Goal: Task Accomplishment & Management: Use online tool/utility

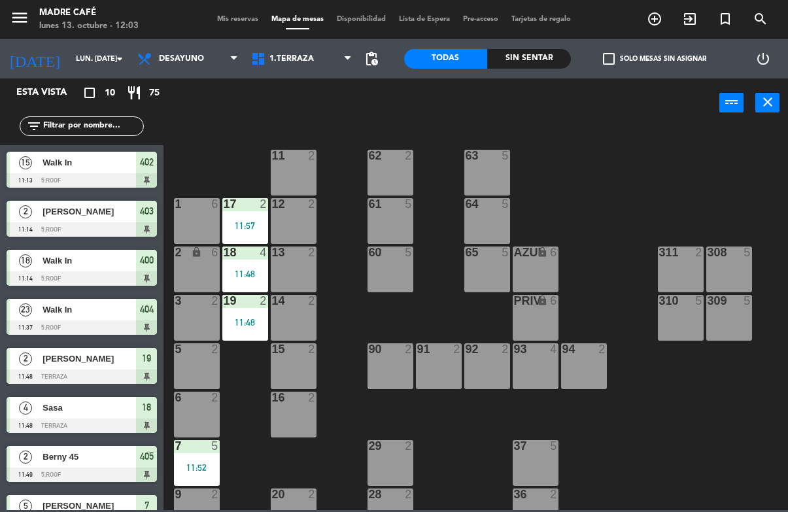
click at [720, 507] on div "11 2 63 5 62 2 12 2 1 6 61 5 64 5 17 2 11:57 13 2 2 lock 6 60 5 65 5 308 5 18 4…" at bounding box center [479, 318] width 616 height 384
click at [284, 171] on div "11 2" at bounding box center [294, 173] width 46 height 46
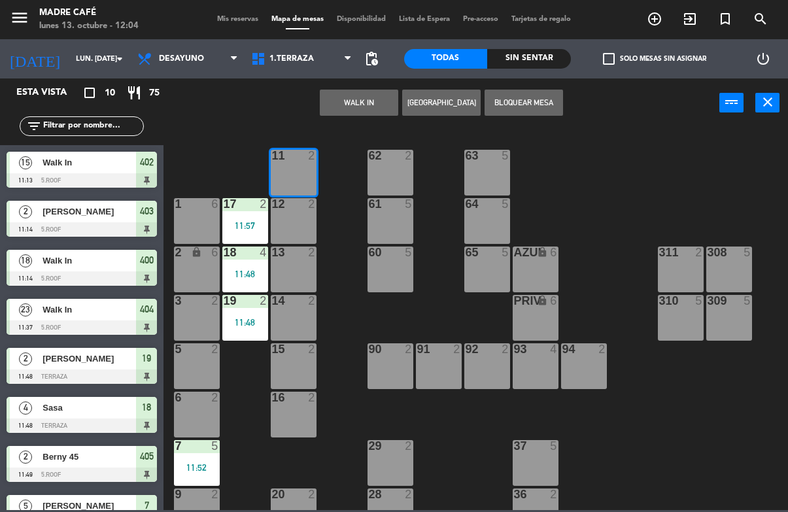
click at [356, 100] on button "WALK IN" at bounding box center [359, 103] width 78 height 26
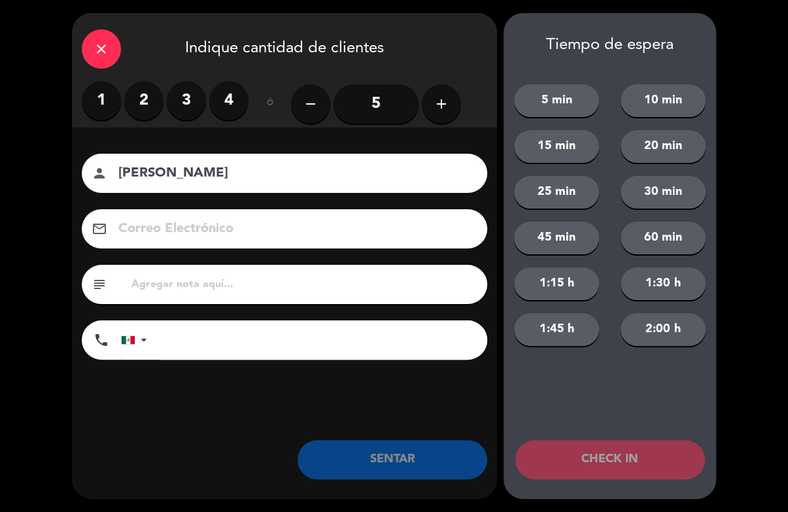
type input "[PERSON_NAME]"
click at [144, 105] on label "2" at bounding box center [143, 100] width 39 height 39
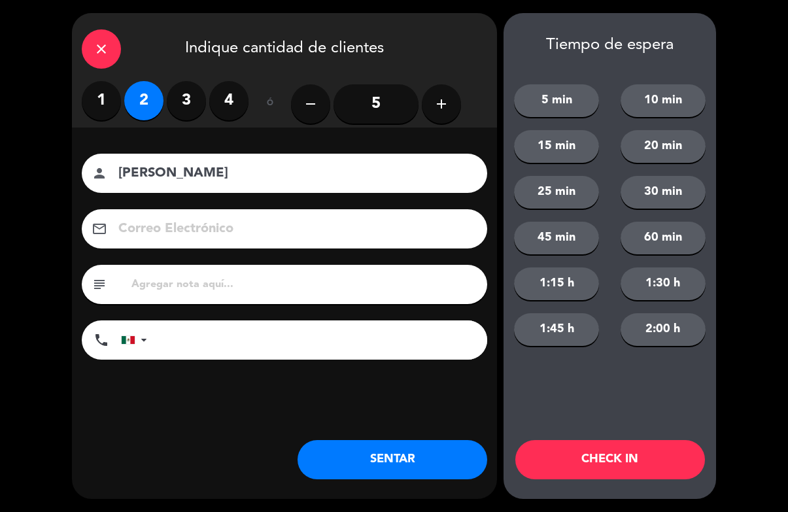
click at [605, 444] on button "CHECK IN" at bounding box center [610, 459] width 190 height 39
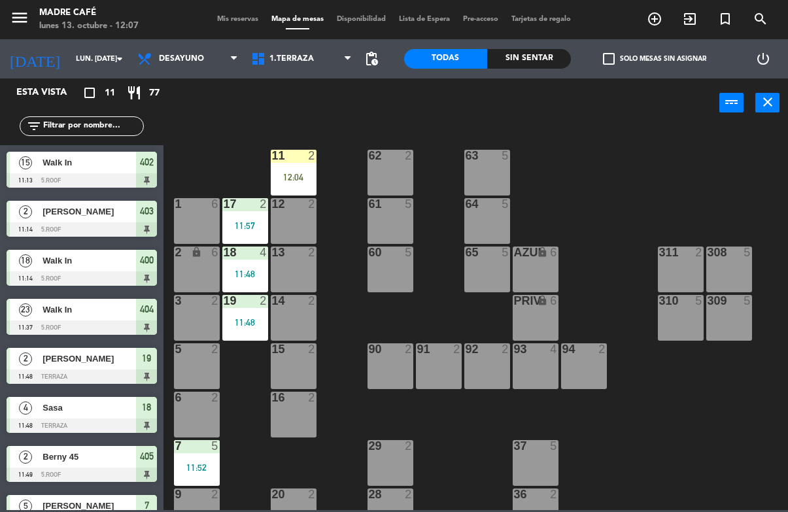
click at [300, 205] on div at bounding box center [293, 204] width 22 height 12
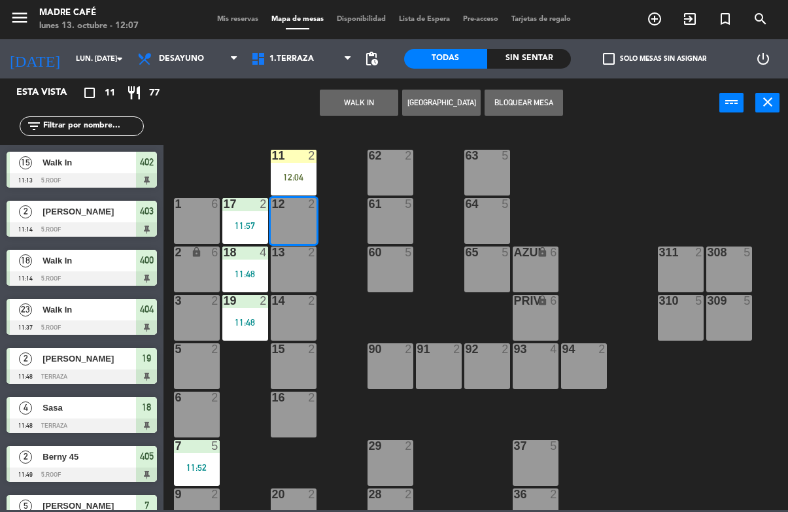
click at [369, 100] on button "WALK IN" at bounding box center [359, 103] width 78 height 26
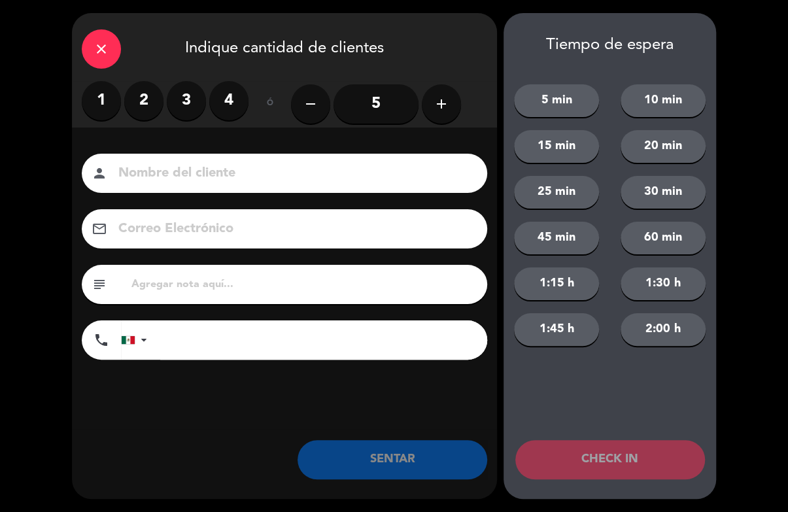
click at [148, 109] on label "2" at bounding box center [143, 100] width 39 height 39
click at [230, 184] on input at bounding box center [293, 173] width 353 height 23
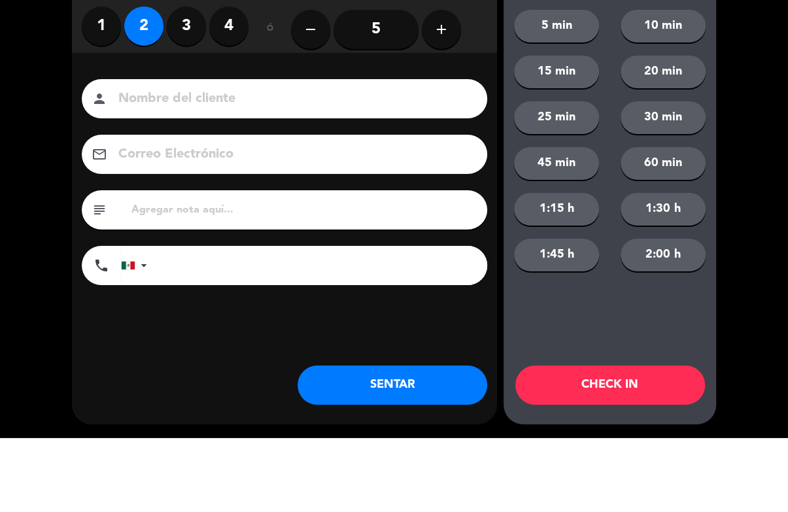
click at [322, 265] on div "subject" at bounding box center [284, 284] width 405 height 39
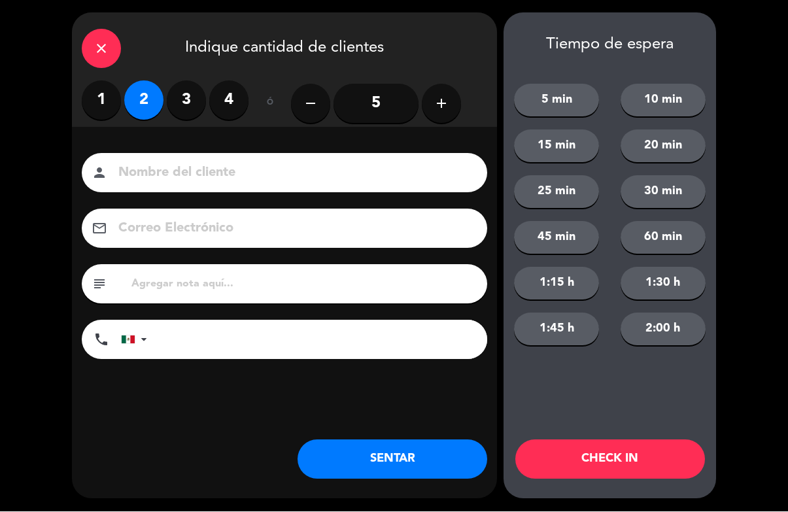
click at [347, 154] on div "person" at bounding box center [284, 173] width 405 height 39
click at [336, 181] on input at bounding box center [293, 173] width 353 height 23
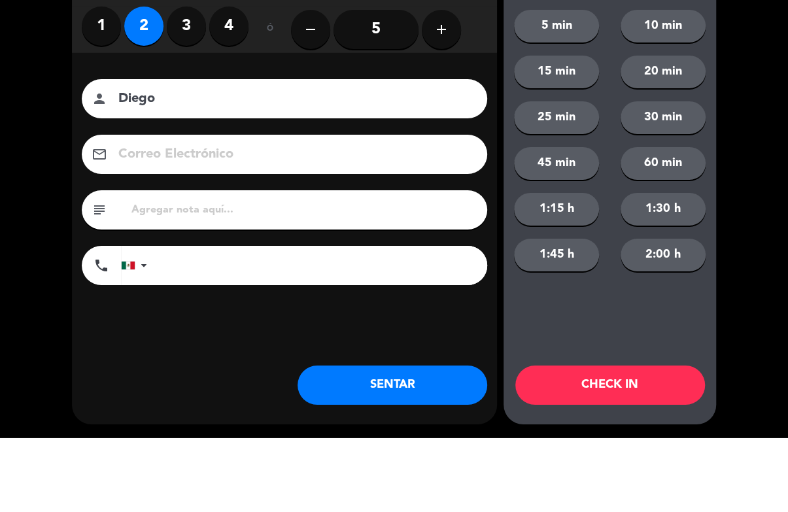
type input "Diego"
click at [722, 167] on div "close Indique cantidad de clientes 1 2 3 4 ó remove 5 add Nombre del cliente pe…" at bounding box center [394, 256] width 788 height 512
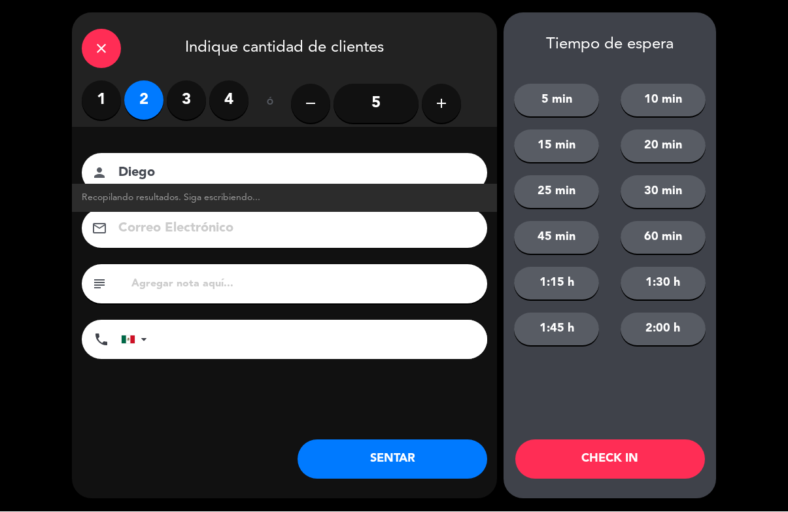
click at [637, 465] on button "CHECK IN" at bounding box center [610, 459] width 190 height 39
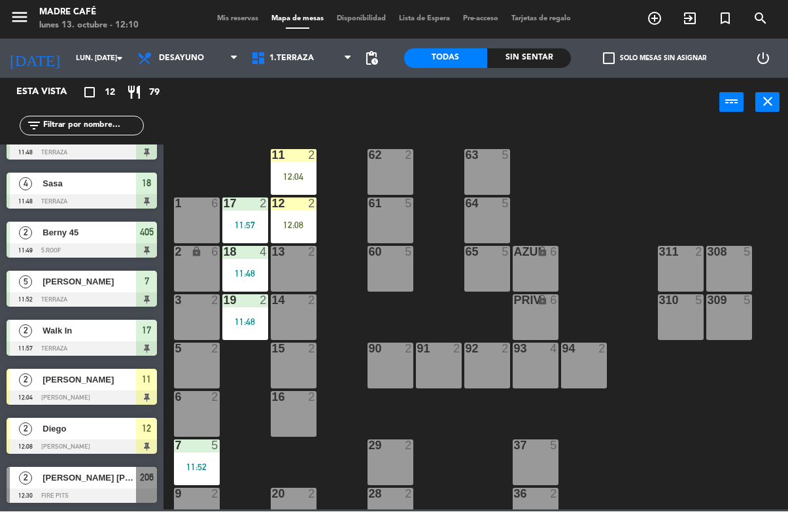
scroll to position [224, 0]
click at [292, 263] on div "13 2" at bounding box center [294, 269] width 46 height 46
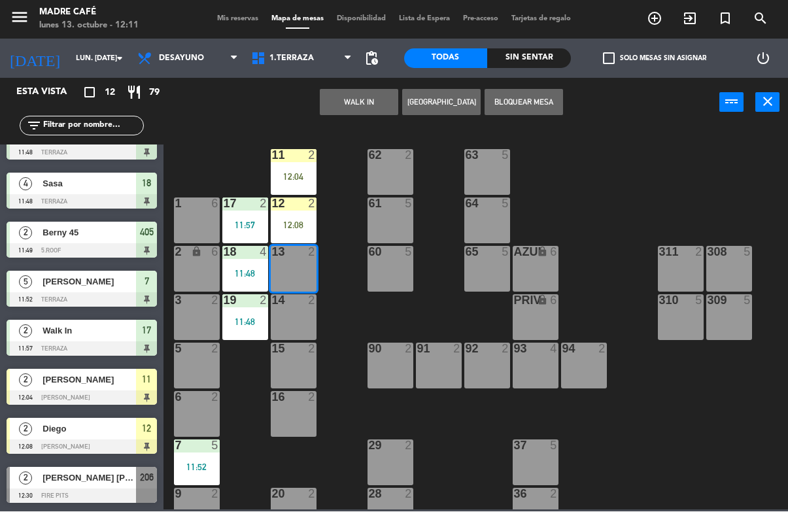
click at [339, 100] on button "WALK IN" at bounding box center [359, 103] width 78 height 26
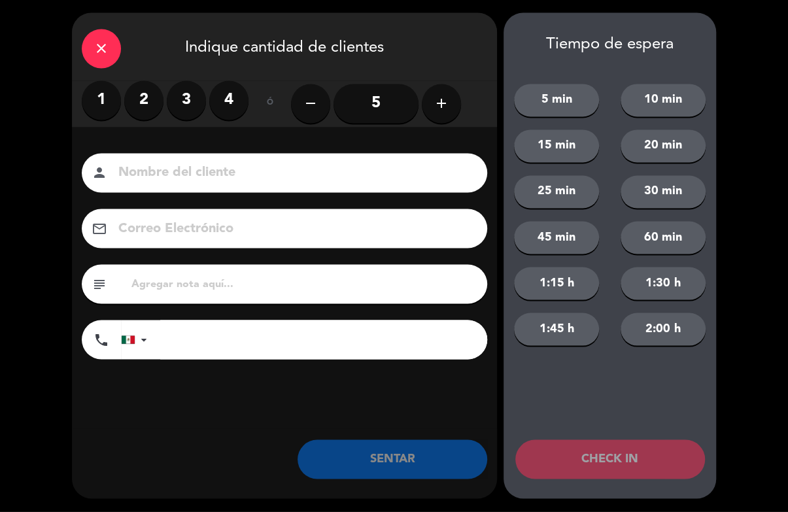
click at [139, 107] on label "2" at bounding box center [143, 100] width 39 height 39
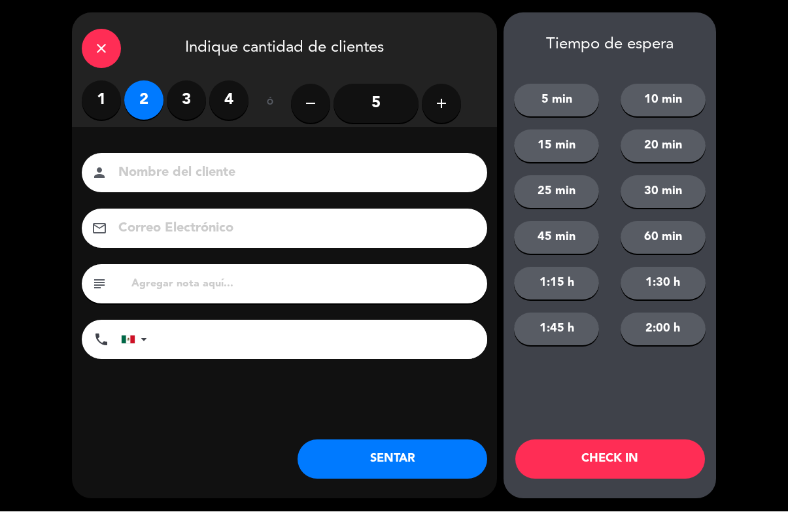
click at [276, 169] on input at bounding box center [293, 173] width 353 height 23
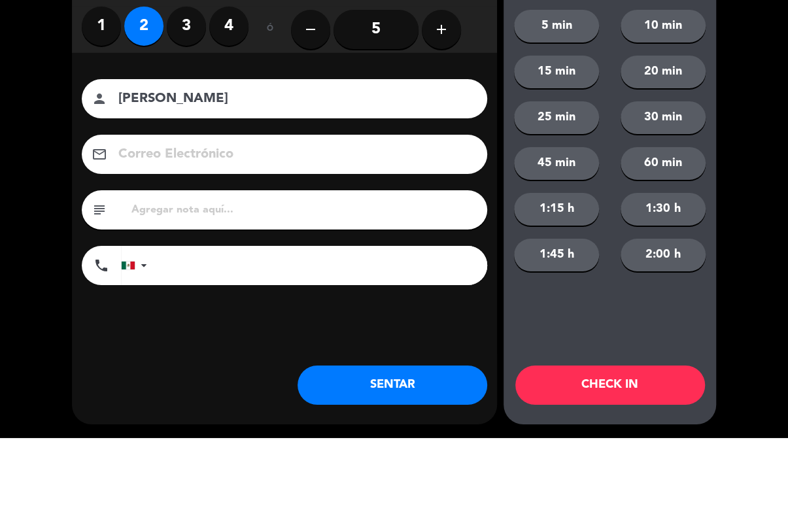
type input "[PERSON_NAME]"
click at [747, 151] on div "close Indique cantidad de clientes 1 2 3 4 ó remove 5 add Nombre del cliente pe…" at bounding box center [394, 256] width 788 height 512
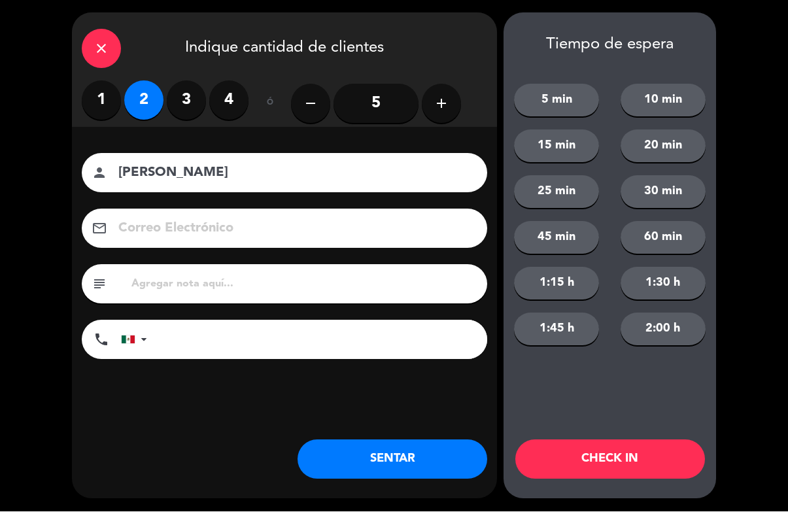
click at [605, 456] on button "CHECK IN" at bounding box center [610, 459] width 190 height 39
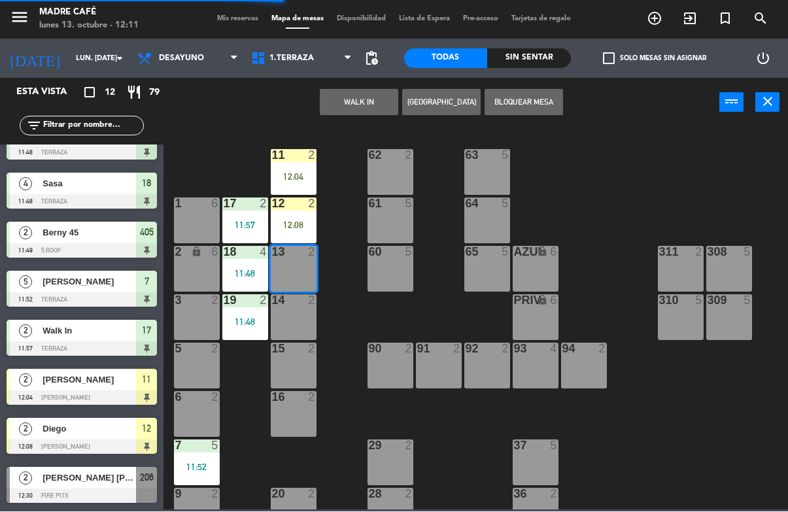
scroll to position [0, 0]
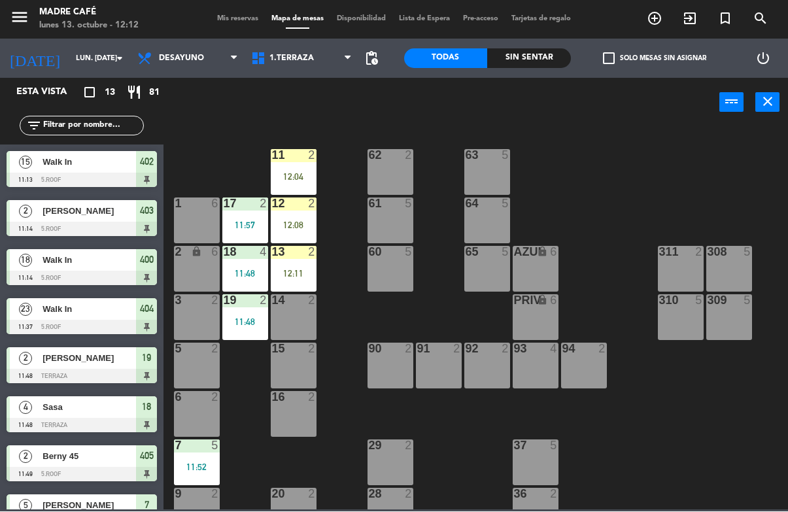
click at [291, 308] on div "14 2" at bounding box center [294, 318] width 46 height 46
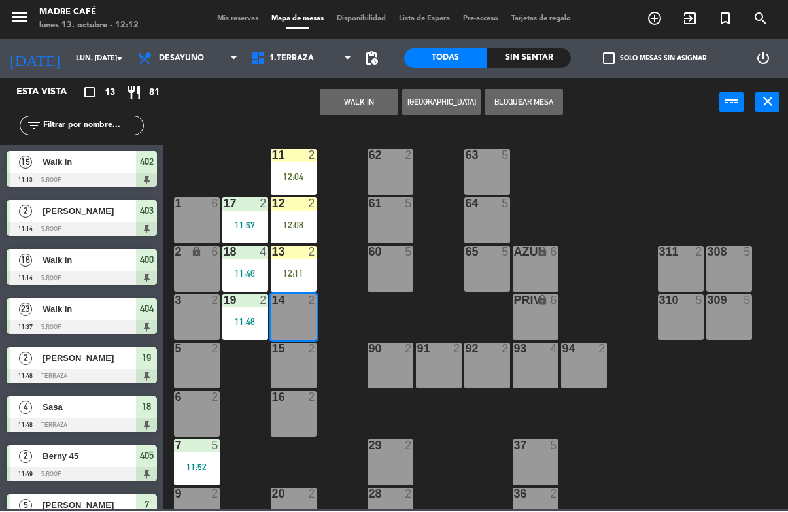
click at [363, 114] on button "WALK IN" at bounding box center [359, 103] width 78 height 26
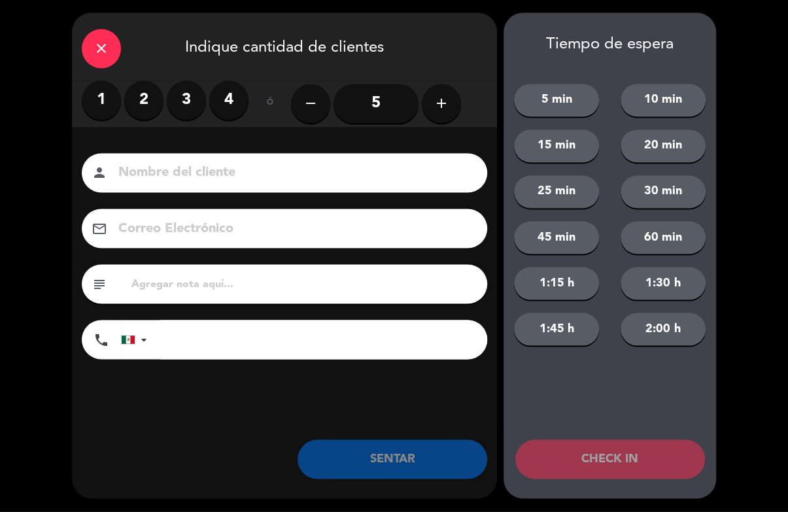
click at [106, 83] on label "1" at bounding box center [101, 100] width 39 height 39
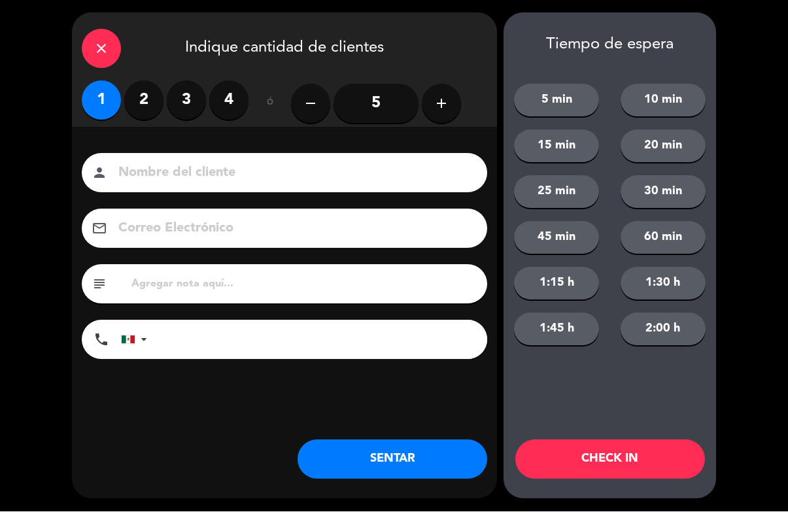
click at [308, 184] on input at bounding box center [293, 173] width 353 height 23
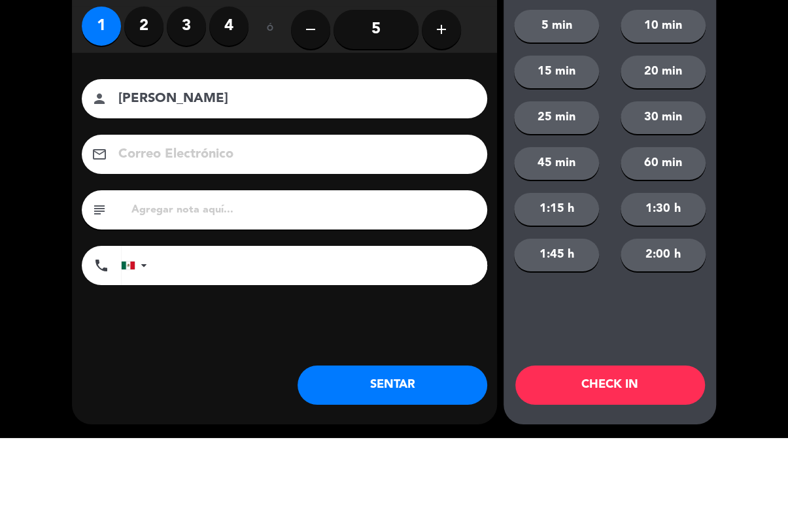
type input "[PERSON_NAME]"
click at [744, 141] on div "close Indique cantidad de clientes 1 2 3 4 ó remove 5 add Nombre del cliente pe…" at bounding box center [394, 256] width 788 height 512
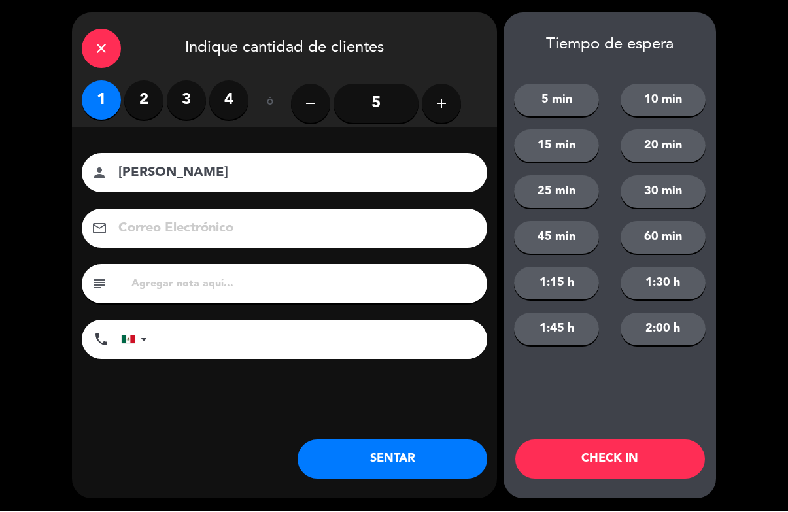
click at [633, 453] on button "CHECK IN" at bounding box center [610, 459] width 190 height 39
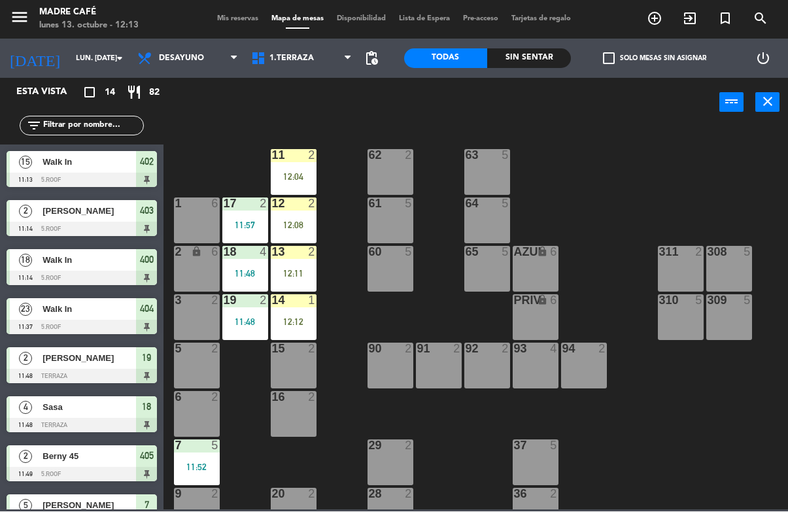
click at [274, 373] on div "15 2" at bounding box center [294, 366] width 46 height 46
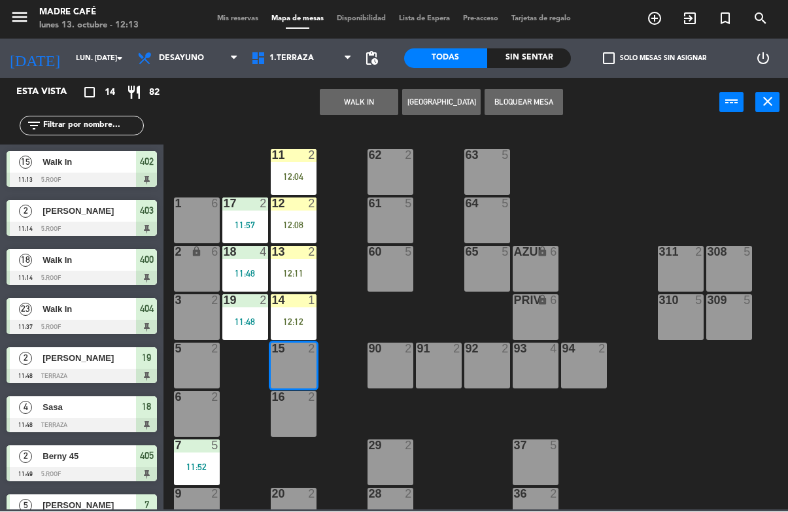
click at [365, 92] on button "WALK IN" at bounding box center [359, 103] width 78 height 26
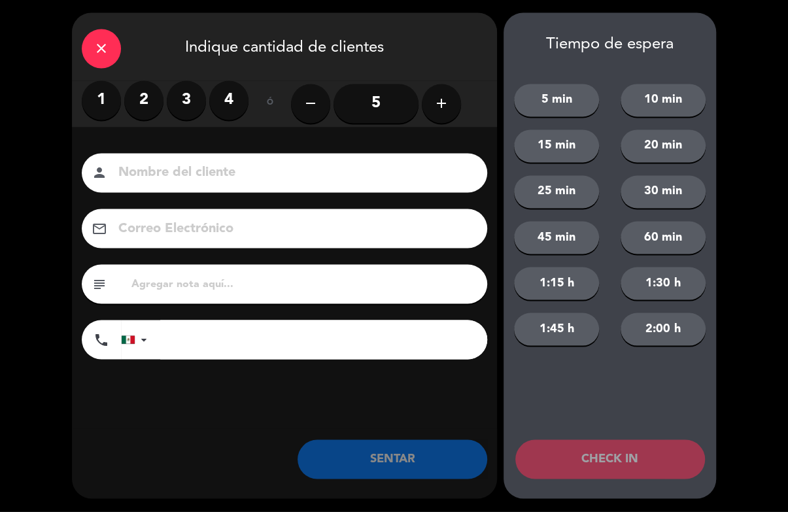
click at [127, 95] on label "2" at bounding box center [143, 100] width 39 height 39
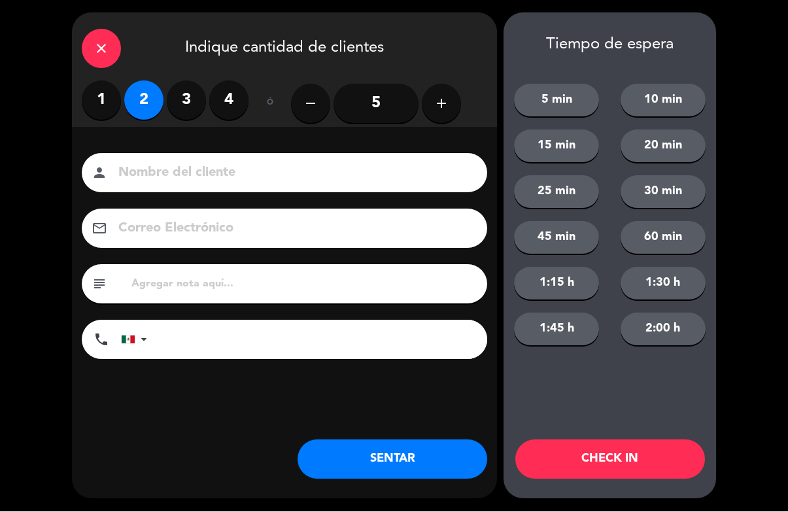
click at [97, 95] on label "1" at bounding box center [101, 100] width 39 height 39
click at [631, 440] on button "CHECK IN" at bounding box center [610, 459] width 190 height 39
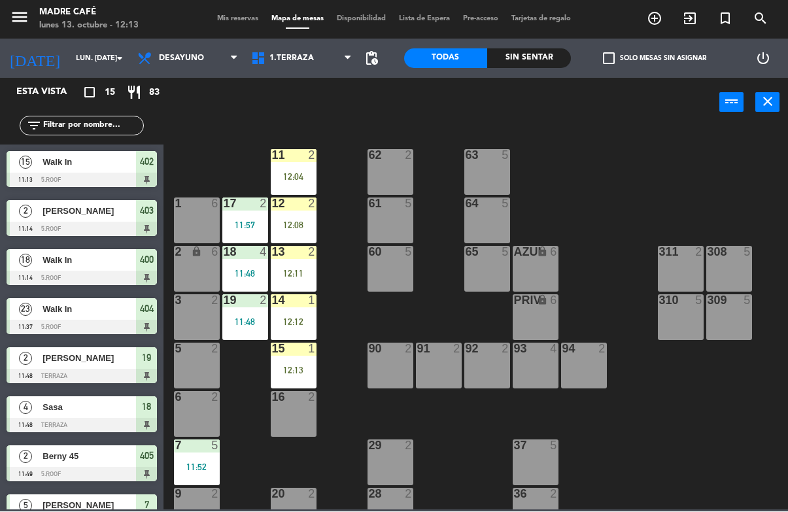
click at [308, 179] on div "12:04" at bounding box center [294, 177] width 46 height 9
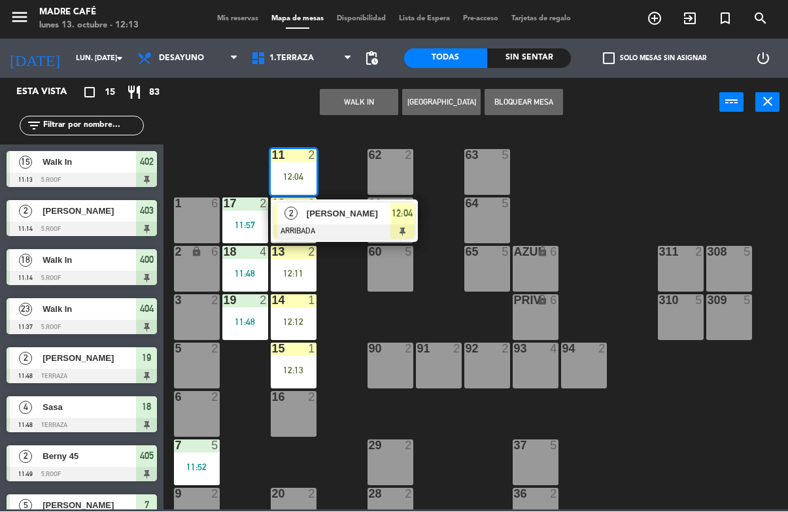
click at [360, 207] on span "[PERSON_NAME]" at bounding box center [349, 214] width 84 height 14
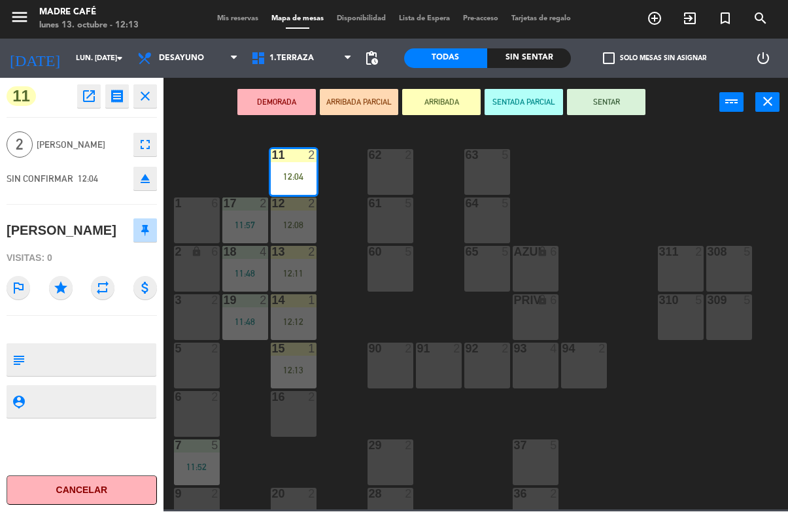
click at [627, 111] on button "SENTAR" at bounding box center [606, 103] width 78 height 26
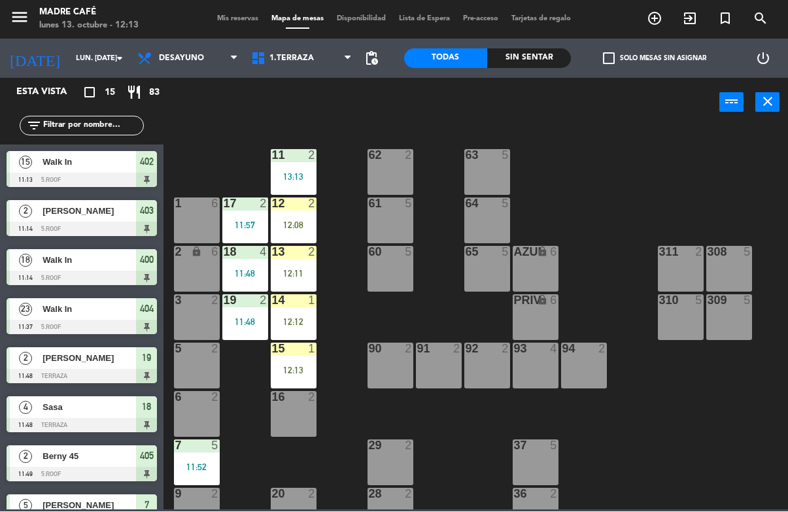
click at [640, 142] on div "11 2 13:13 63 5 62 2 12 2 12:08 1 6 61 5 64 5 17 2 11:57 13 2 12:11 2 lock 6 60…" at bounding box center [479, 318] width 616 height 384
click at [314, 210] on div "12 2 12:08" at bounding box center [294, 221] width 46 height 46
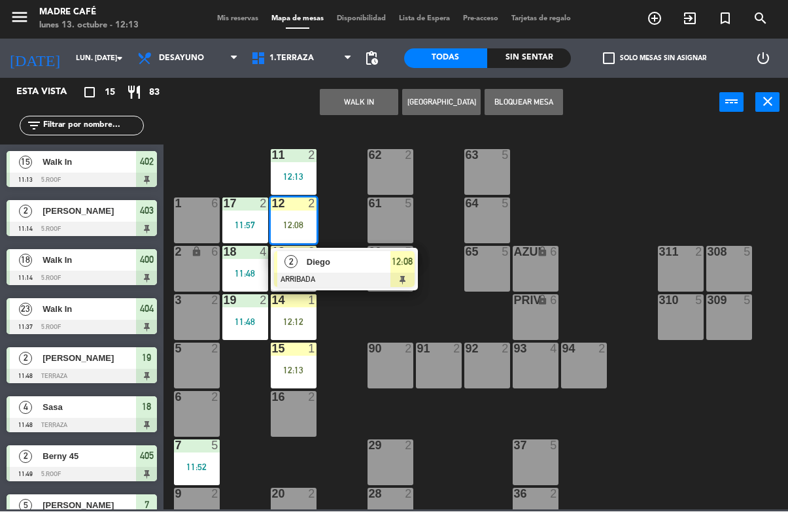
click at [356, 283] on div at bounding box center [344, 280] width 141 height 14
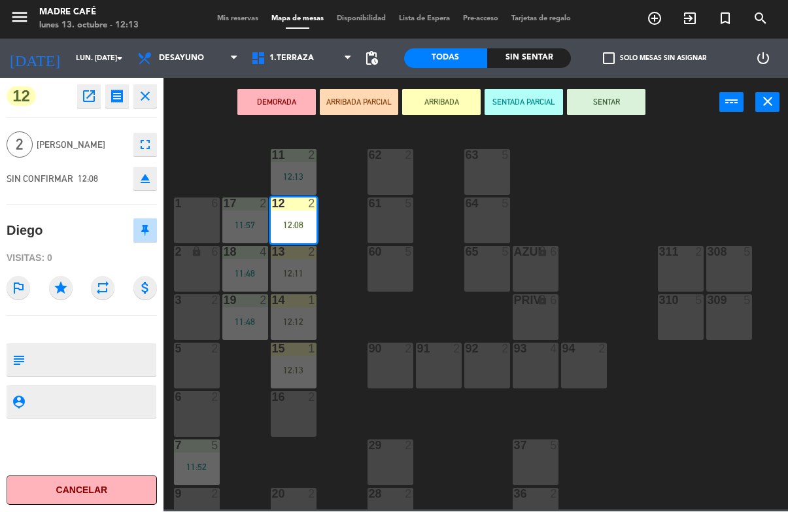
click at [622, 101] on button "SENTAR" at bounding box center [606, 103] width 78 height 26
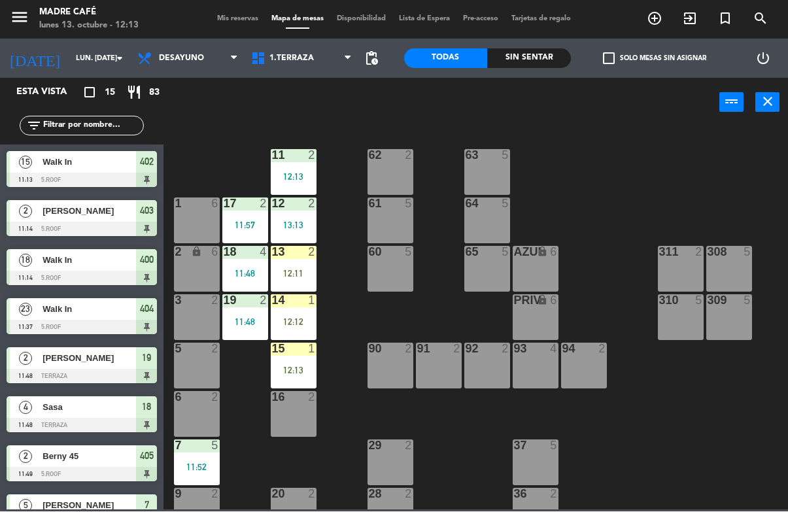
click at [644, 162] on div "11 2 12:13 63 5 62 2 12 2 13:13 1 6 61 5 64 5 17 2 11:57 13 2 12:11 2 lock 6 60…" at bounding box center [479, 318] width 616 height 384
click at [284, 281] on div "13 2 12:11" at bounding box center [294, 269] width 46 height 46
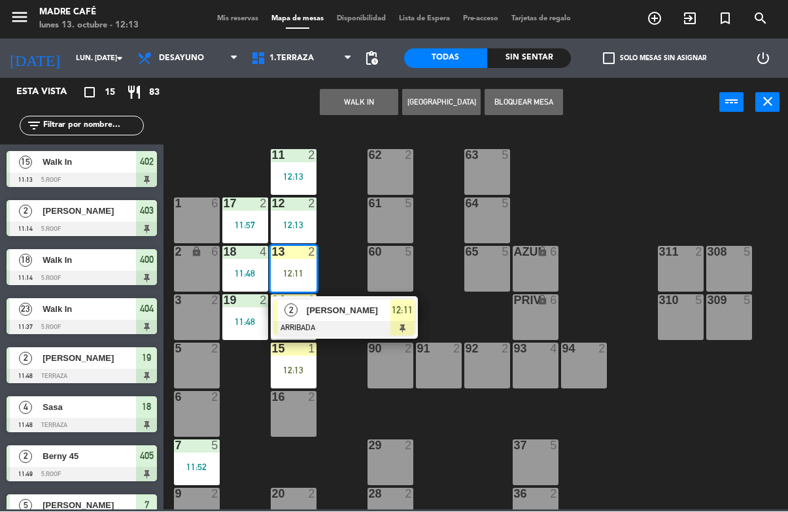
click at [387, 288] on div "60 5" at bounding box center [390, 269] width 46 height 46
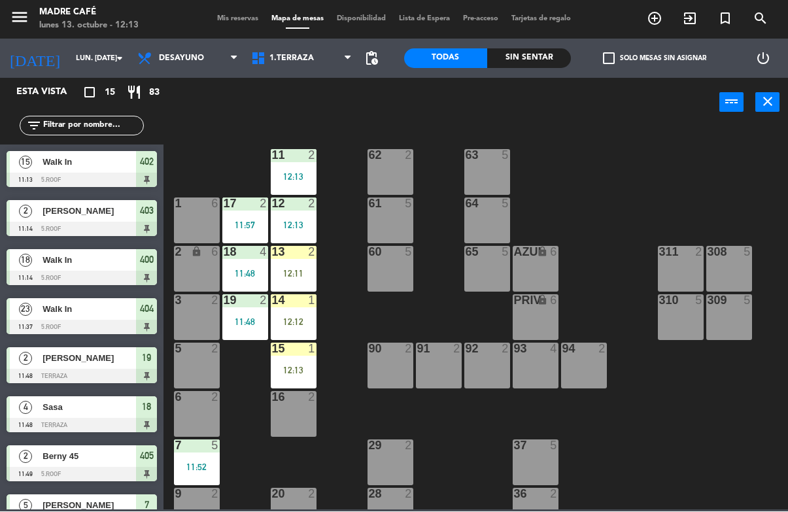
click at [376, 320] on div "11 2 12:13 63 5 62 2 12 2 12:13 1 6 61 5 64 5 17 2 11:57 13 2 12:11 2 lock 6 60…" at bounding box center [479, 318] width 616 height 384
click at [292, 253] on div at bounding box center [293, 252] width 22 height 12
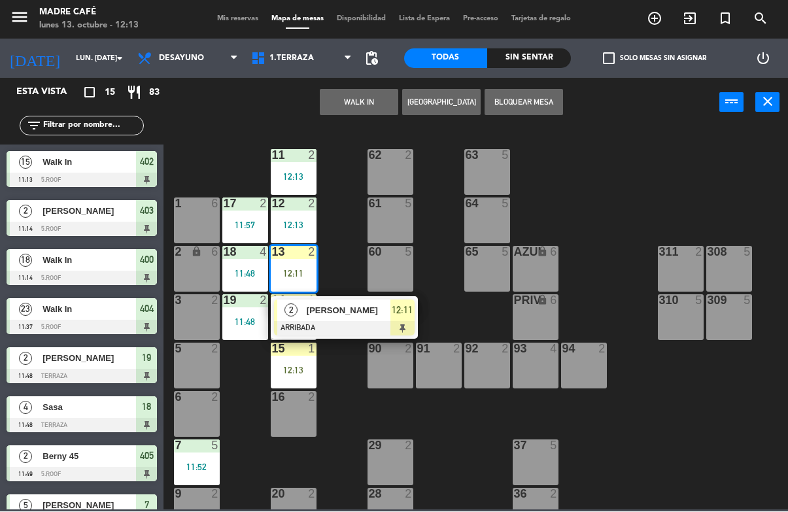
click at [405, 308] on span "12:11" at bounding box center [402, 311] width 21 height 16
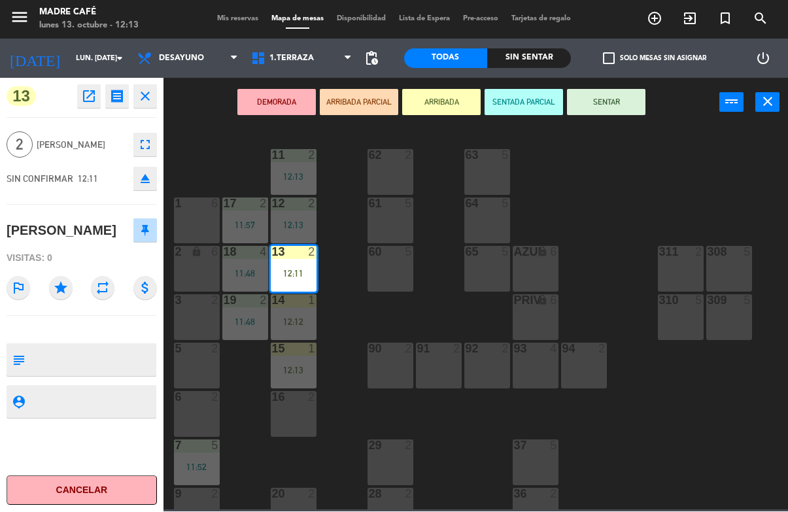
click at [616, 106] on button "SENTAR" at bounding box center [606, 103] width 78 height 26
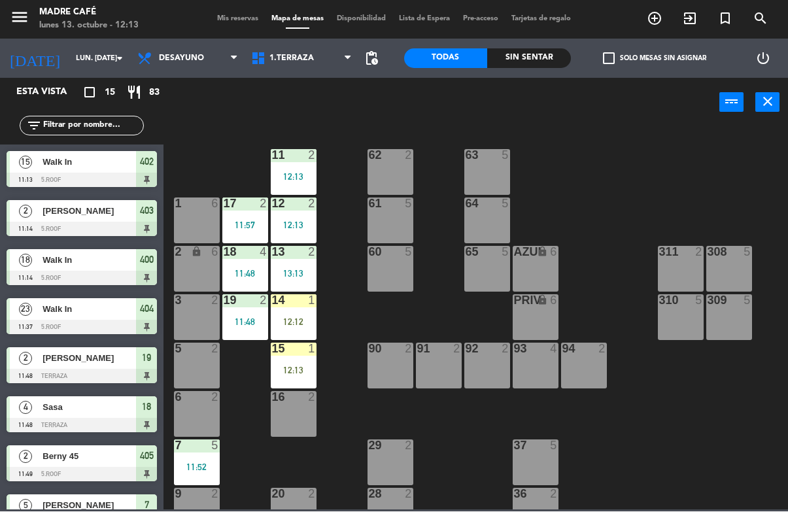
click at [648, 254] on div "311" at bounding box center [659, 252] width 22 height 12
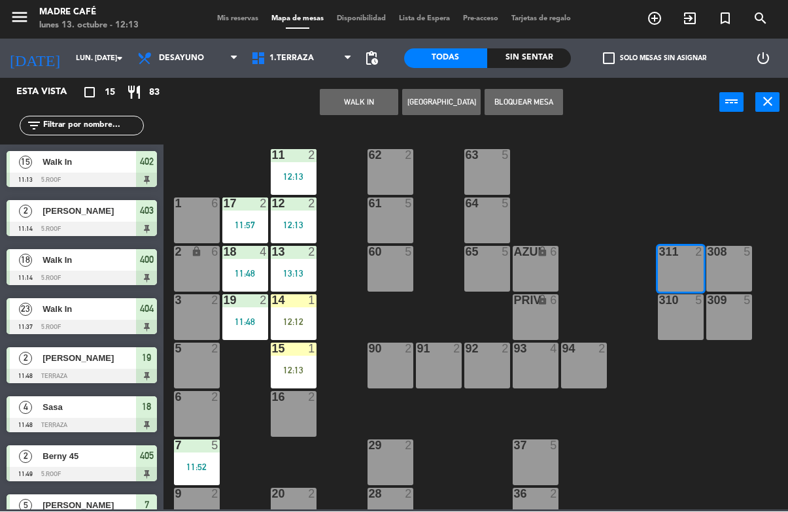
click at [285, 331] on div "14 1 12:12" at bounding box center [294, 318] width 46 height 46
click at [288, 363] on div "15 1 12:13" at bounding box center [294, 366] width 46 height 46
click at [299, 381] on div "15 1 12:13" at bounding box center [294, 366] width 46 height 46
click at [288, 358] on div "15 1 12:13" at bounding box center [294, 366] width 46 height 46
click at [301, 375] on div "12:13" at bounding box center [294, 370] width 46 height 9
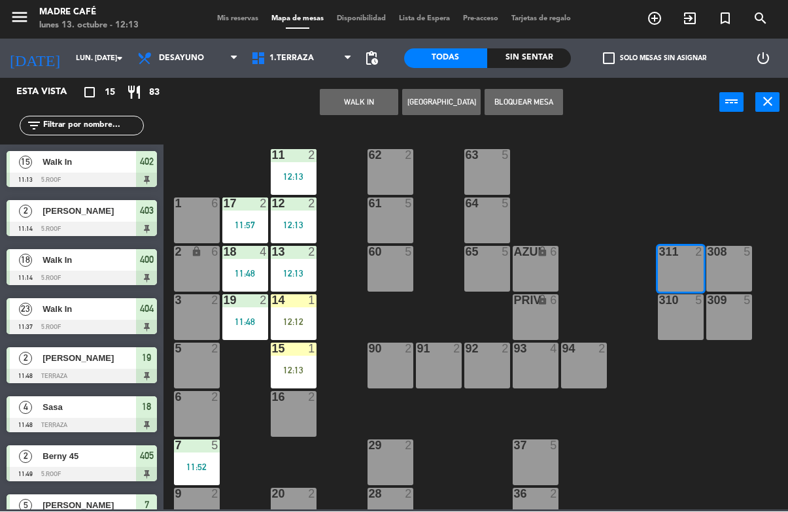
click at [311, 361] on div "15 1 12:13" at bounding box center [294, 366] width 46 height 46
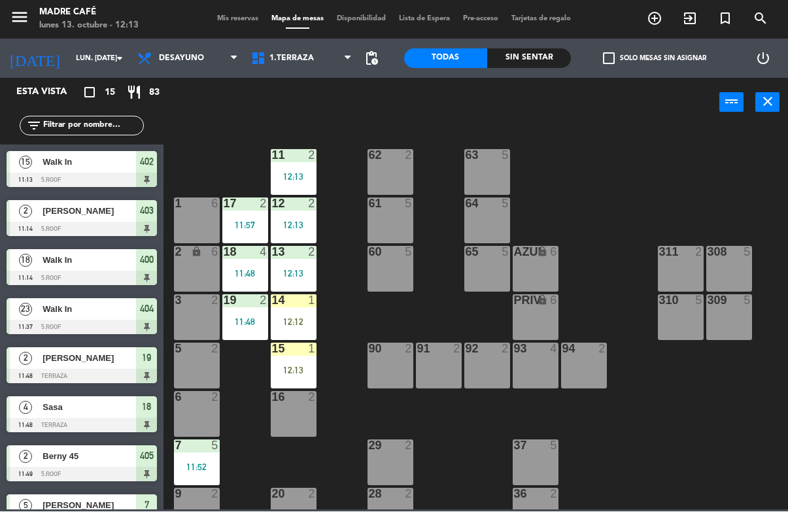
click at [380, 386] on div "90 2" at bounding box center [390, 366] width 46 height 46
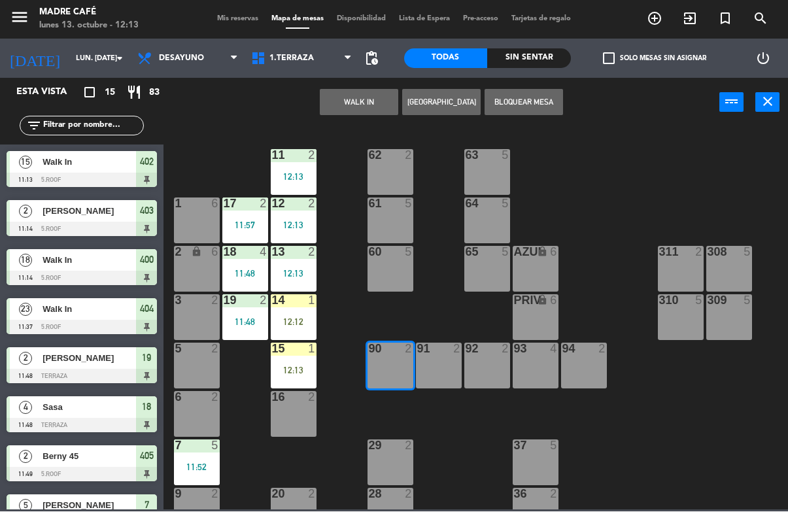
click at [299, 356] on div "15 1 12:13" at bounding box center [294, 366] width 46 height 46
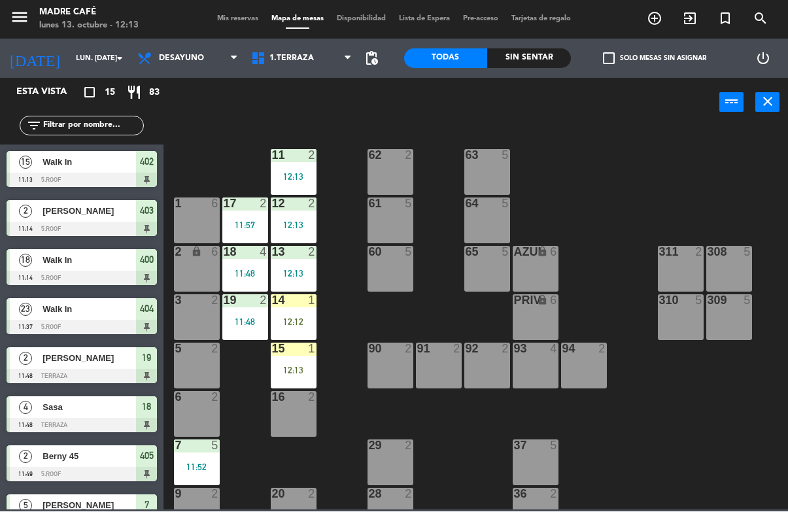
click at [440, 421] on div "11 2 12:13 63 5 62 2 12 2 12:13 1 6 61 5 64 5 17 2 11:57 13 2 12:13 2 lock 6 60…" at bounding box center [479, 318] width 616 height 384
click at [302, 353] on div at bounding box center [293, 349] width 22 height 12
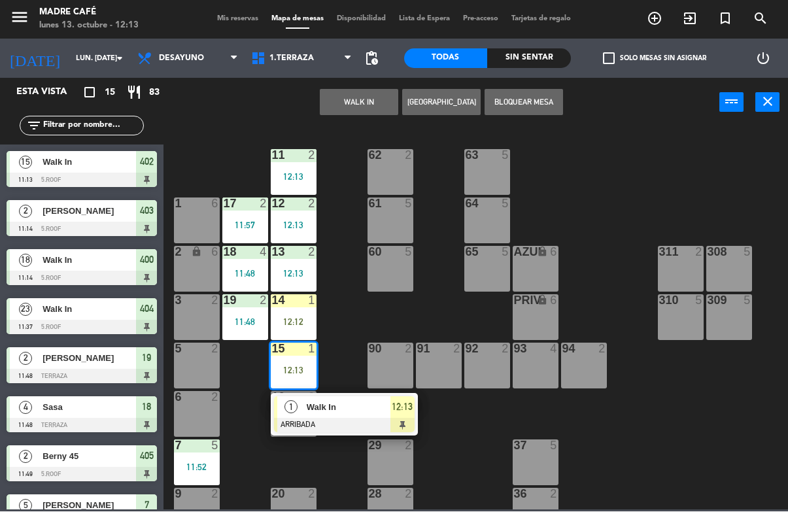
click at [389, 397] on div "Walk In" at bounding box center [347, 408] width 85 height 22
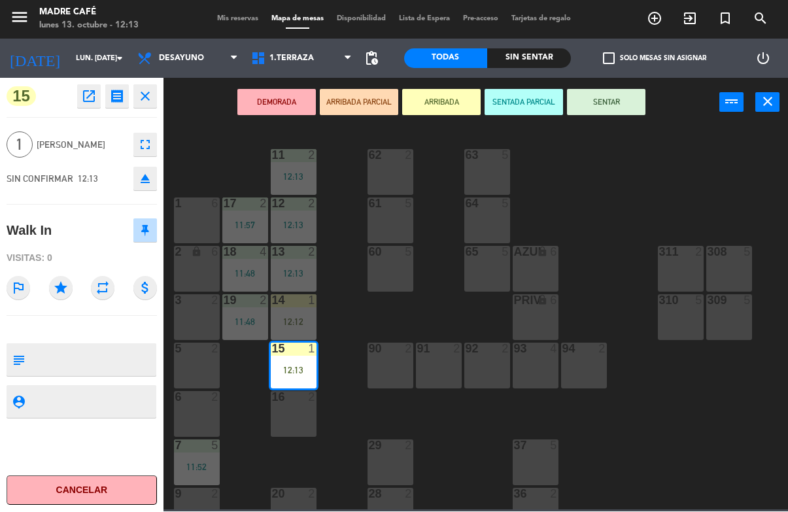
click at [628, 93] on button "SENTAR" at bounding box center [606, 103] width 78 height 26
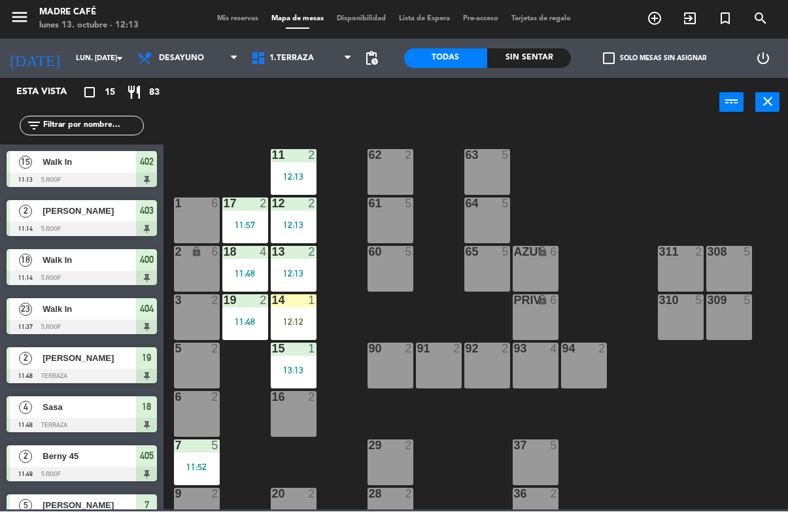
click at [631, 173] on div "11 2 12:13 63 5 62 2 12 2 12:13 1 6 61 5 64 5 17 2 11:57 13 2 12:13 2 lock 6 60…" at bounding box center [479, 318] width 616 height 384
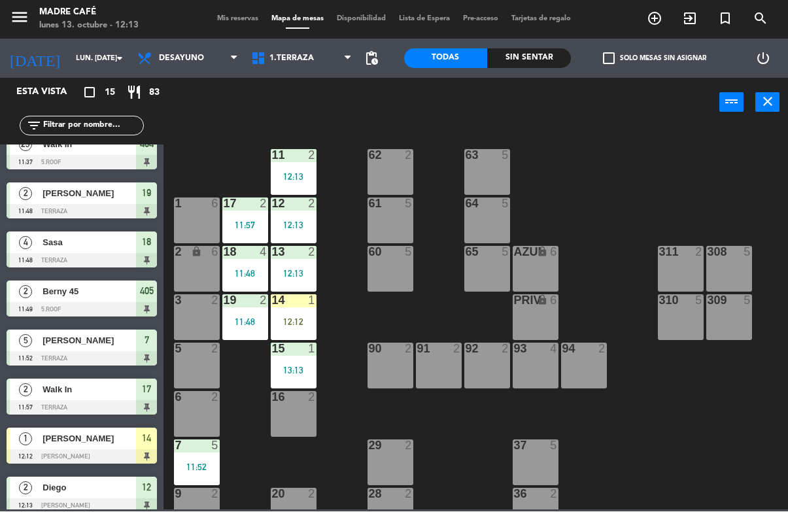
click at [288, 298] on div at bounding box center [293, 301] width 22 height 12
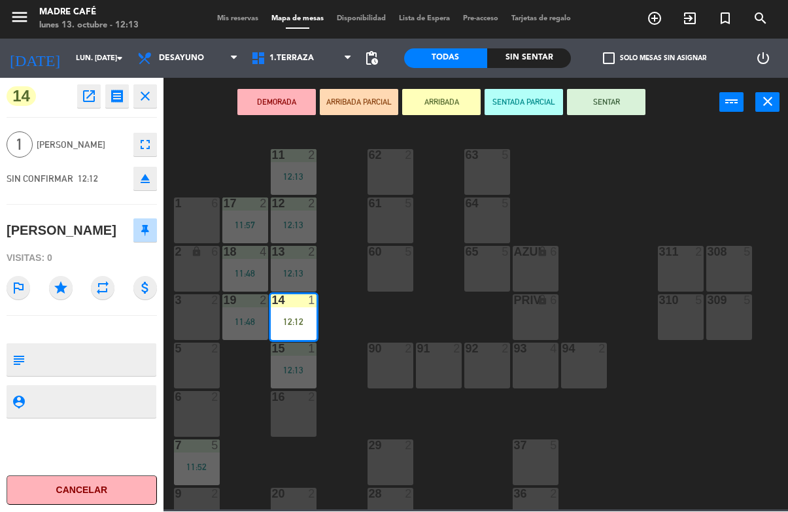
click at [630, 97] on button "SENTAR" at bounding box center [606, 103] width 78 height 26
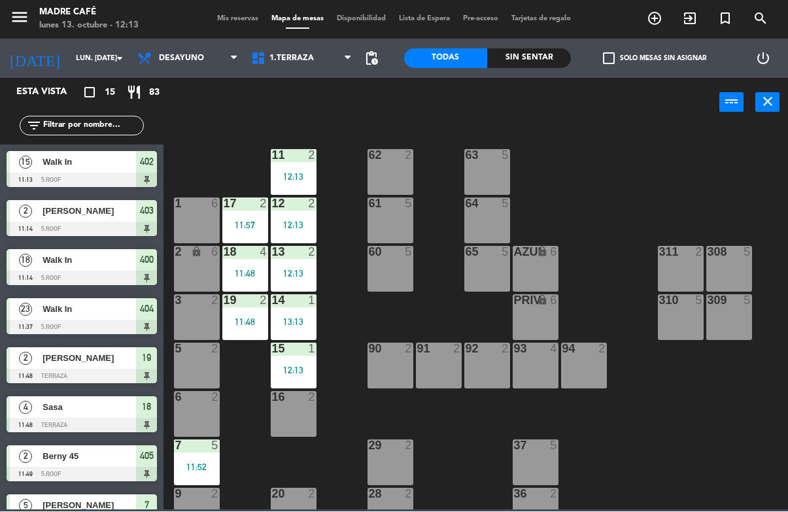
scroll to position [0, 0]
click at [648, 167] on div "11 2 12:13 63 5 62 2 12 2 12:13 1 6 61 5 64 5 17 2 11:57 13 2 12:13 2 lock 6 60…" at bounding box center [479, 318] width 616 height 384
click at [384, 271] on div "60 5" at bounding box center [390, 269] width 46 height 46
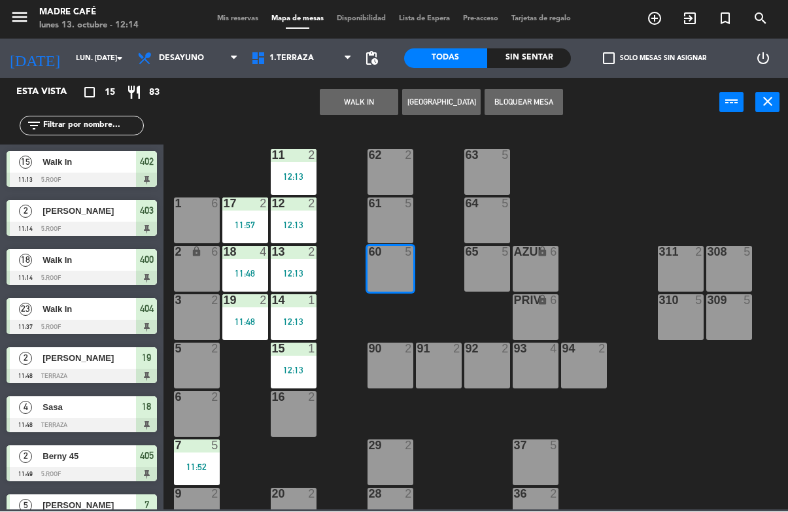
click at [358, 107] on button "WALK IN" at bounding box center [359, 103] width 78 height 26
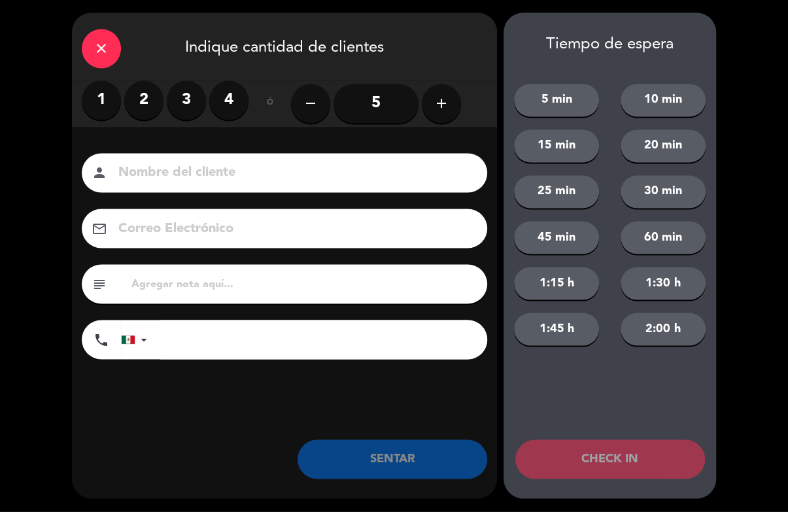
click at [435, 90] on button "add" at bounding box center [441, 103] width 39 height 39
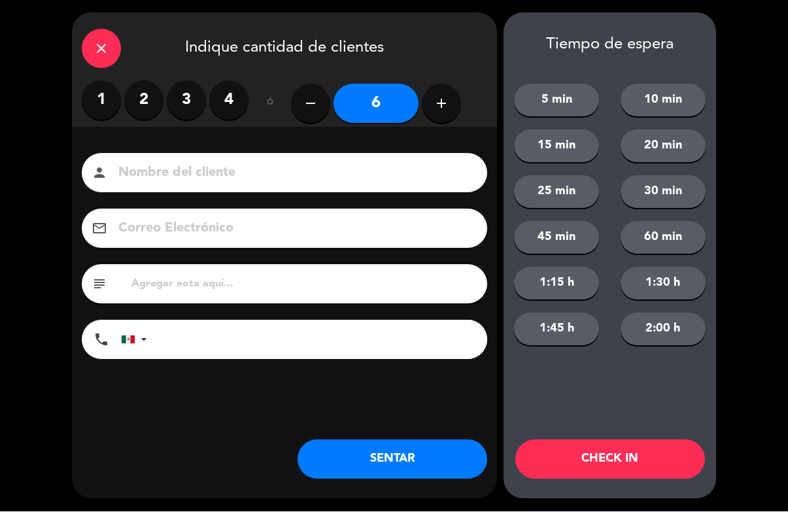
click at [444, 103] on icon "add" at bounding box center [441, 104] width 16 height 16
click at [439, 103] on icon "add" at bounding box center [441, 104] width 16 height 16
type input "8"
click at [363, 175] on input at bounding box center [293, 173] width 353 height 23
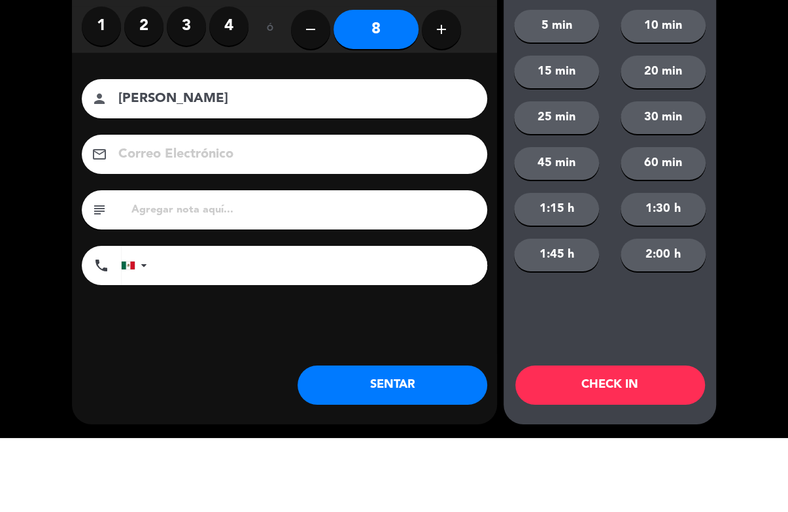
type input "[PERSON_NAME]"
click at [748, 116] on div "close Indique cantidad de clientes 1 2 3 4 ó remove 8 add Nombre del cliente pe…" at bounding box center [394, 256] width 788 height 512
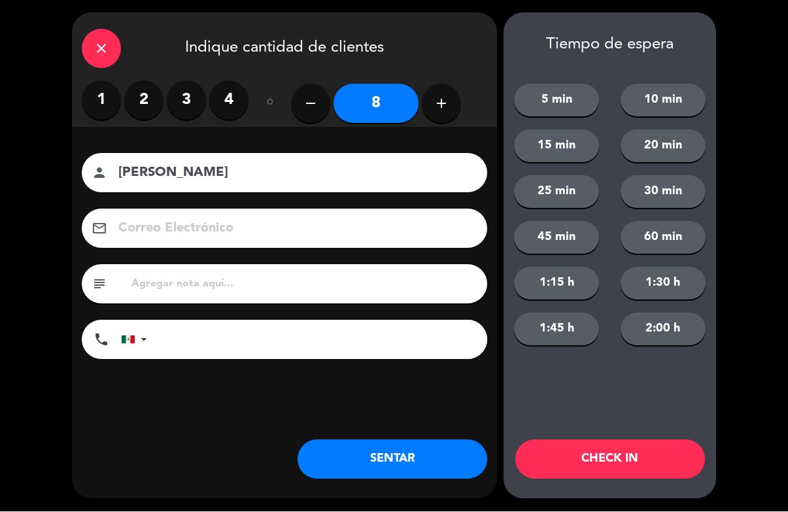
click at [639, 448] on button "CHECK IN" at bounding box center [610, 459] width 190 height 39
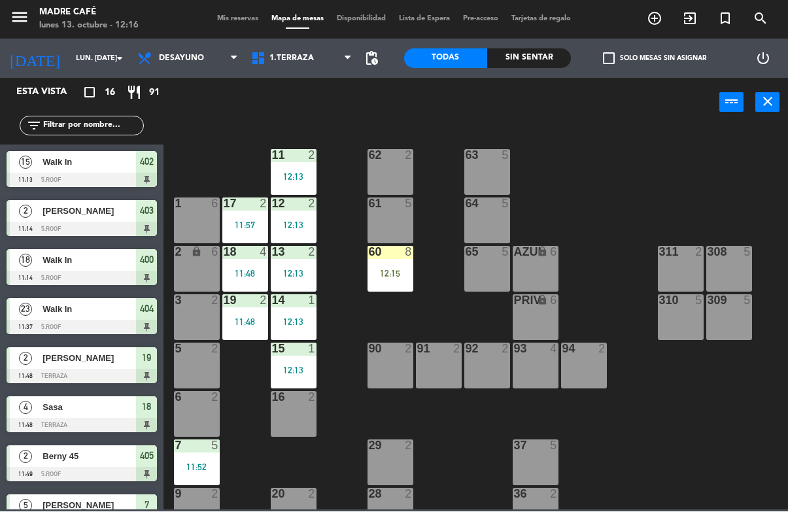
click at [405, 230] on div "61 5" at bounding box center [390, 221] width 46 height 46
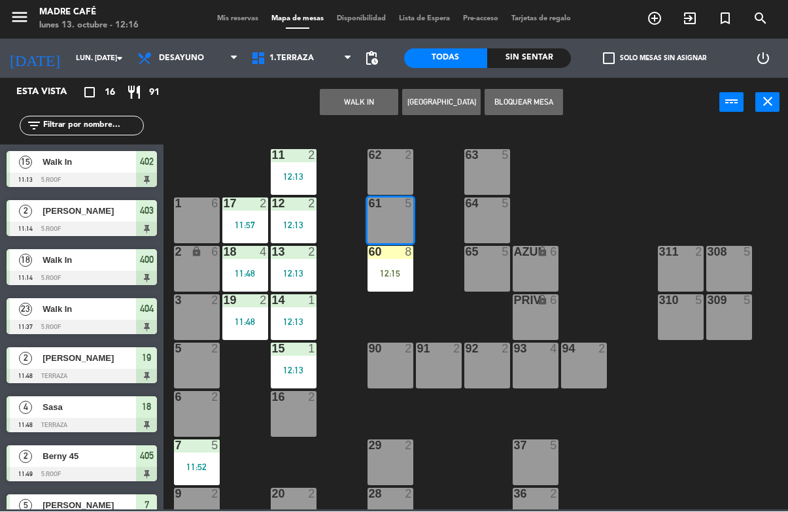
click at [386, 275] on div "12:15" at bounding box center [390, 273] width 46 height 9
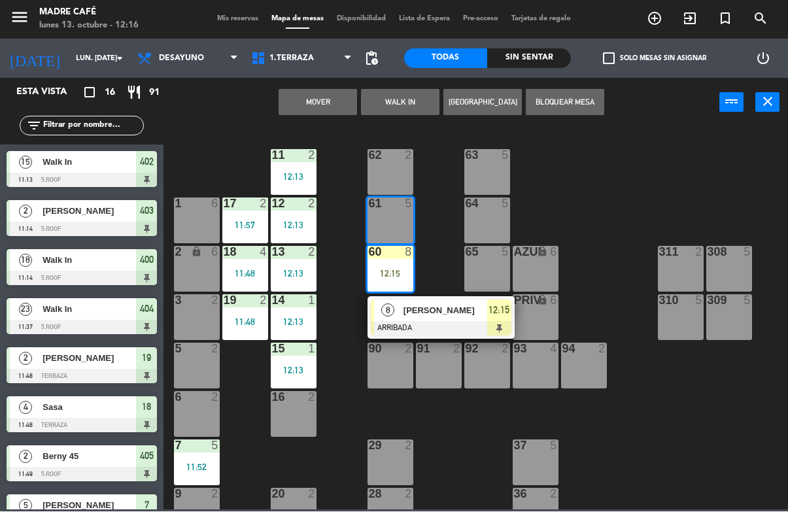
click at [467, 309] on span "[PERSON_NAME]" at bounding box center [445, 311] width 84 height 14
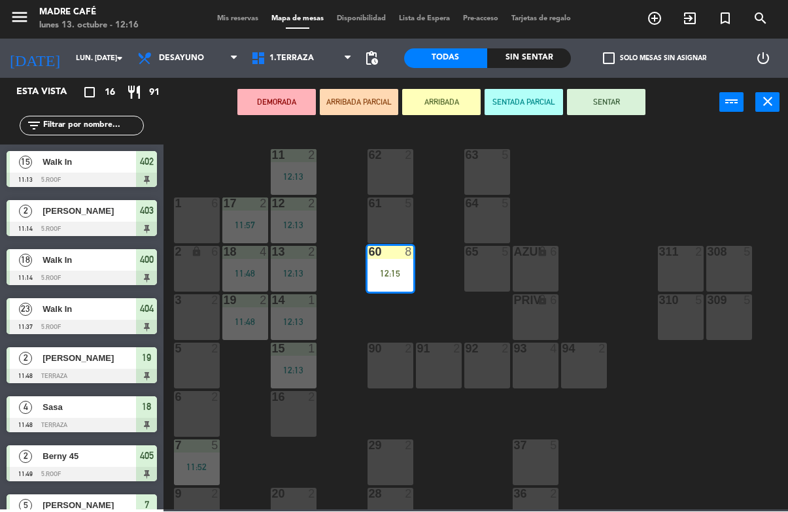
click at [624, 92] on button "SENTAR" at bounding box center [606, 103] width 78 height 26
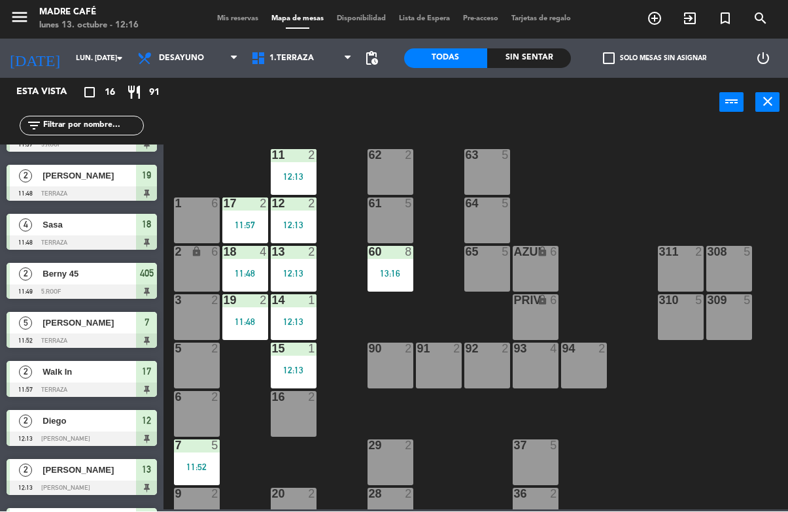
click at [641, 182] on div "11 2 12:13 63 5 62 2 12 2 12:13 1 6 61 5 64 5 17 2 11:57 13 2 12:13 2 lock 6 60…" at bounding box center [479, 318] width 616 height 384
click at [403, 209] on div "61 5" at bounding box center [390, 204] width 46 height 13
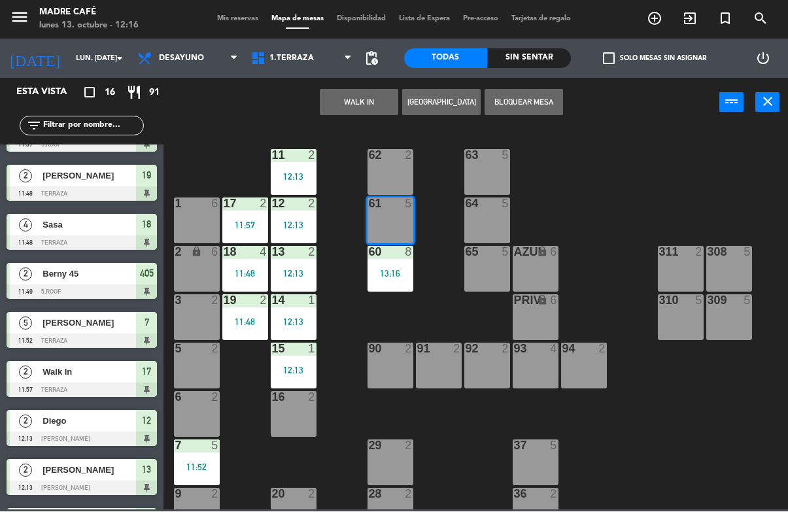
click at [344, 93] on button "WALK IN" at bounding box center [359, 103] width 78 height 26
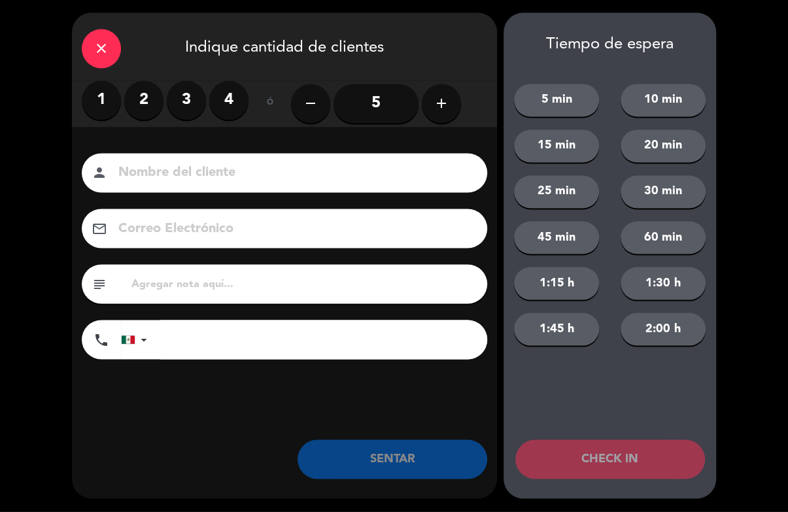
click at [114, 40] on div "close" at bounding box center [101, 48] width 39 height 39
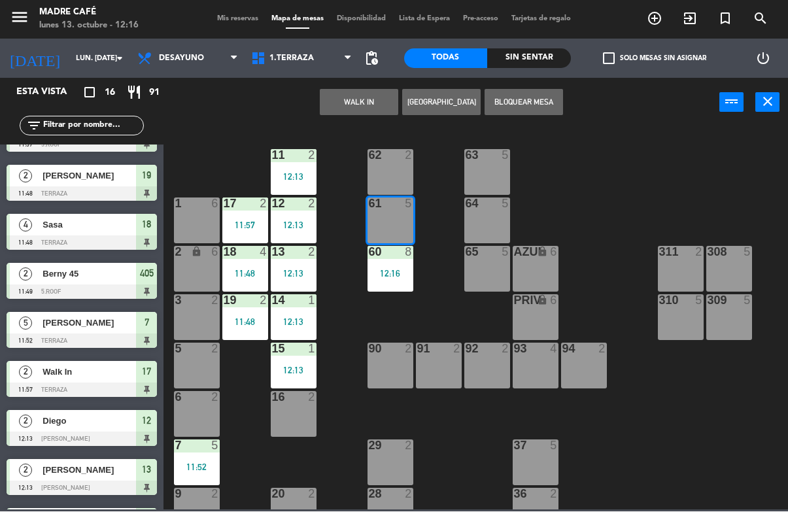
click at [368, 96] on button "WALK IN" at bounding box center [359, 103] width 78 height 26
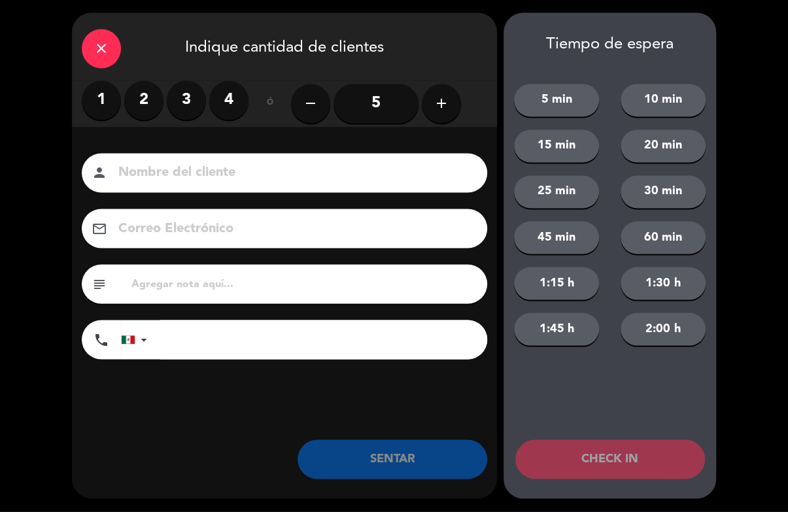
click at [185, 96] on label "3" at bounding box center [186, 100] width 39 height 39
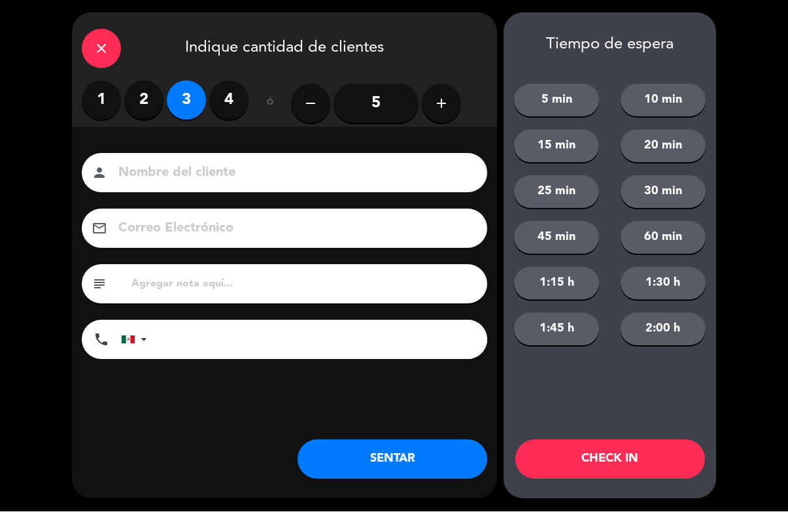
click at [635, 464] on button "CHECK IN" at bounding box center [610, 459] width 190 height 39
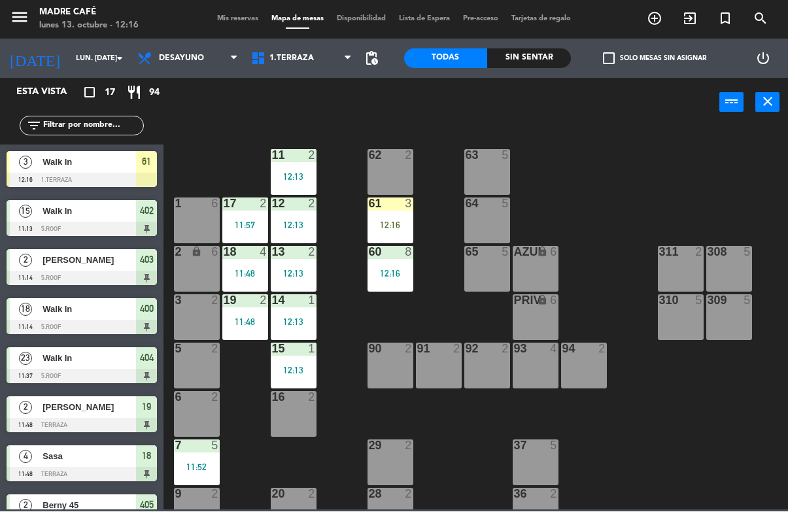
click at [409, 168] on div "62 2" at bounding box center [390, 173] width 46 height 46
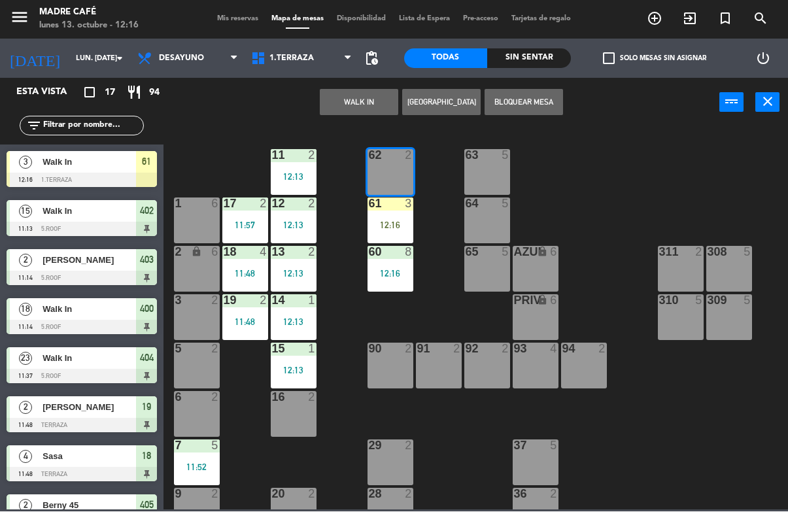
click at [369, 101] on button "WALK IN" at bounding box center [359, 103] width 78 height 26
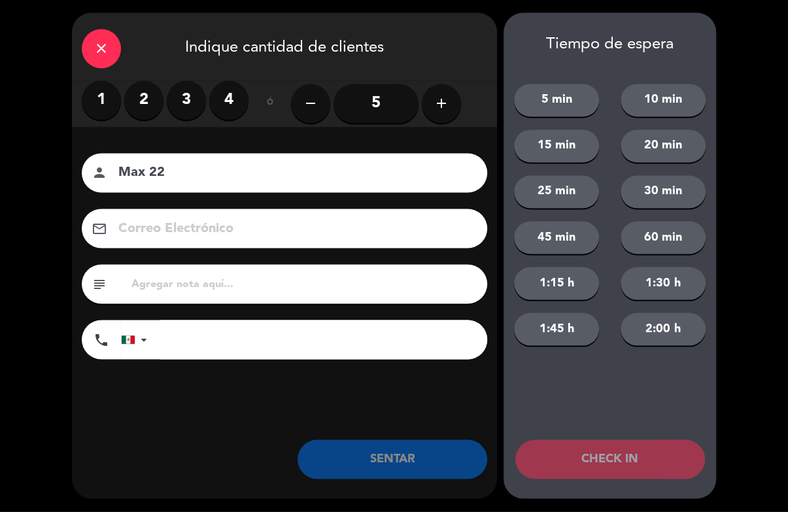
type input "Max 22"
click at [187, 88] on label "3" at bounding box center [186, 100] width 39 height 39
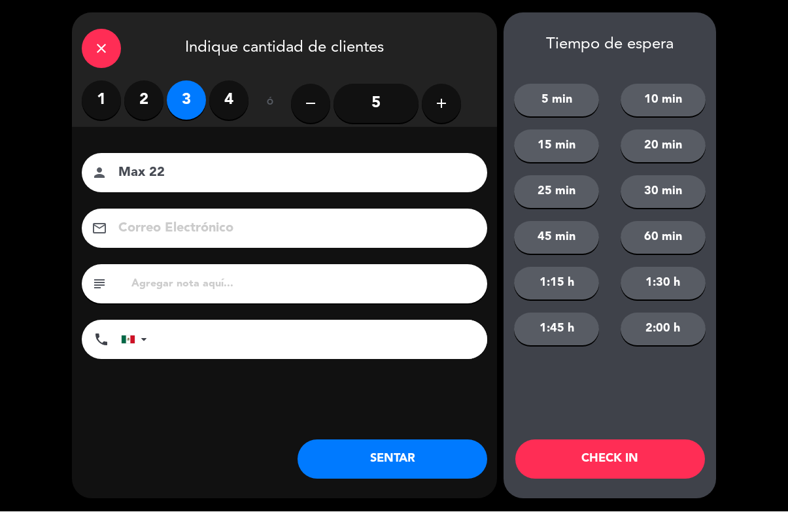
click at [614, 464] on button "CHECK IN" at bounding box center [610, 459] width 190 height 39
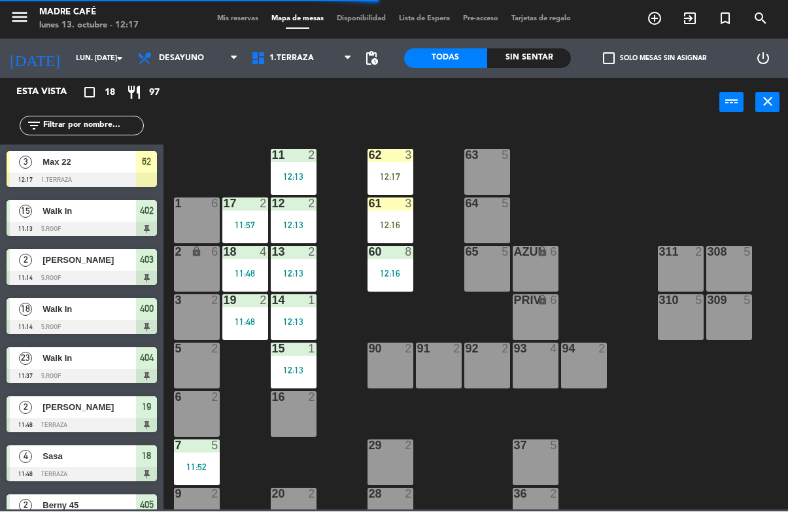
click at [380, 175] on div "12:17" at bounding box center [390, 177] width 46 height 9
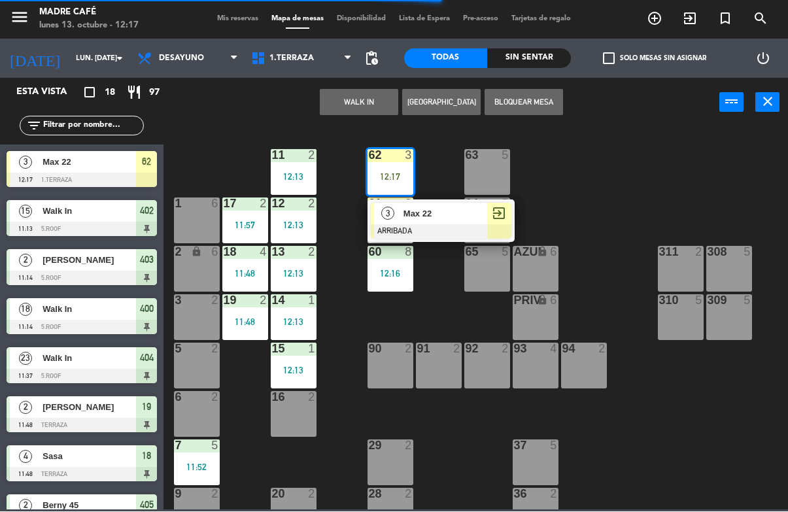
click at [466, 222] on div "Max 22" at bounding box center [444, 214] width 85 height 22
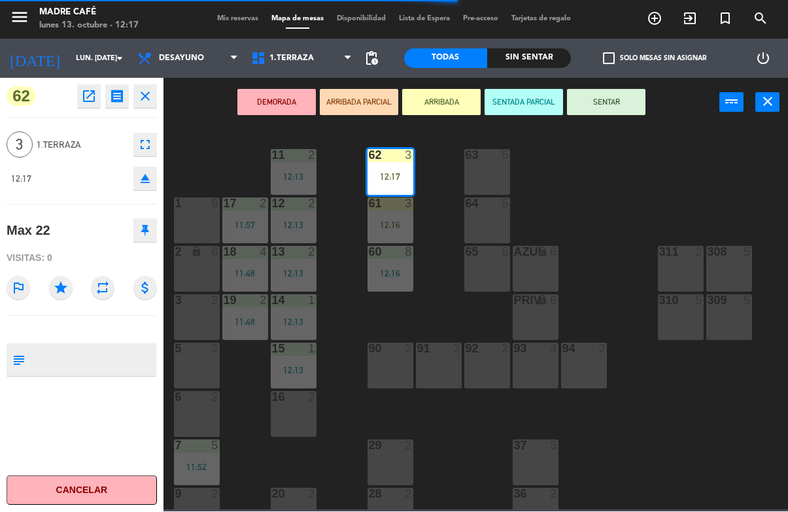
click at [597, 103] on button "SENTAR" at bounding box center [606, 103] width 78 height 26
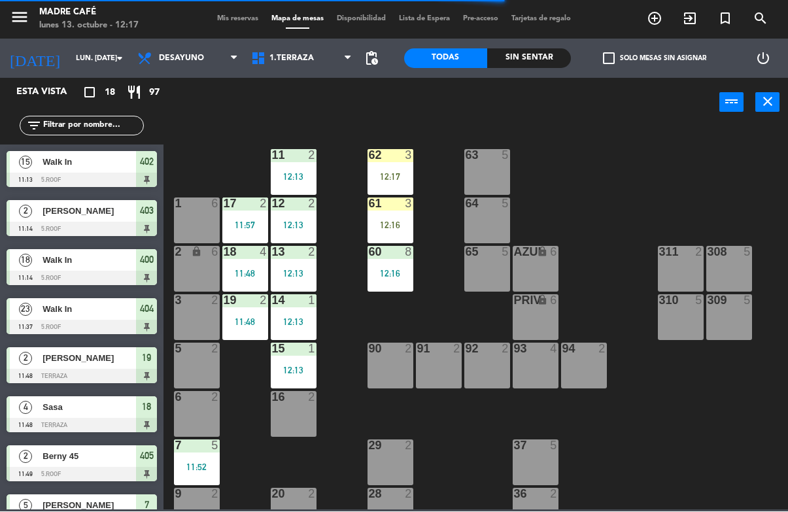
click at [395, 224] on div "12:16" at bounding box center [390, 225] width 46 height 9
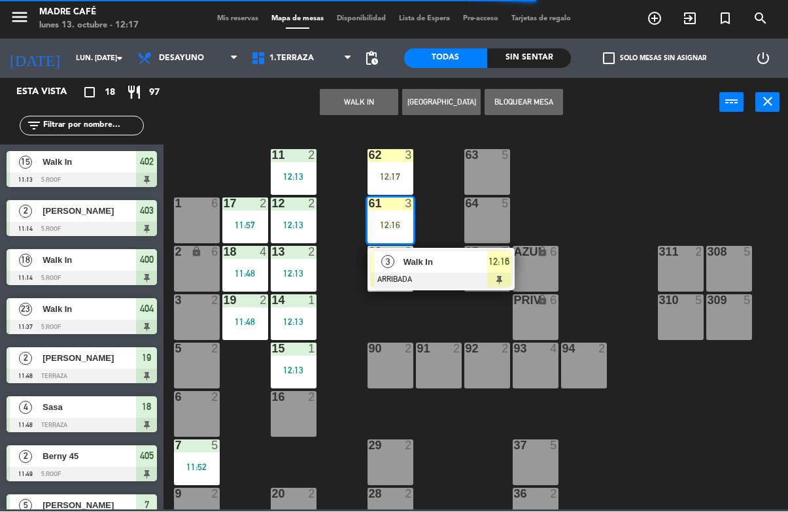
click at [470, 268] on span "Walk In" at bounding box center [445, 263] width 84 height 14
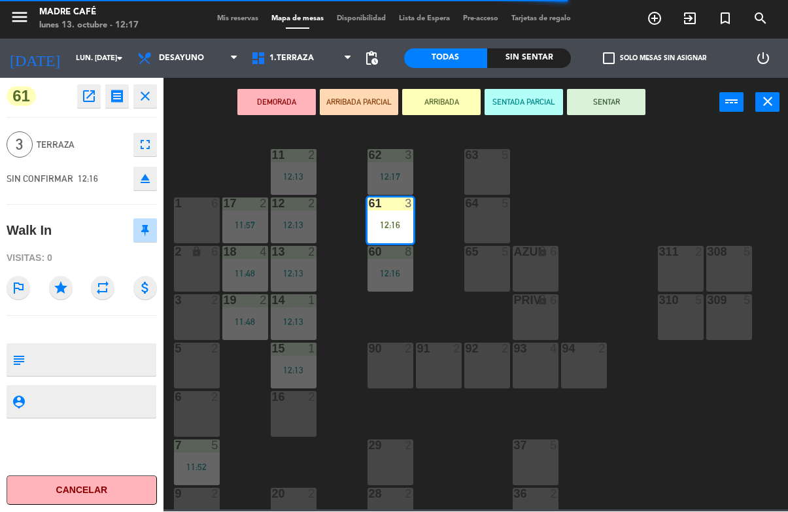
click at [627, 105] on button "SENTAR" at bounding box center [606, 103] width 78 height 26
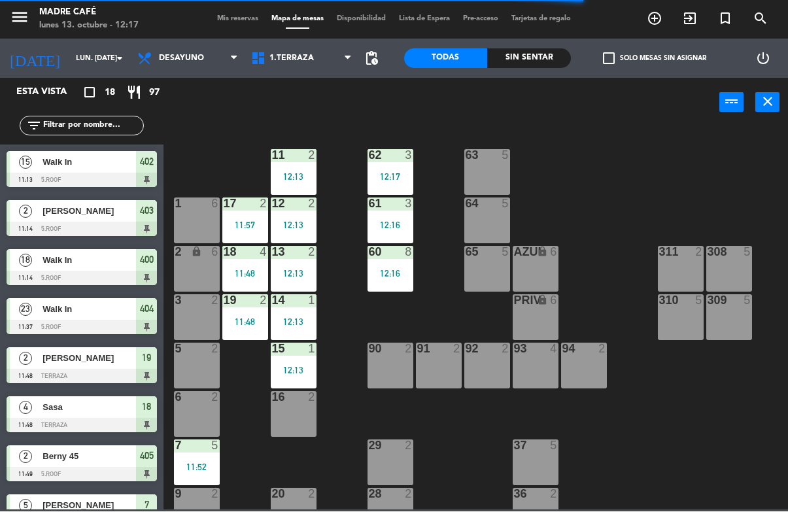
click at [629, 120] on div "power_input close" at bounding box center [441, 103] width 556 height 50
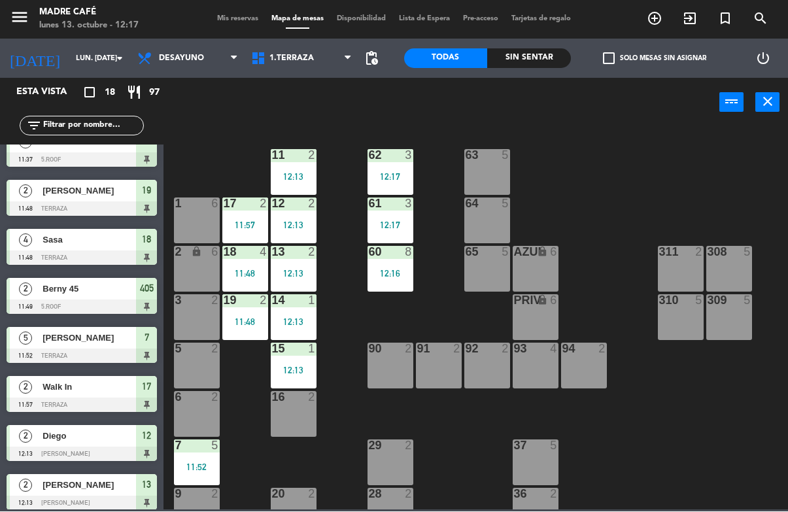
click at [484, 180] on div "63 5" at bounding box center [487, 173] width 46 height 46
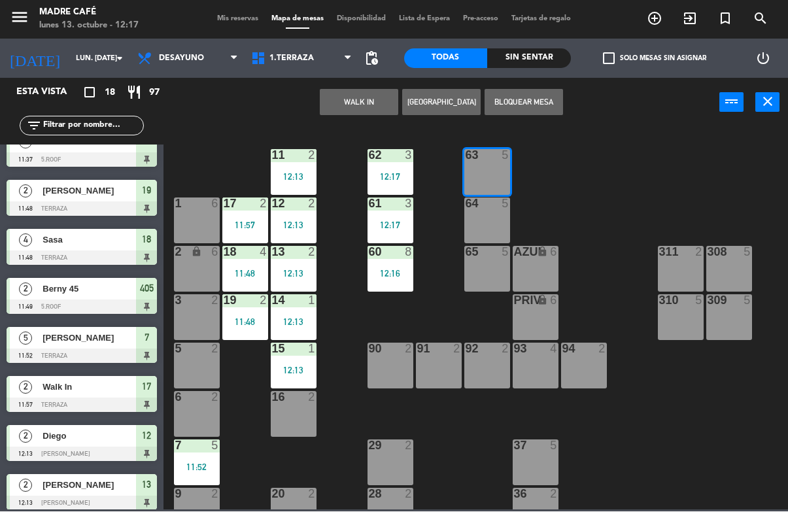
click at [358, 98] on button "WALK IN" at bounding box center [359, 103] width 78 height 26
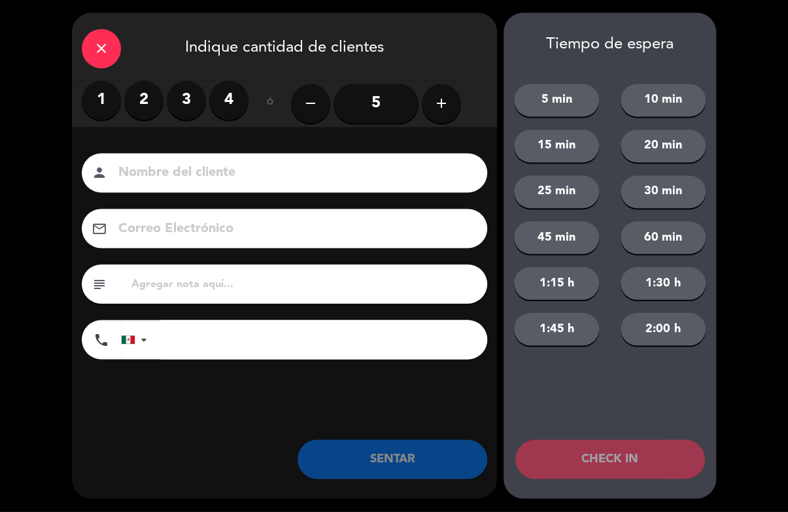
click at [192, 94] on label "3" at bounding box center [186, 100] width 39 height 39
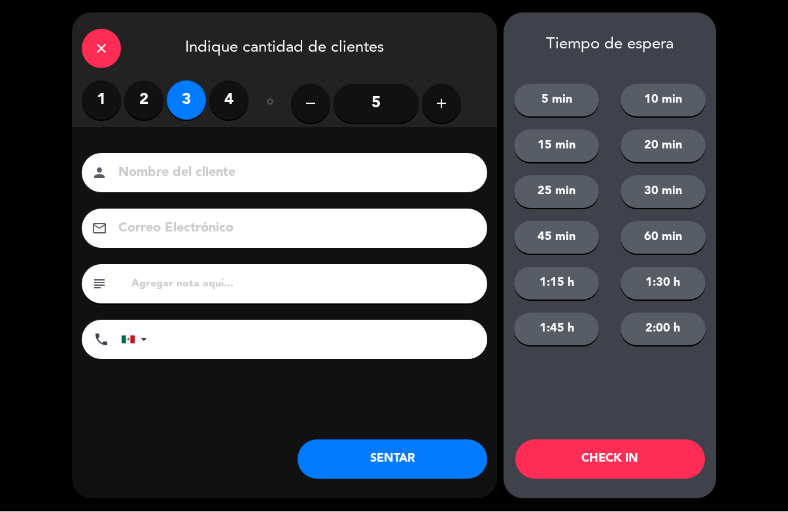
click at [214, 182] on input at bounding box center [293, 173] width 353 height 23
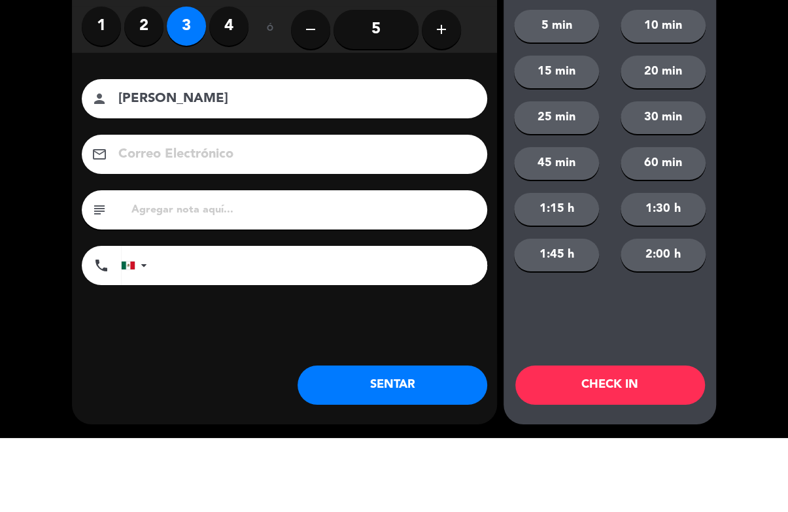
type input "[PERSON_NAME]"
click at [748, 81] on div "close Indique cantidad de clientes 1 2 3 4 ó remove 5 add Nombre del cliente pe…" at bounding box center [394, 256] width 788 height 512
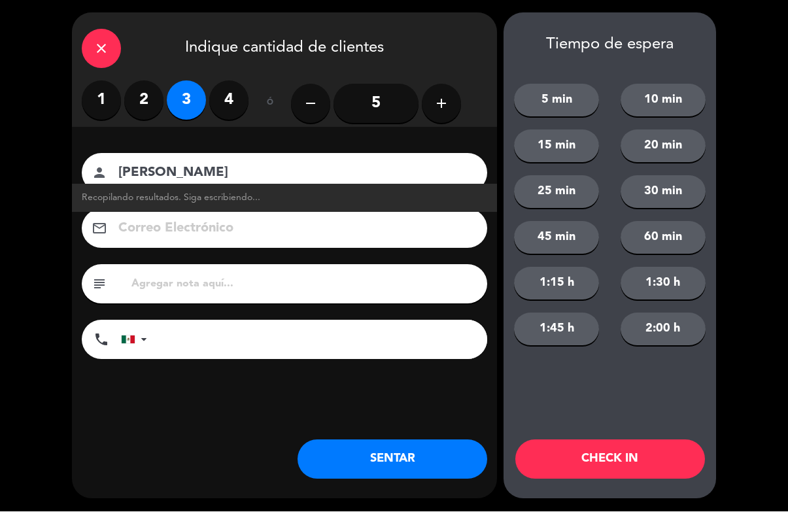
click at [599, 459] on button "CHECK IN" at bounding box center [610, 459] width 190 height 39
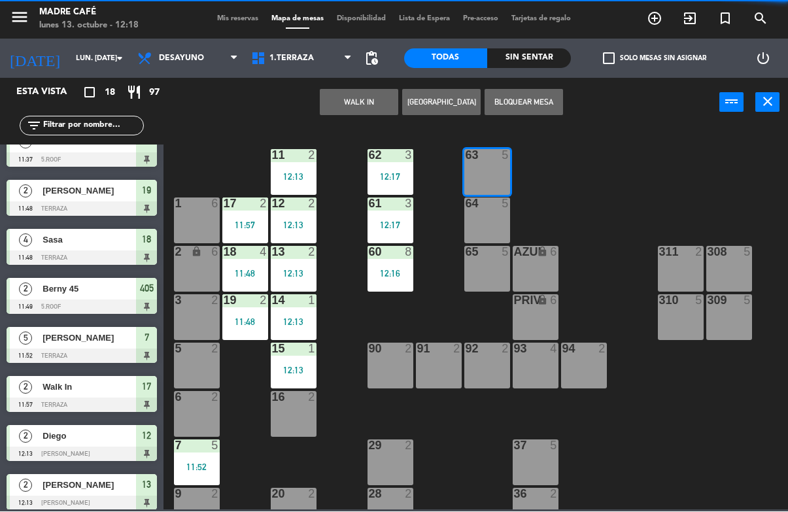
scroll to position [0, 0]
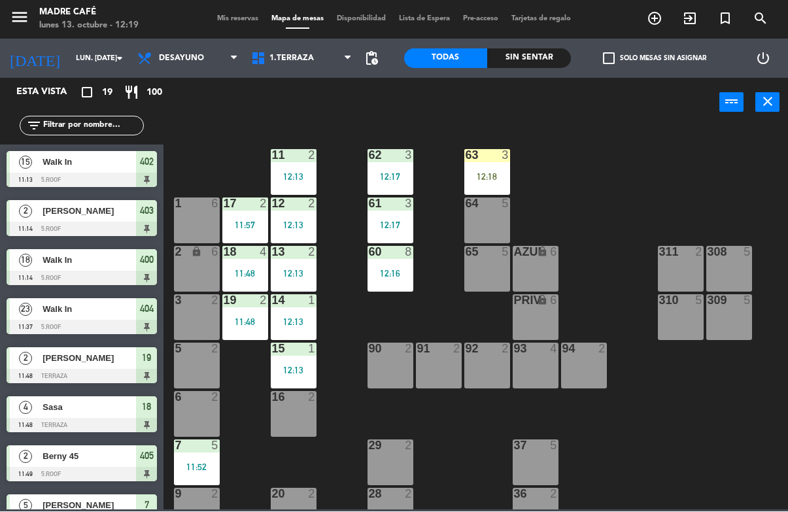
click at [494, 168] on div "63 3 12:18" at bounding box center [487, 173] width 46 height 46
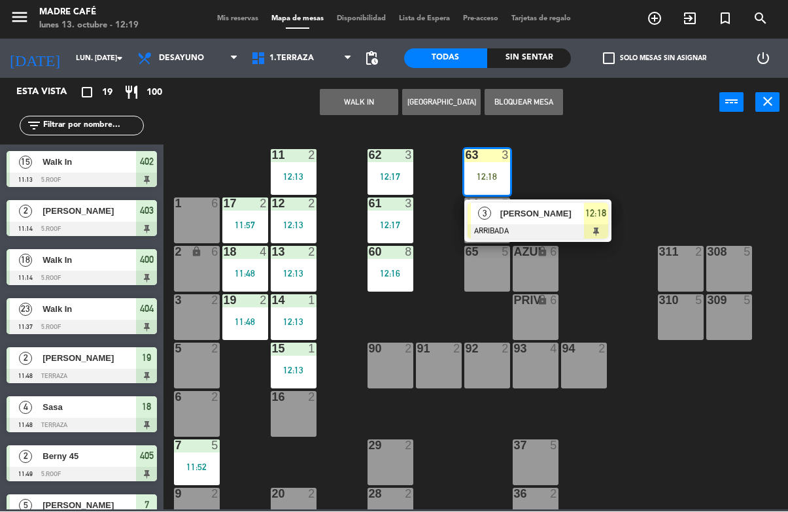
click at [572, 219] on span "[PERSON_NAME]" at bounding box center [542, 214] width 84 height 14
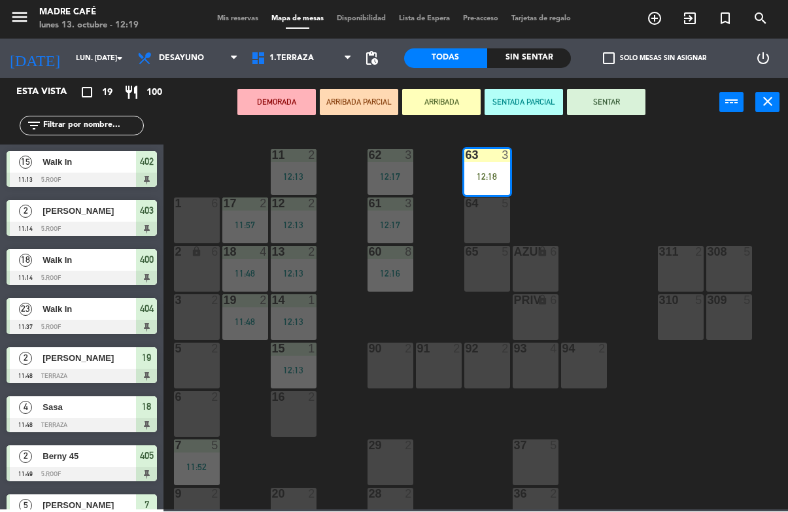
click at [624, 98] on button "SENTAR" at bounding box center [606, 103] width 78 height 26
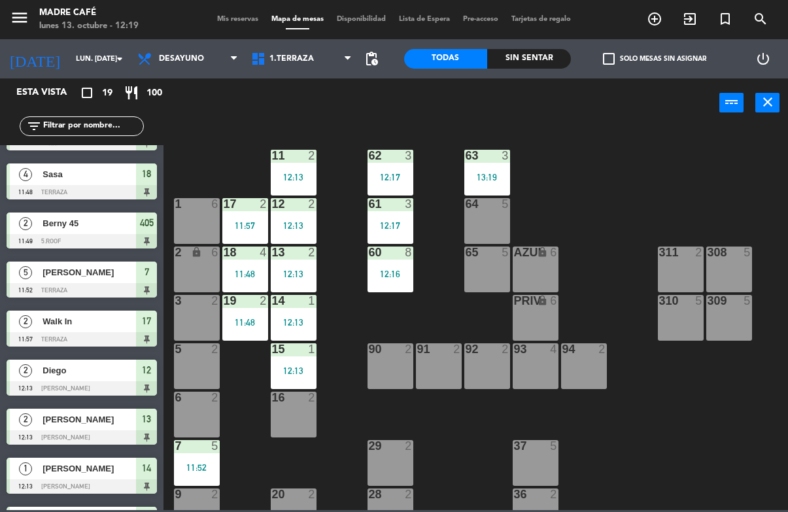
click at [499, 219] on div "64 5" at bounding box center [487, 221] width 46 height 46
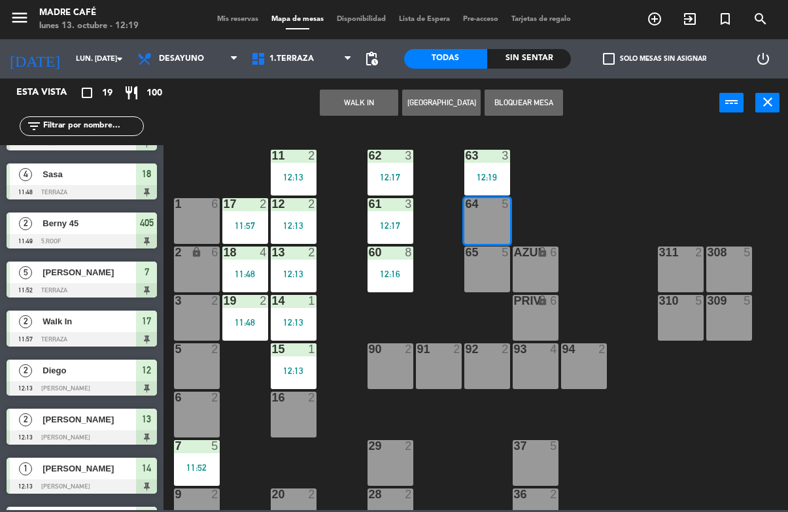
click at [375, 112] on button "WALK IN" at bounding box center [359, 103] width 78 height 26
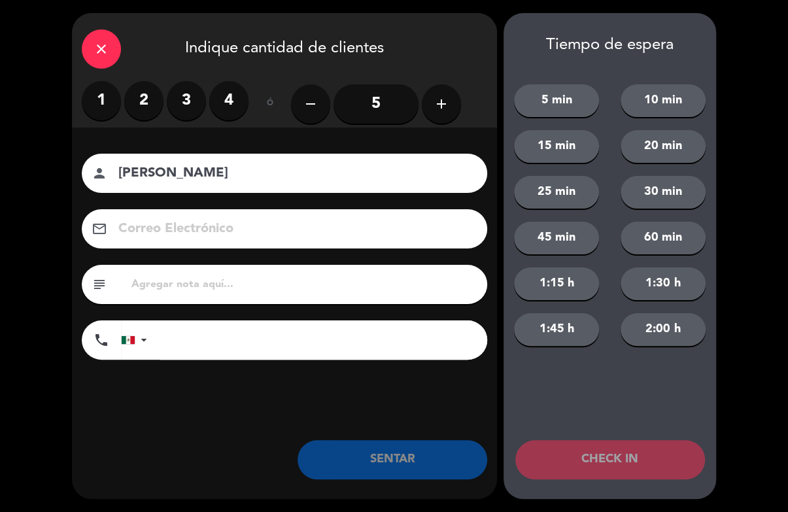
type input "[PERSON_NAME]"
click at [731, 138] on div "close Indique cantidad de clientes 1 2 3 4 ó remove 5 add Nombre del cliente pe…" at bounding box center [394, 256] width 788 height 512
click at [135, 108] on label "2" at bounding box center [143, 100] width 39 height 39
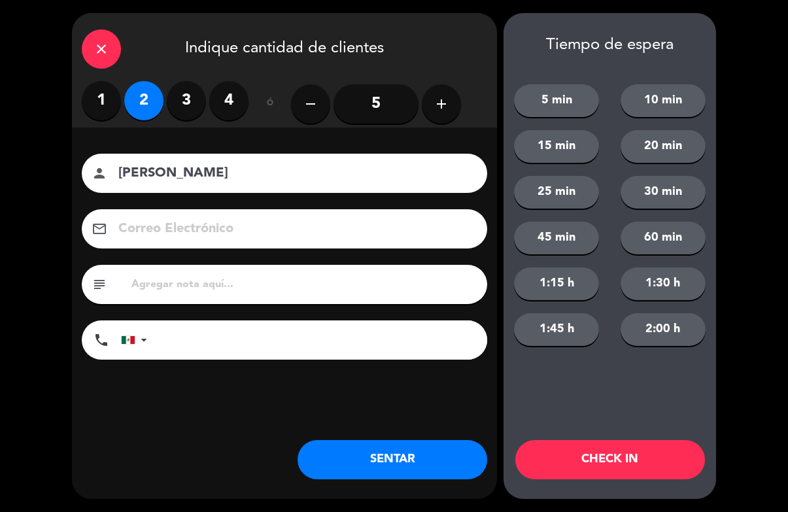
click at [583, 459] on button "CHECK IN" at bounding box center [610, 459] width 190 height 39
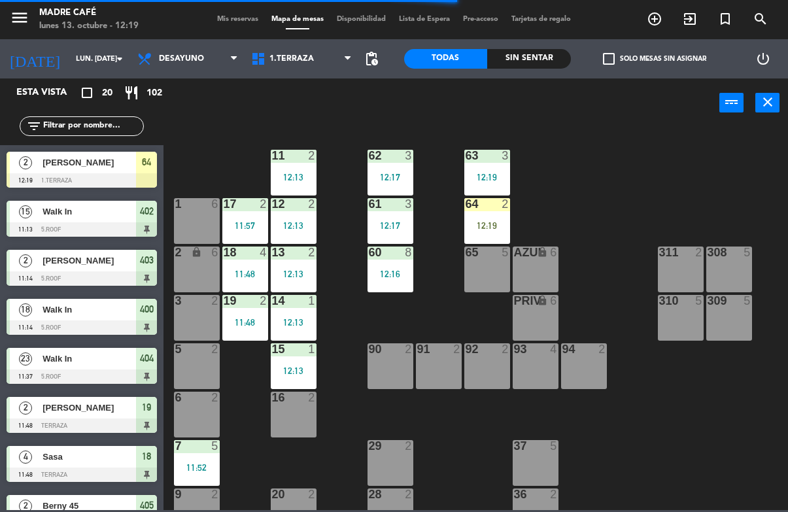
click at [471, 216] on div "64 2 12:19" at bounding box center [487, 221] width 46 height 46
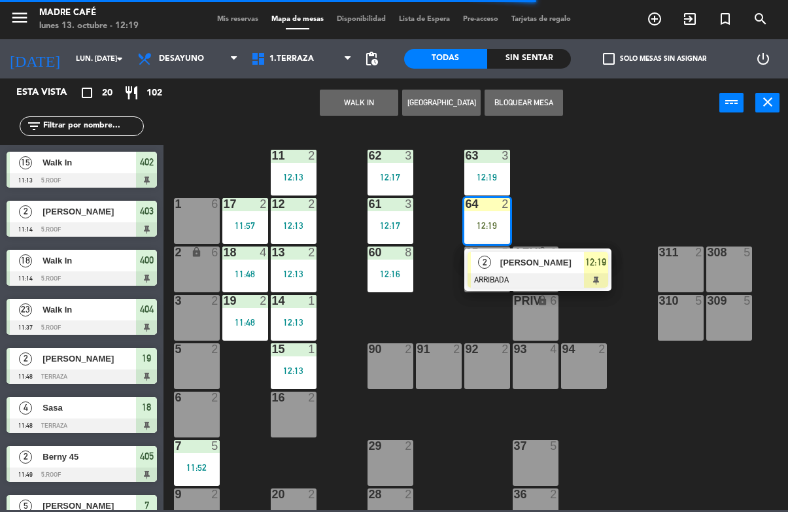
click at [595, 252] on div "12:19" at bounding box center [596, 263] width 24 height 22
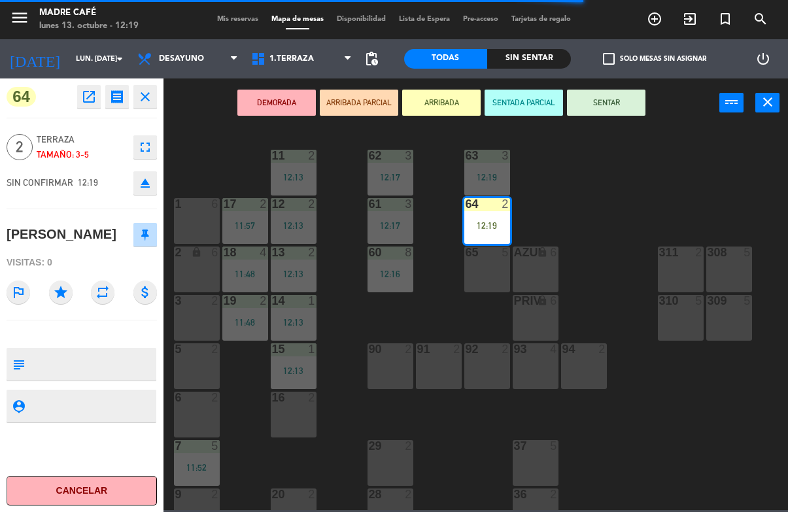
click at [609, 113] on button "SENTAR" at bounding box center [606, 103] width 78 height 26
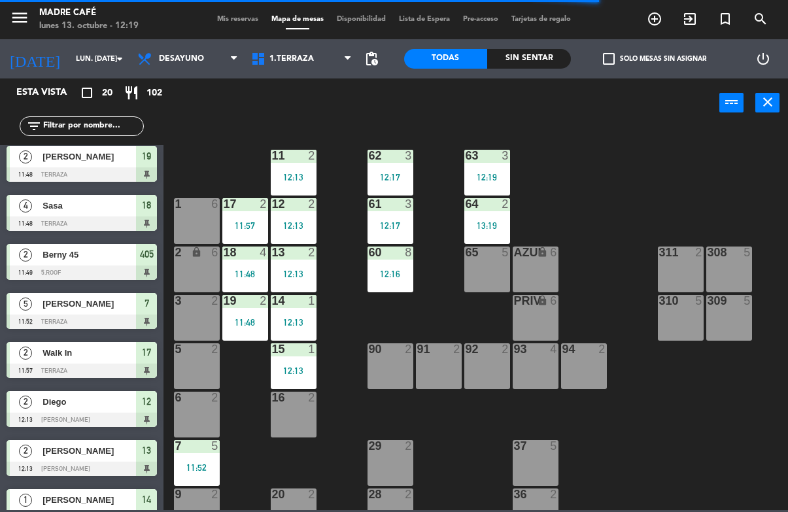
click at [648, 154] on div "11 2 12:13 63 3 12:19 62 3 12:17 12 2 12:13 1 6 61 3 12:17 64 2 13:19 17 2 11:5…" at bounding box center [479, 318] width 616 height 384
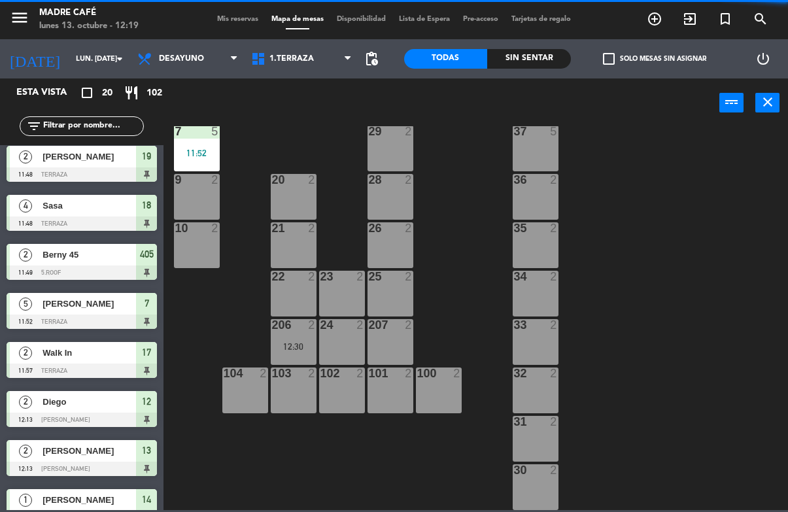
scroll to position [314, 0]
click at [290, 58] on span "1.Terraza" at bounding box center [291, 58] width 44 height 9
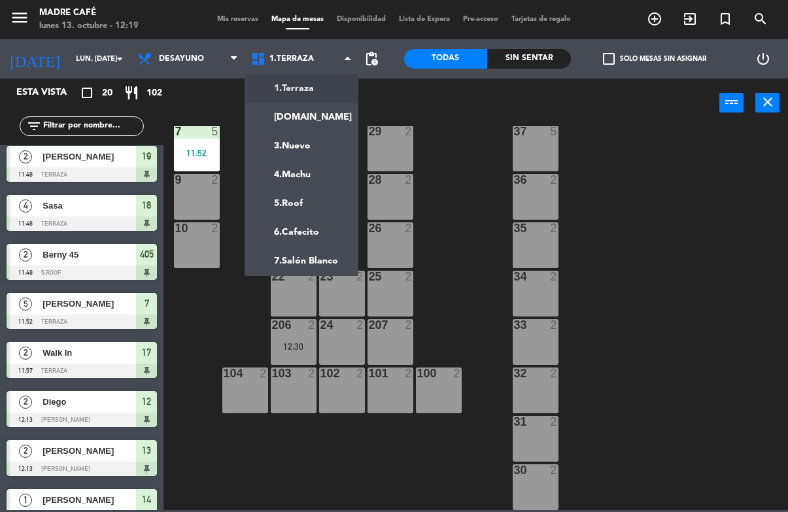
click at [330, 207] on ng-component "menu Madre Café lunes 13. octubre - 12:19 Mis reservas Mapa de mesas Disponibil…" at bounding box center [394, 255] width 788 height 510
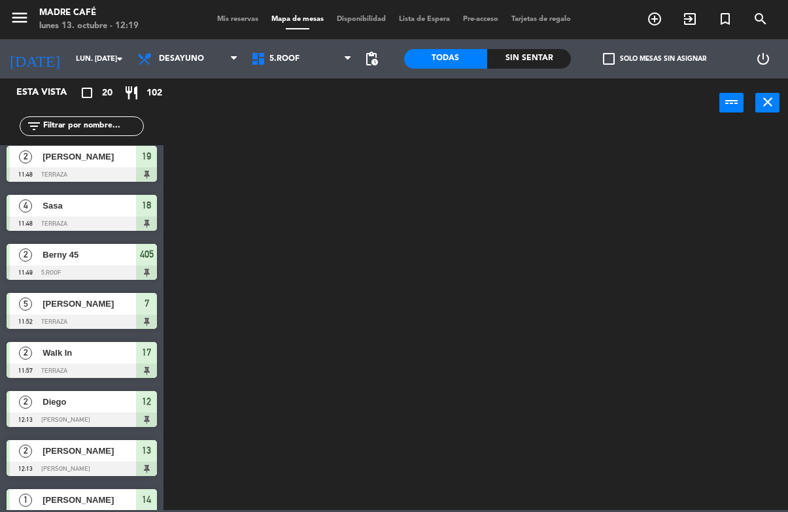
scroll to position [0, 0]
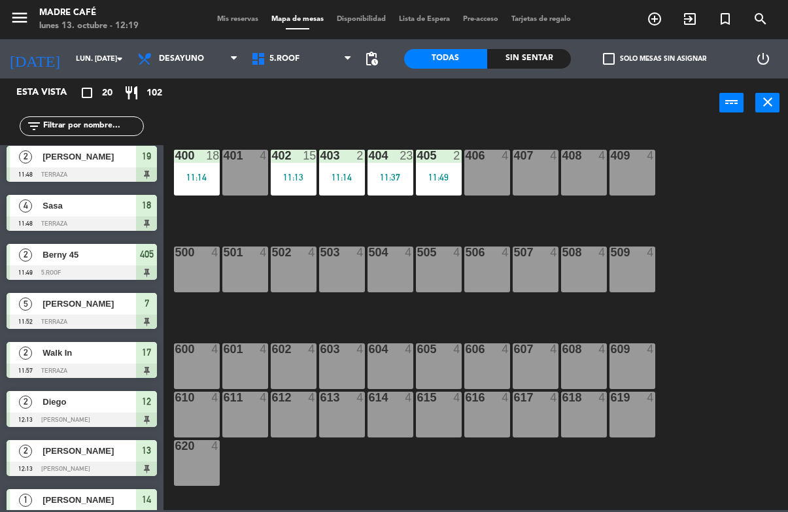
click at [210, 168] on div "400 18 11:14" at bounding box center [197, 173] width 46 height 46
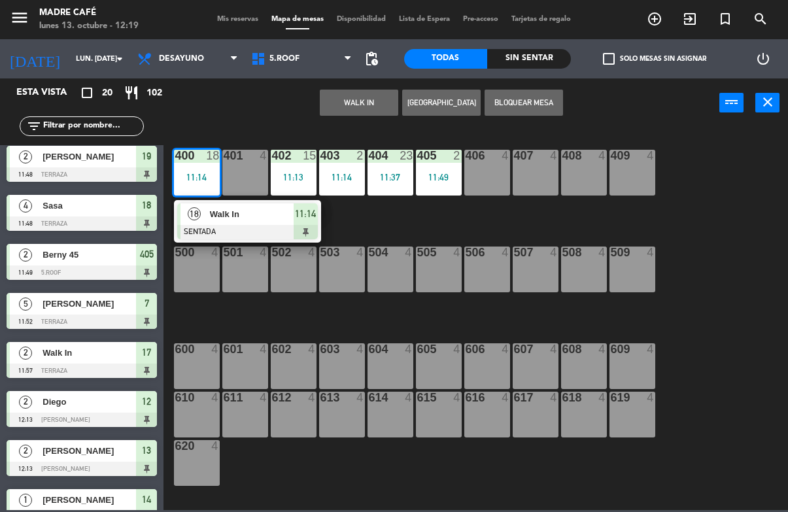
click at [318, 218] on div "18 Walk In SENTADA 11:14" at bounding box center [247, 221] width 147 height 42
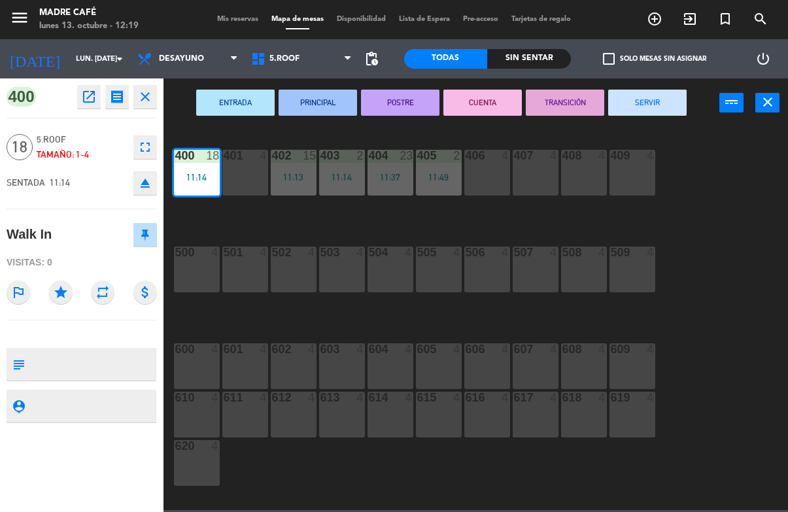
click at [659, 99] on button "SERVIR" at bounding box center [647, 103] width 78 height 26
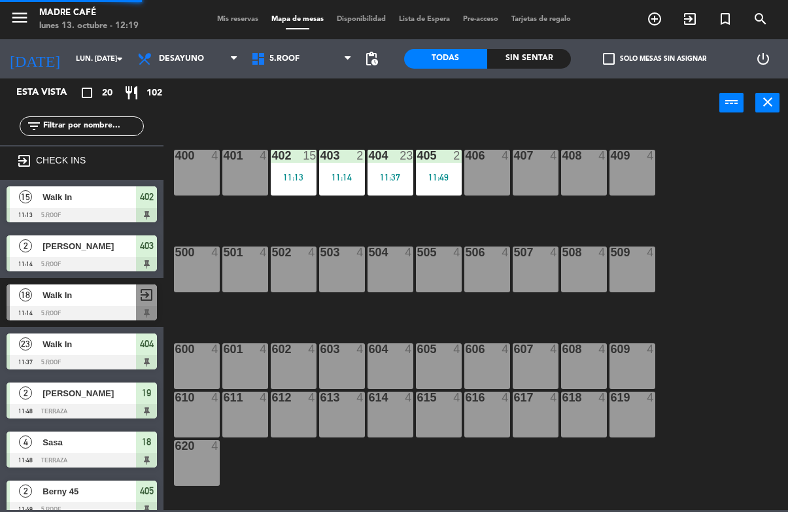
click at [712, 158] on div "400 4 401 4 402 15 11:13 403 2 11:14 404 23 11:37 405 2 11:49 406 4 407 4 408 4…" at bounding box center [479, 318] width 616 height 384
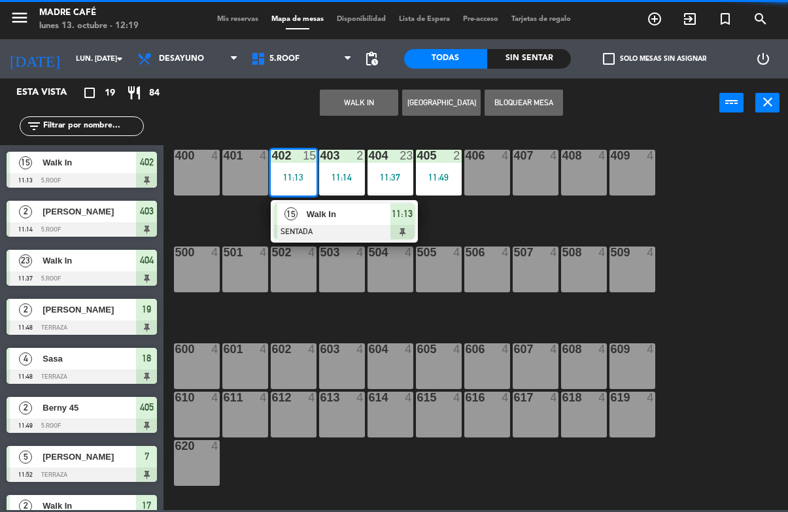
click at [463, 228] on div "400 4 401 4 402 15 11:13 15 Walk In SENTADA 11:13 403 2 11:14 404 23 11:37 405 …" at bounding box center [479, 318] width 616 height 384
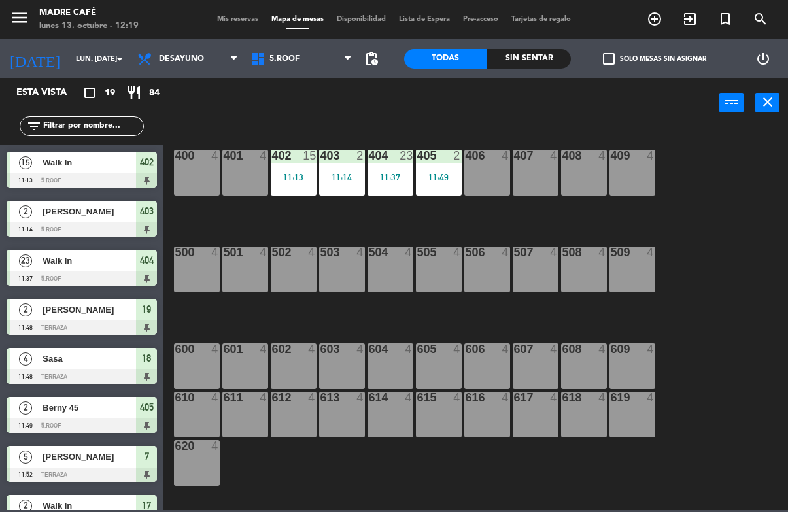
click at [288, 167] on div "402 15 11:13" at bounding box center [294, 173] width 46 height 46
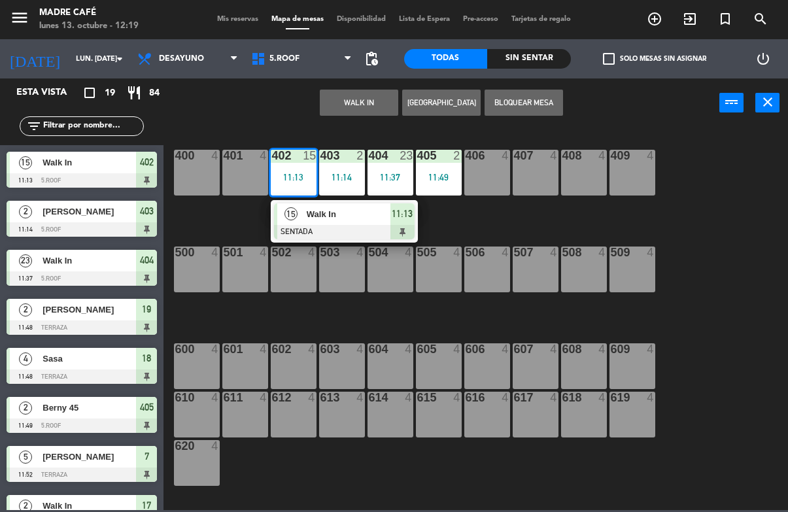
click at [399, 219] on span "11:13" at bounding box center [402, 214] width 21 height 16
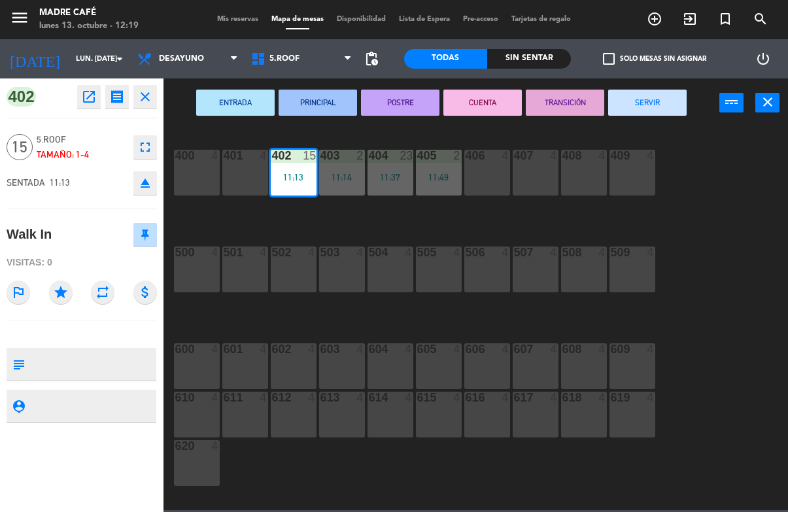
click at [658, 104] on button "SERVIR" at bounding box center [647, 103] width 78 height 26
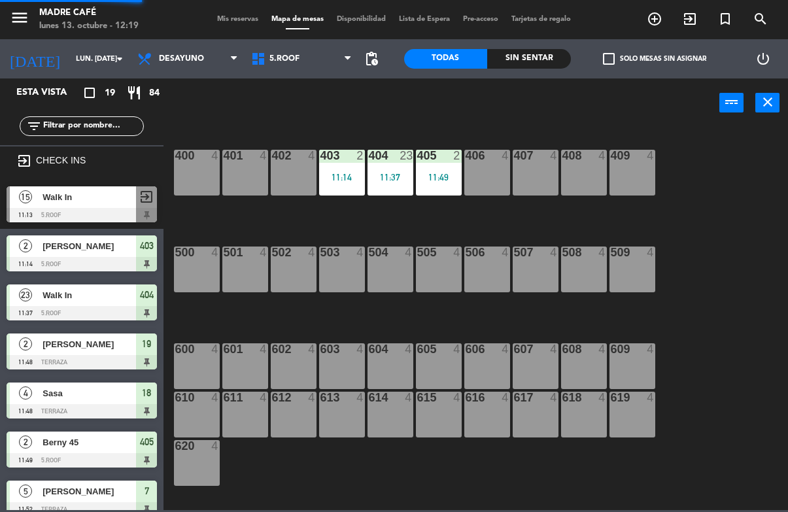
click at [726, 163] on div "400 4 401 4 402 4 403 2 11:14 404 23 11:37 405 2 11:49 406 4 407 4 408 4 409 4 …" at bounding box center [479, 318] width 616 height 384
click at [356, 182] on div "403 2 11:14" at bounding box center [342, 173] width 46 height 46
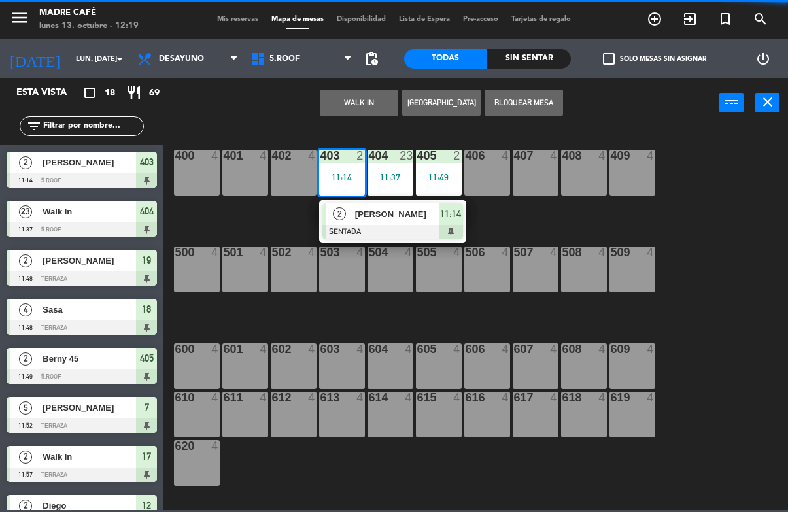
click at [448, 216] on span "11:14" at bounding box center [450, 214] width 21 height 16
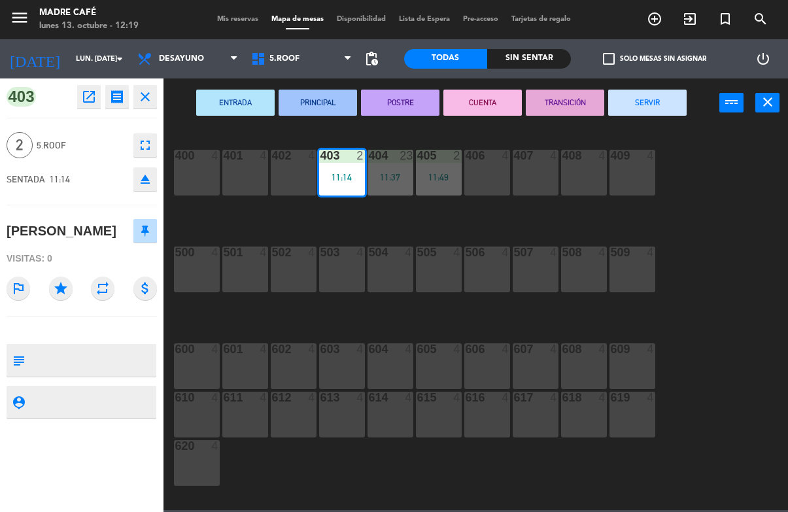
click at [651, 105] on button "SERVIR" at bounding box center [647, 103] width 78 height 26
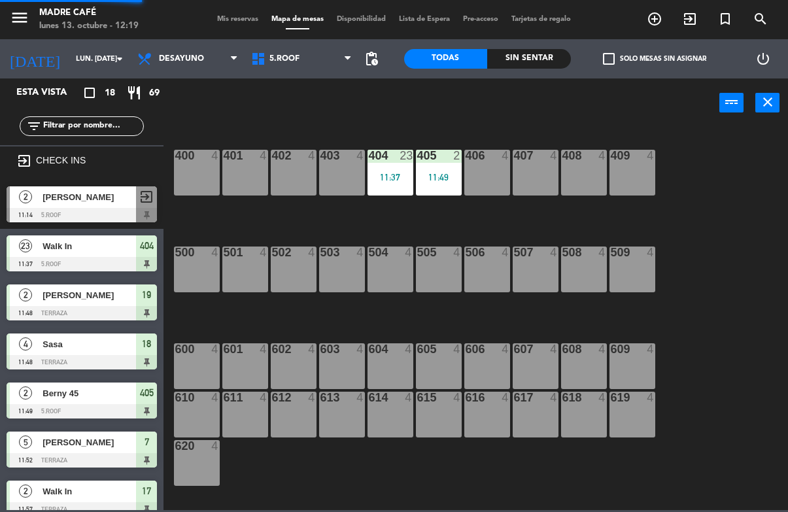
click at [744, 176] on div "400 4 401 4 402 4 403 4 404 23 11:37 405 2 11:49 406 4 407 4 408 4 409 4 500 4 …" at bounding box center [479, 318] width 616 height 384
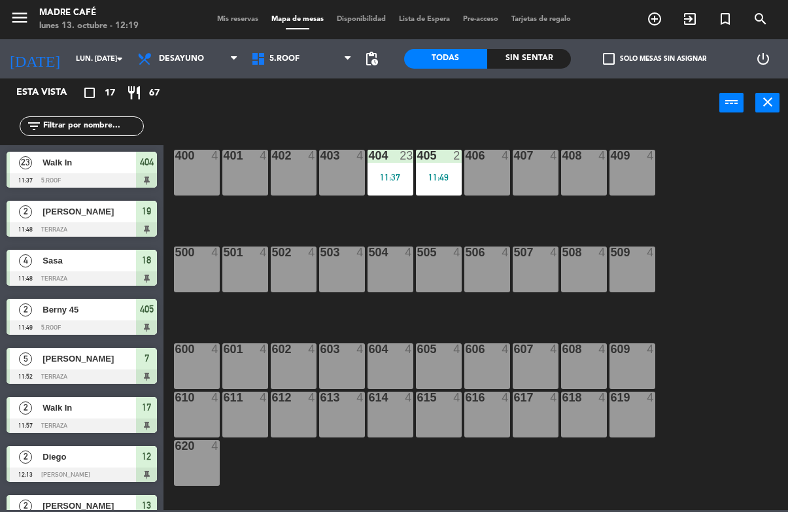
click at [380, 192] on div "404 23 11:37" at bounding box center [390, 173] width 46 height 46
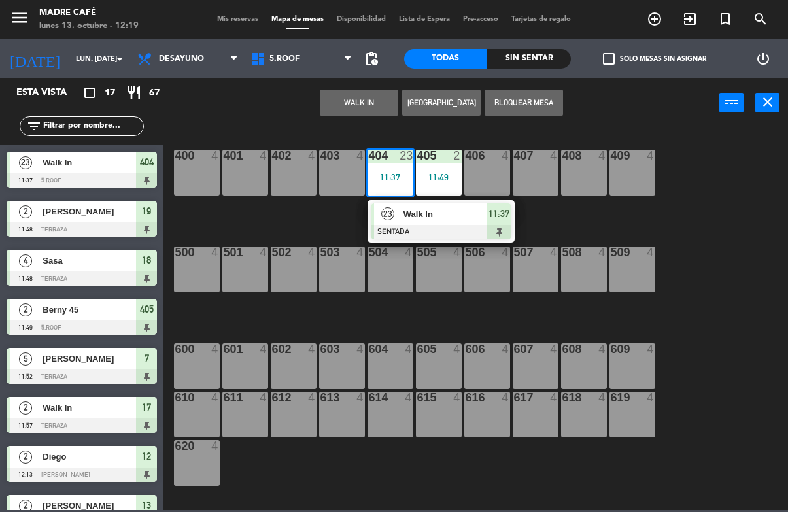
click at [475, 215] on span "Walk In" at bounding box center [445, 214] width 84 height 14
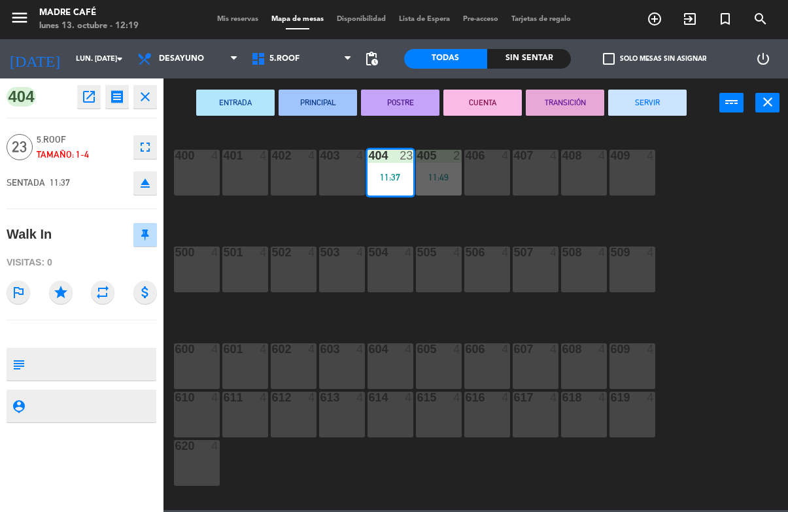
click at [652, 104] on button "SERVIR" at bounding box center [647, 103] width 78 height 26
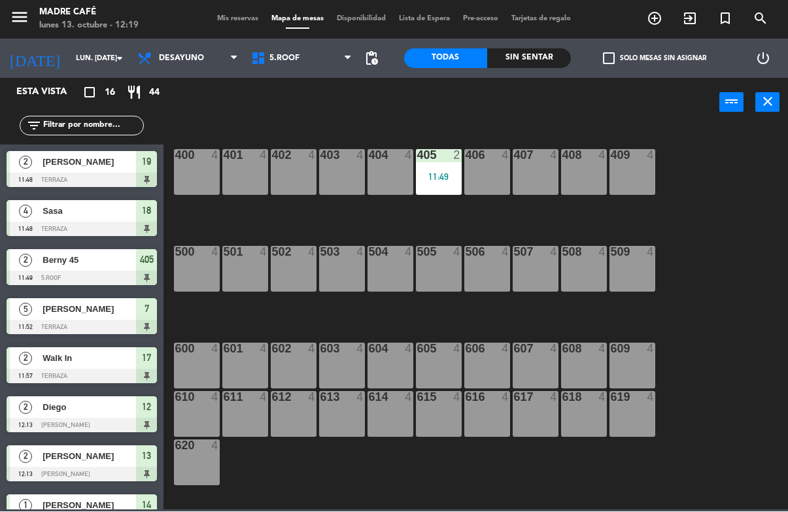
click at [439, 184] on div "405 2 11:49" at bounding box center [439, 173] width 46 height 46
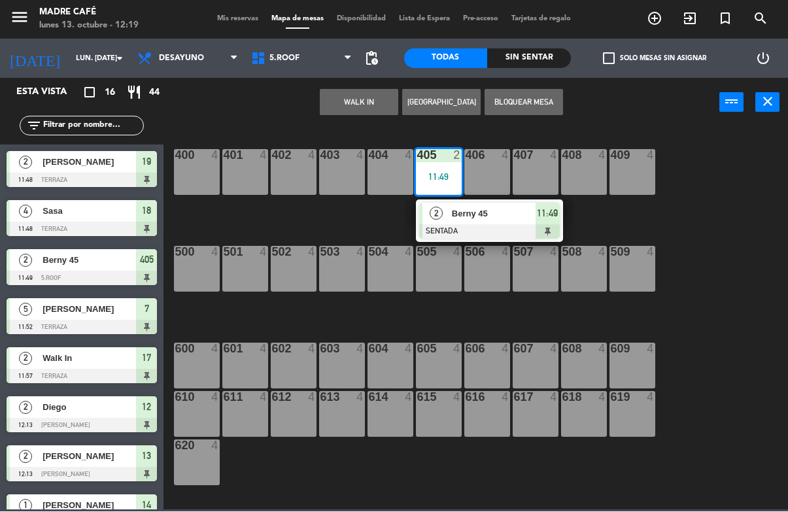
click at [542, 219] on span "11:49" at bounding box center [547, 214] width 21 height 16
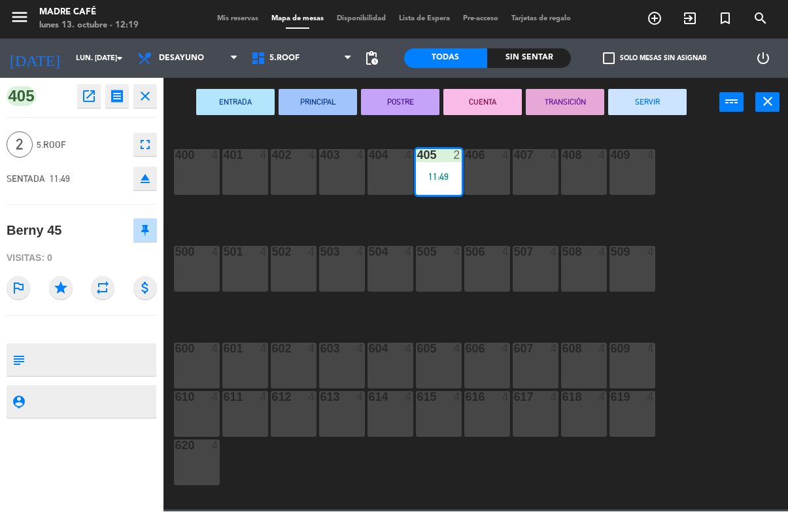
click at [641, 104] on button "SERVIR" at bounding box center [647, 103] width 78 height 26
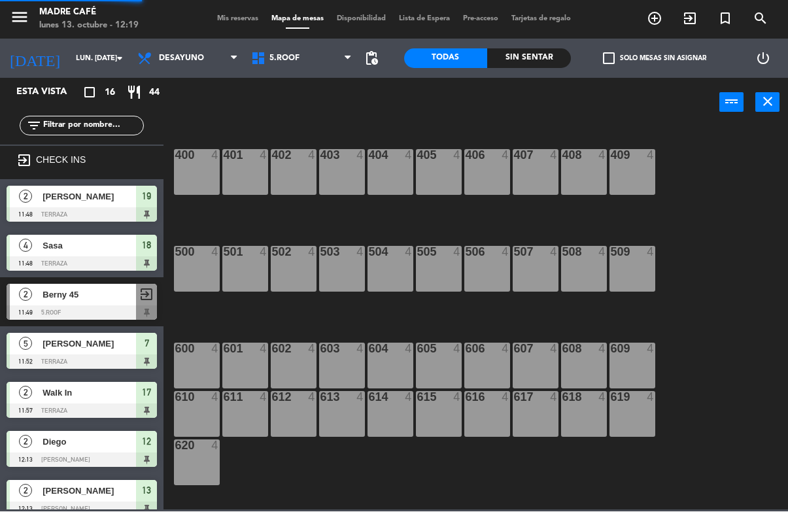
click at [709, 175] on div "400 4 401 4 402 4 403 4 404 4 405 4 406 4 407 4 408 4 409 4 500 4 501 4 502 4 5…" at bounding box center [479, 318] width 616 height 384
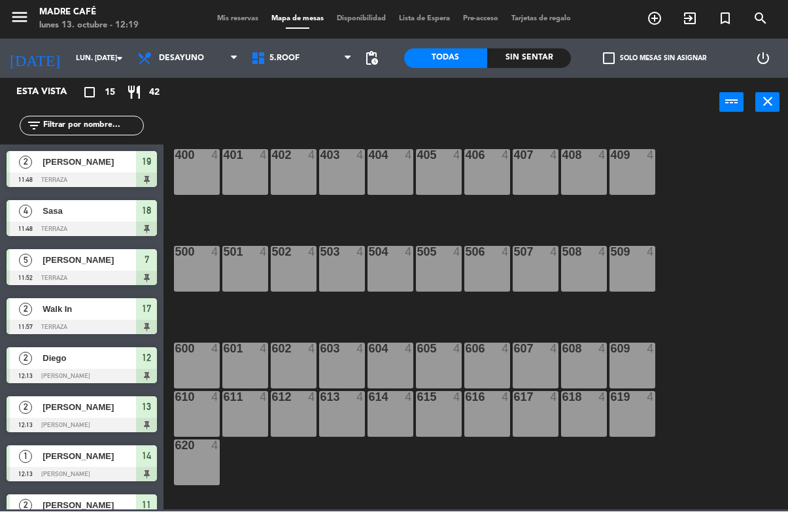
click at [333, 68] on span "5.Roof" at bounding box center [301, 58] width 114 height 29
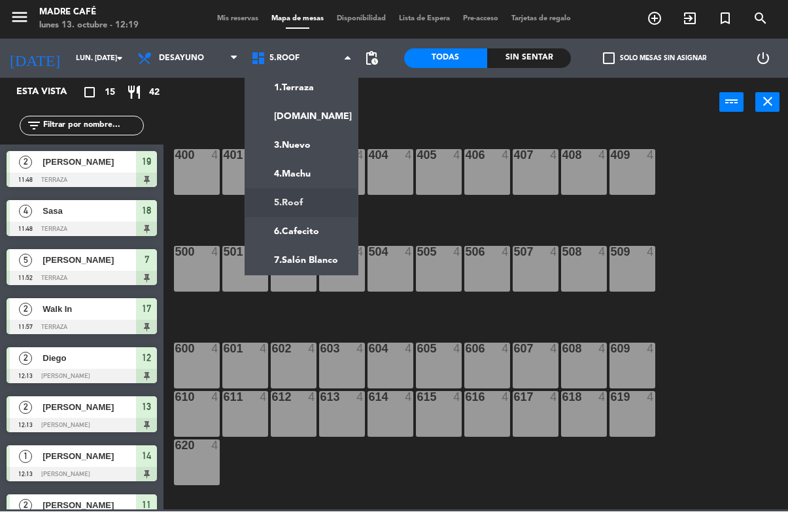
click at [318, 120] on ng-component "menu Madre Café lunes 13. octubre - 12:19 Mis reservas Mapa de mesas Disponibil…" at bounding box center [394, 255] width 788 height 510
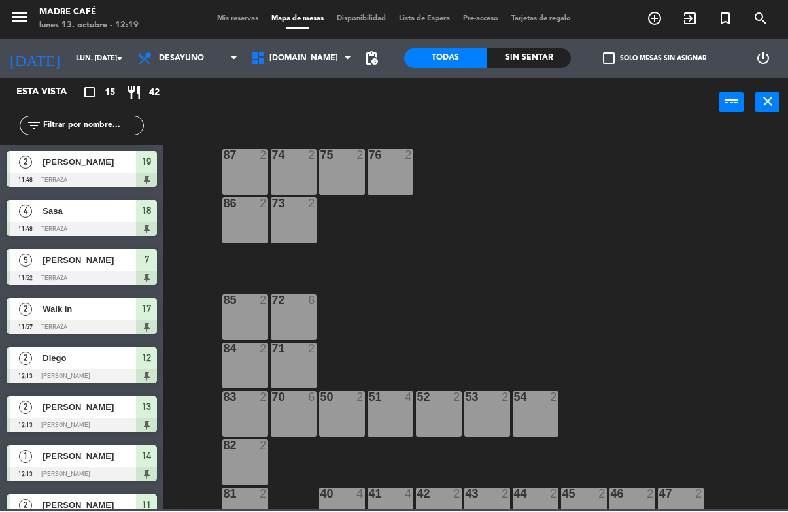
click at [298, 37] on div "menu Madre Café lunes 13. octubre - 12:19 Mis reservas Mapa de mesas Disponibil…" at bounding box center [394, 19] width 788 height 39
click at [289, 64] on span "[DOMAIN_NAME]" at bounding box center [301, 58] width 114 height 29
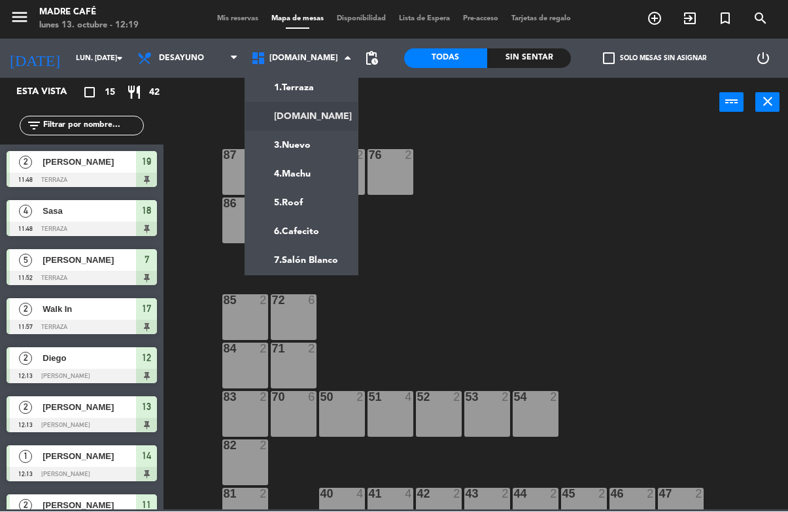
click at [336, 138] on ng-component "menu Madre Café lunes 13. octubre - 12:19 Mis reservas Mapa de mesas Disponibil…" at bounding box center [394, 255] width 788 height 510
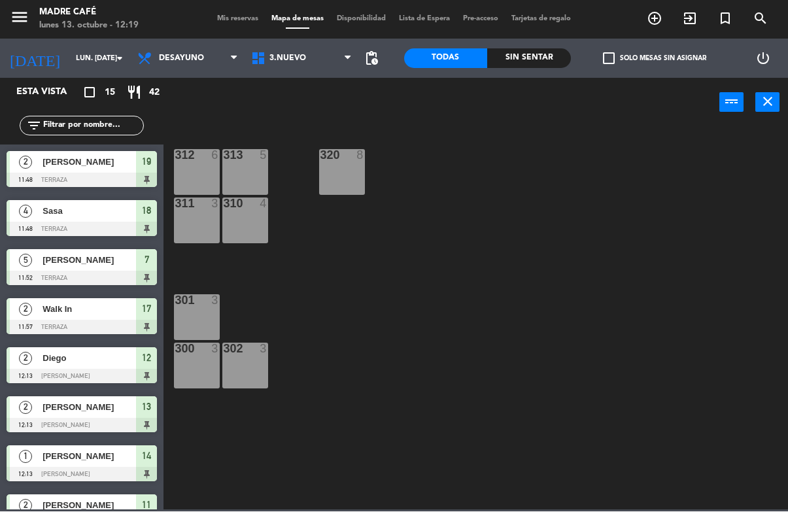
click at [298, 60] on span "3.Nuevo" at bounding box center [287, 58] width 37 height 9
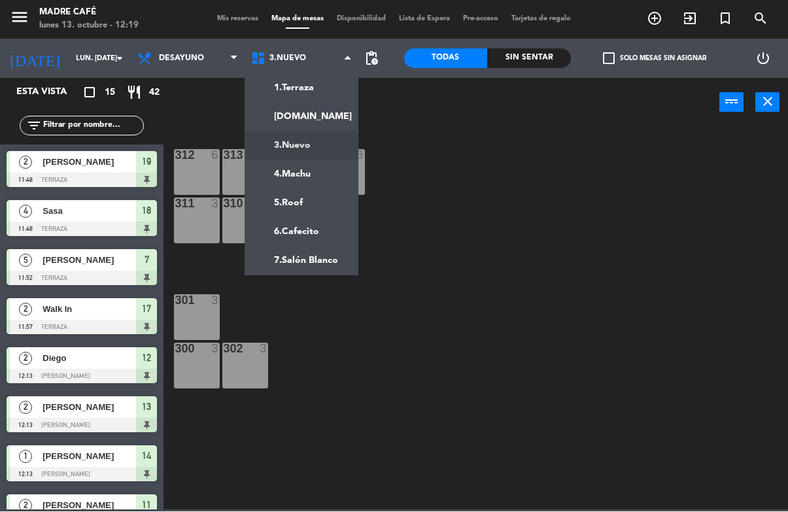
click at [322, 220] on ng-component "menu Madre Café lunes 13. octubre - 12:19 Mis reservas Mapa de mesas Disponibil…" at bounding box center [394, 255] width 788 height 510
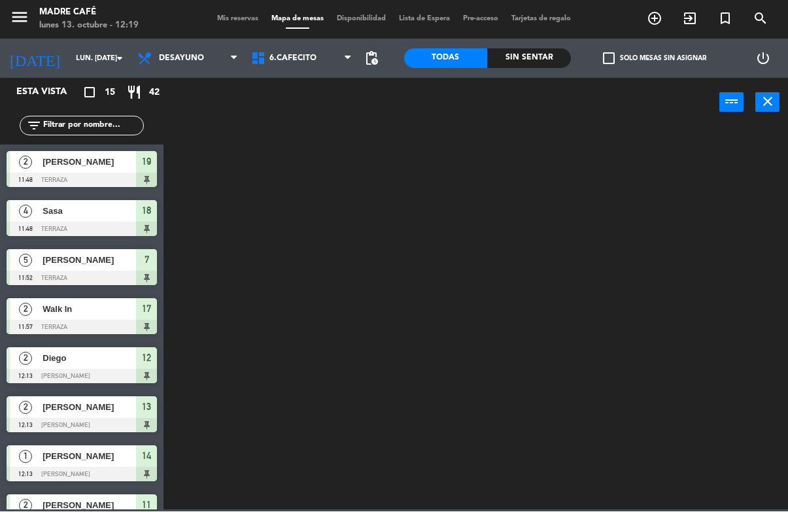
click at [320, 222] on div at bounding box center [479, 318] width 616 height 384
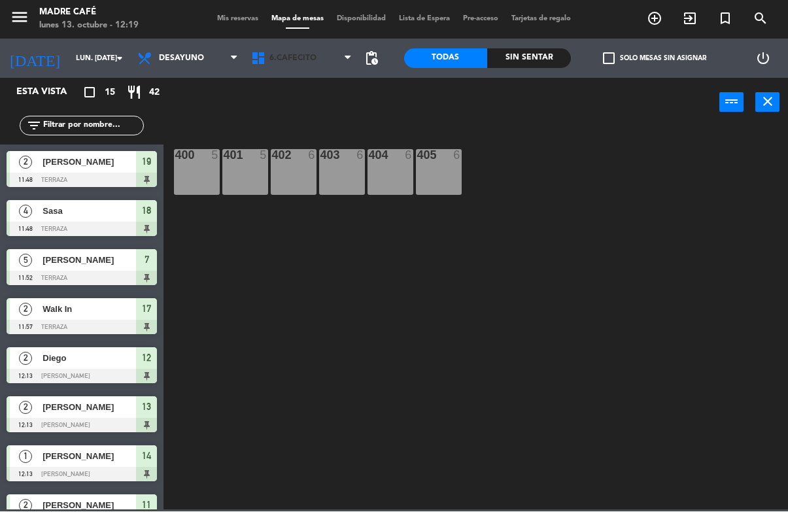
click at [298, 54] on span "6.Cafecito" at bounding box center [292, 58] width 47 height 9
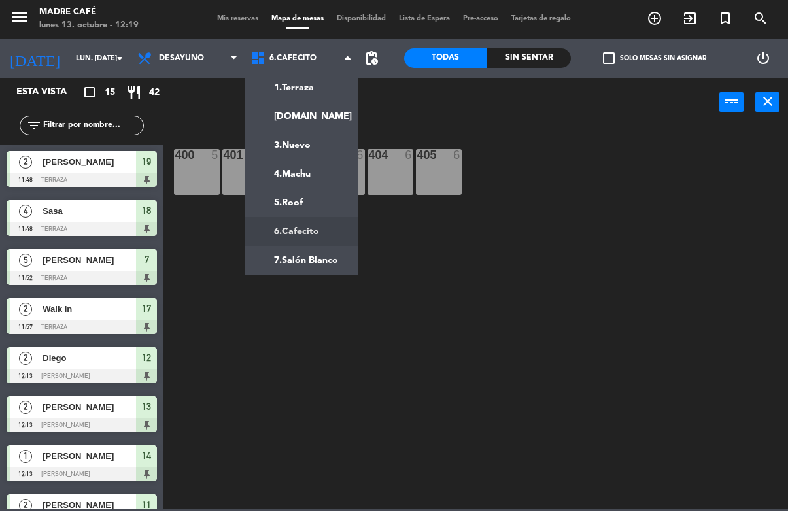
click at [323, 85] on ng-component "menu Madre Café lunes 13. octubre - 12:19 Mis reservas Mapa de mesas Disponibil…" at bounding box center [394, 255] width 788 height 510
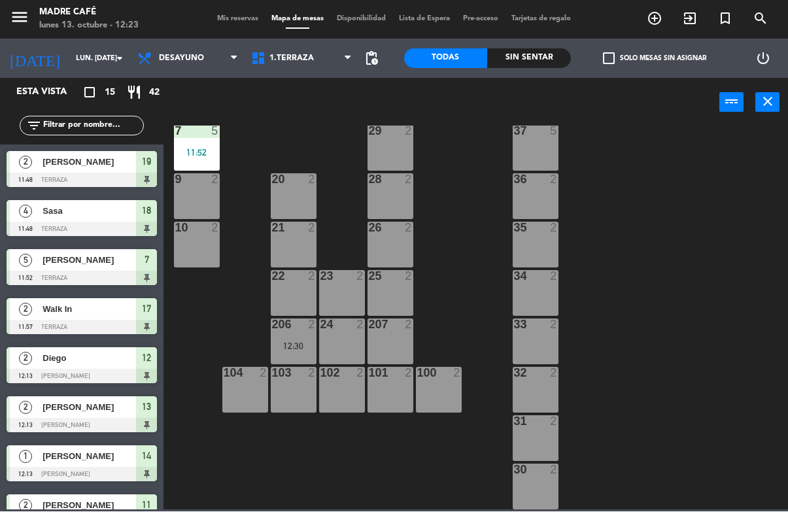
click at [151, 165] on span "19" at bounding box center [146, 162] width 9 height 16
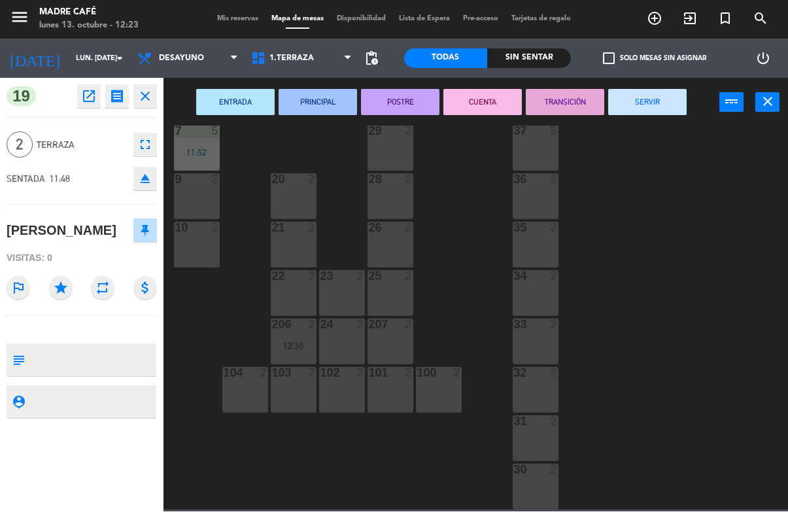
click at [650, 97] on button "SERVIR" at bounding box center [647, 103] width 78 height 26
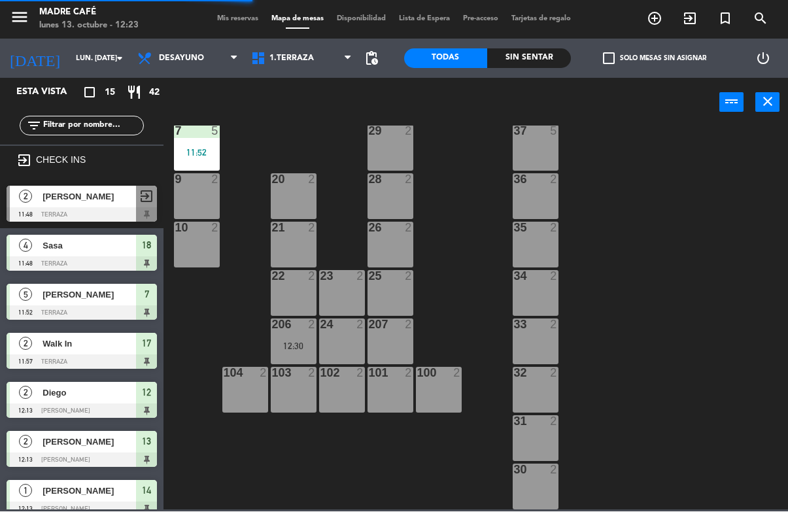
click at [147, 252] on span "18" at bounding box center [146, 246] width 9 height 16
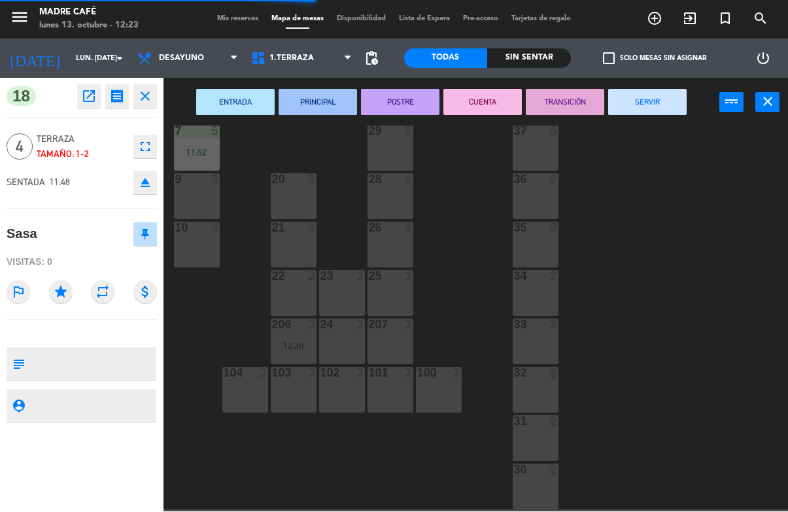
click at [644, 101] on button "SERVIR" at bounding box center [647, 103] width 78 height 26
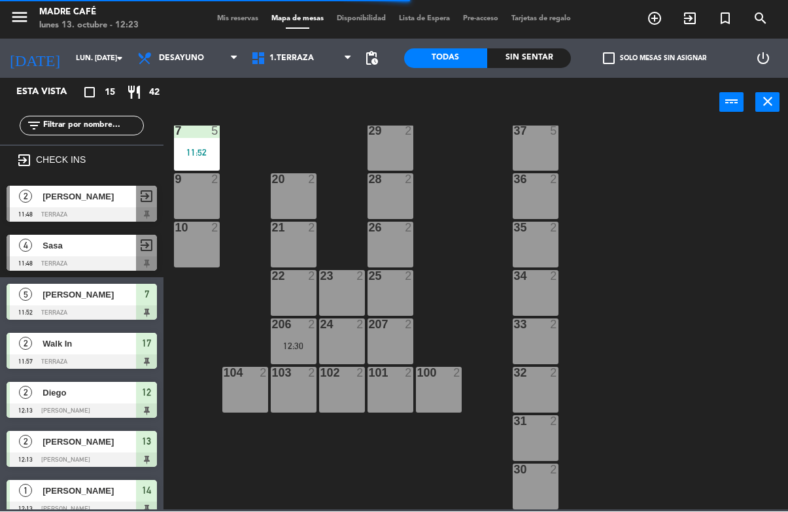
click at [146, 301] on span "7" at bounding box center [146, 295] width 5 height 16
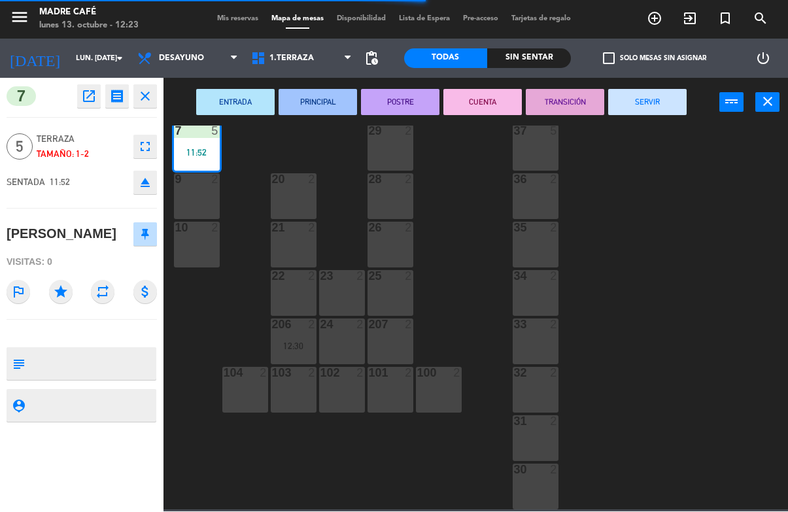
click at [651, 103] on button "SERVIR" at bounding box center [647, 103] width 78 height 26
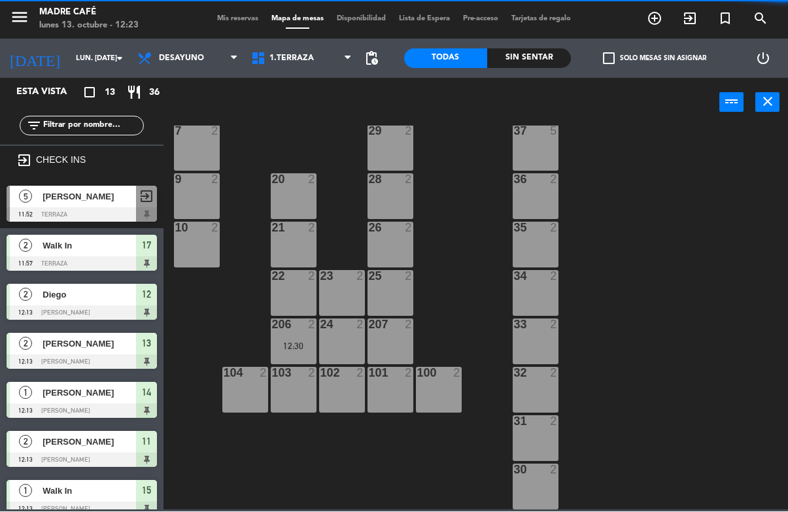
click at [150, 296] on span "12" at bounding box center [146, 295] width 9 height 16
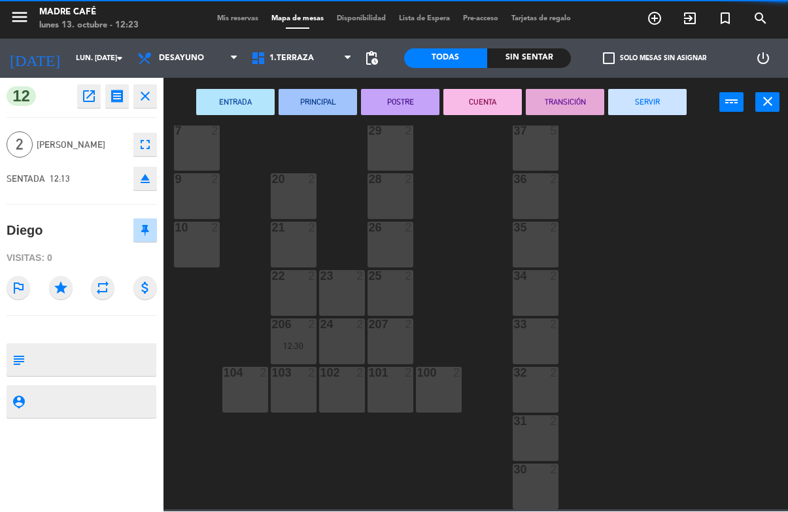
click at [656, 103] on button "SERVIR" at bounding box center [647, 103] width 78 height 26
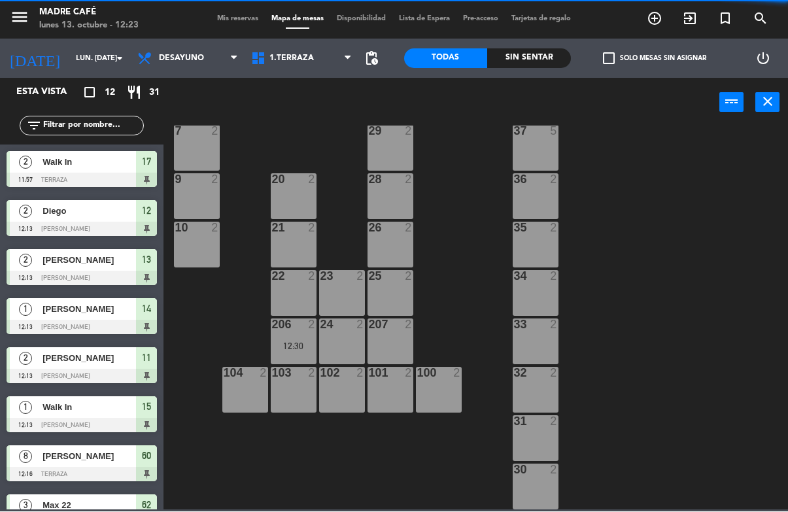
click at [151, 171] on div "17" at bounding box center [146, 163] width 21 height 22
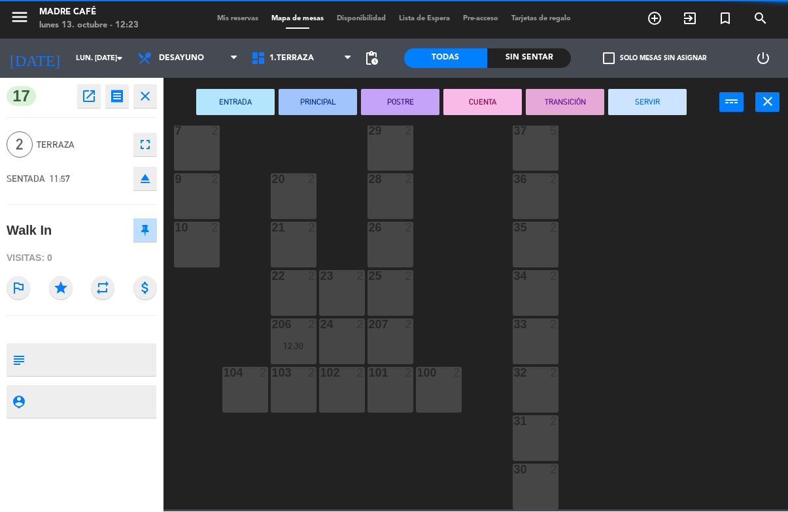
click at [648, 107] on button "SERVIR" at bounding box center [647, 103] width 78 height 26
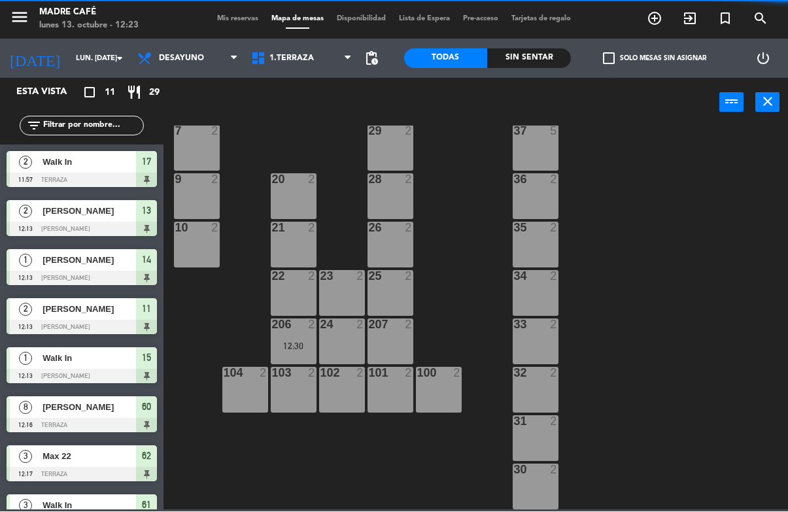
click at [149, 167] on span "17" at bounding box center [146, 162] width 9 height 16
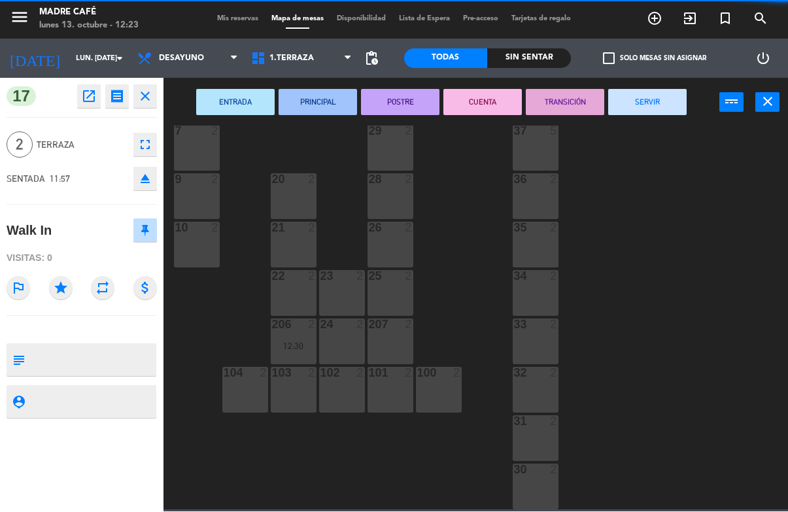
click at [648, 101] on button "SERVIR" at bounding box center [647, 103] width 78 height 26
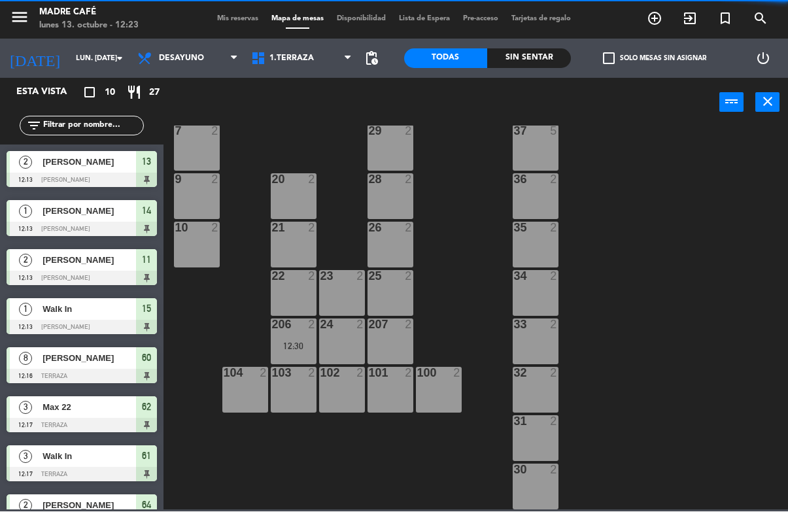
click at [152, 171] on div "13" at bounding box center [146, 163] width 21 height 22
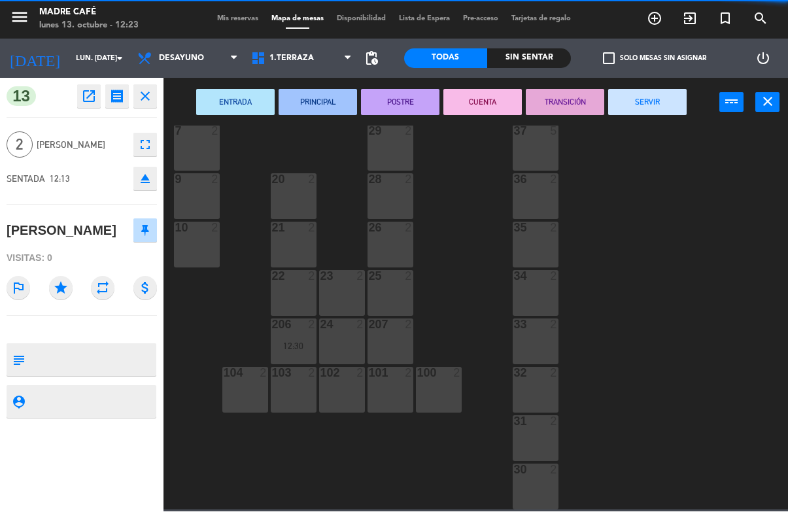
click at [656, 105] on button "SERVIR" at bounding box center [647, 103] width 78 height 26
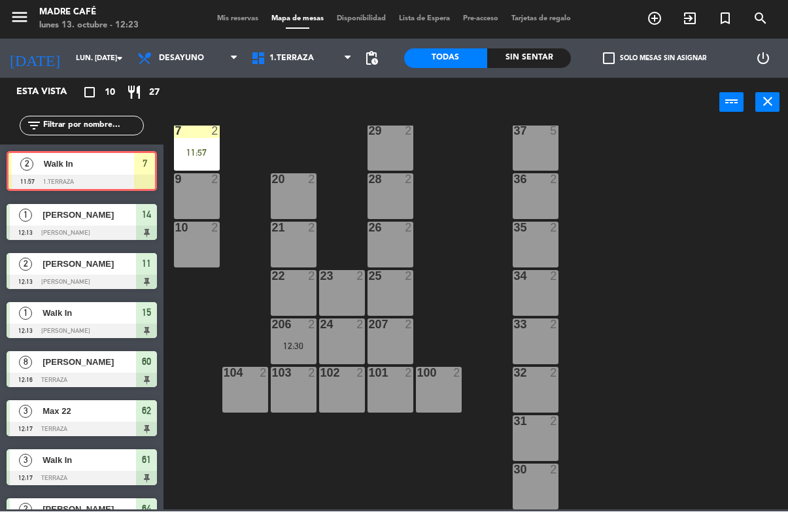
click at [205, 146] on div "7 2 11:57" at bounding box center [197, 148] width 46 height 46
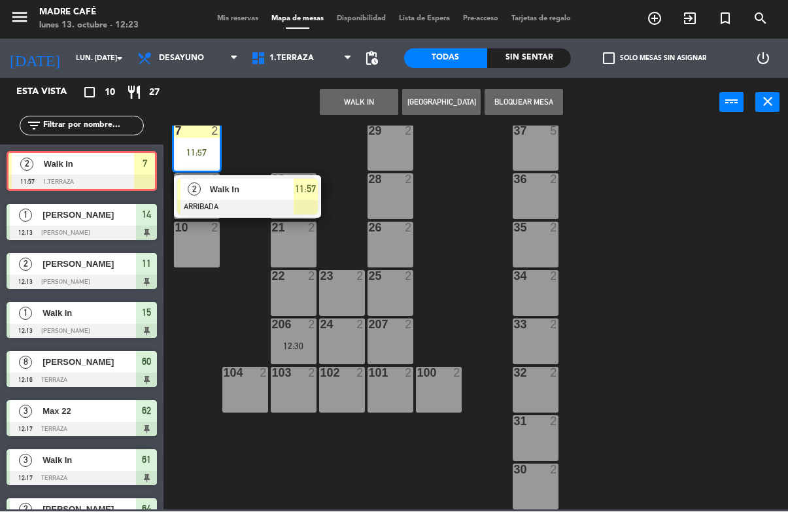
click at [297, 202] on div at bounding box center [247, 208] width 141 height 14
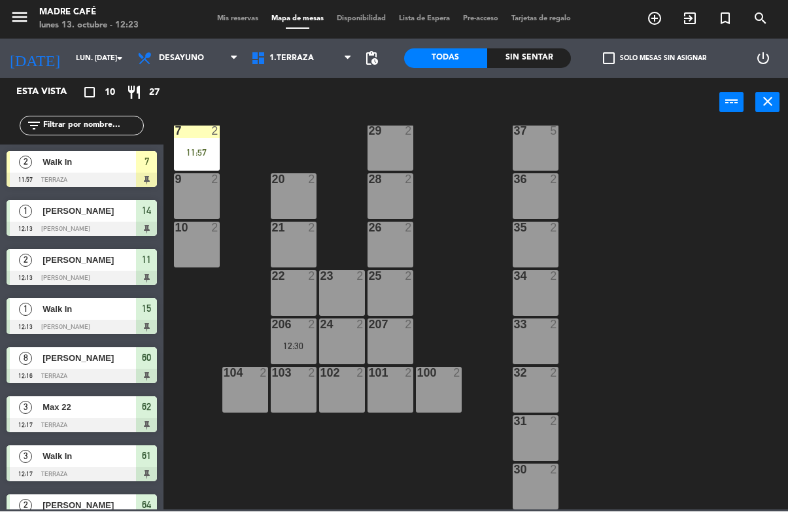
click at [284, 152] on div "11 2 12:13 63 3 12:19 62 3 12:17 12 2 1 6 61 3 12:17 64 2 12:19 17 2 13 2 2 loc…" at bounding box center [479, 318] width 616 height 384
click at [197, 158] on div "11:57" at bounding box center [197, 152] width 46 height 9
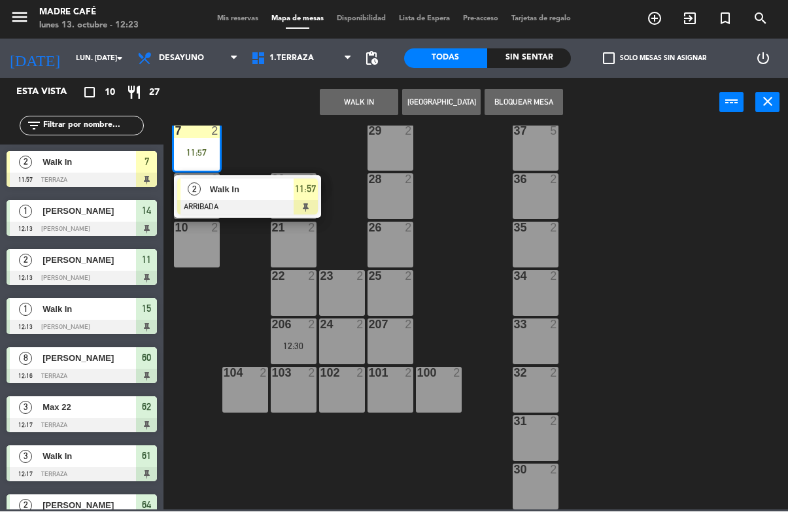
click at [305, 197] on div "11:57" at bounding box center [305, 190] width 24 height 22
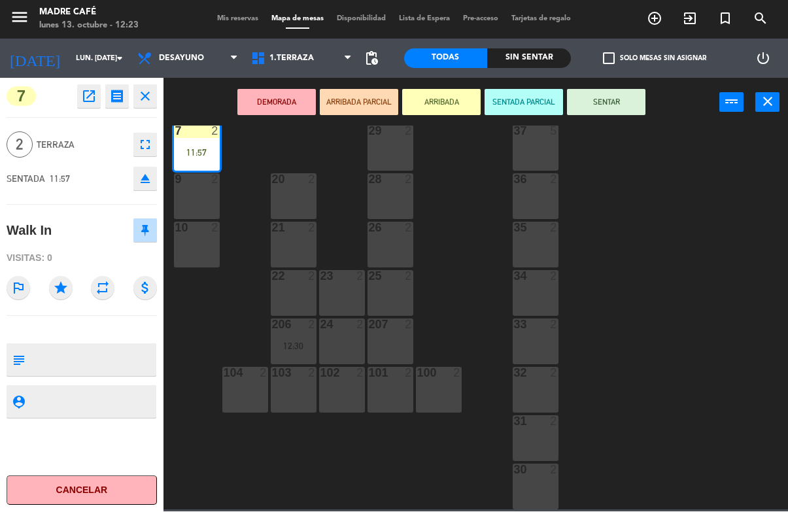
click at [611, 100] on button "SENTAR" at bounding box center [606, 103] width 78 height 26
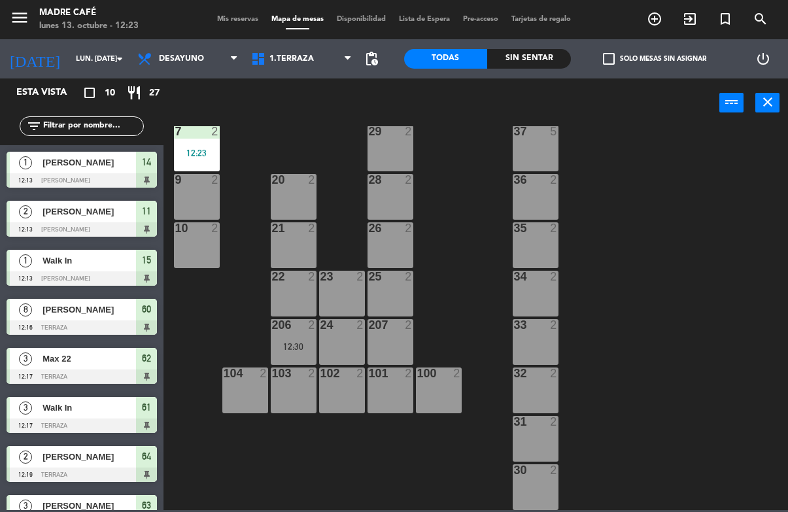
click at [692, 16] on icon "exit_to_app" at bounding box center [690, 19] width 16 height 16
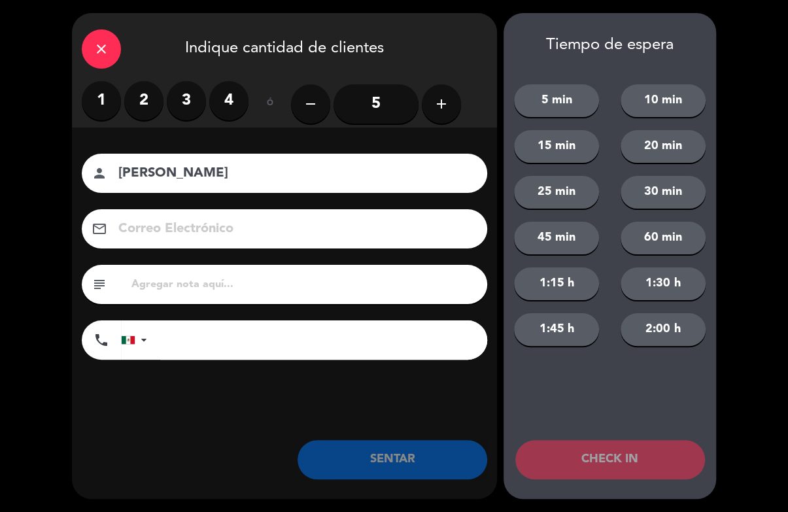
type input "[PERSON_NAME]"
click at [184, 107] on label "3" at bounding box center [186, 100] width 39 height 39
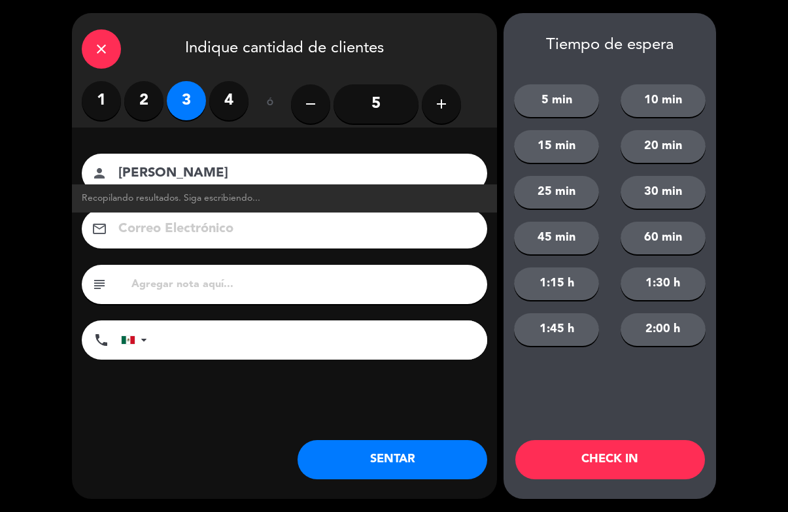
click at [620, 450] on button "CHECK IN" at bounding box center [610, 459] width 190 height 39
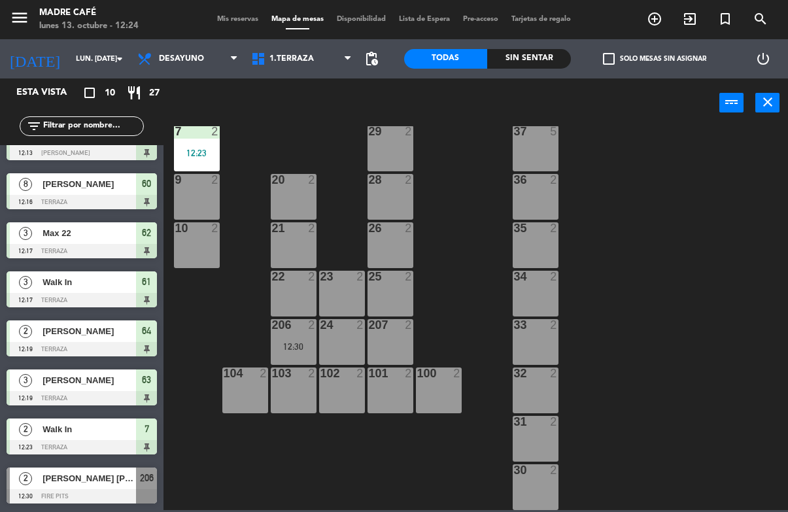
scroll to position [125, 0]
click at [74, 478] on span "[PERSON_NAME] [PERSON_NAME]" at bounding box center [88, 478] width 93 height 14
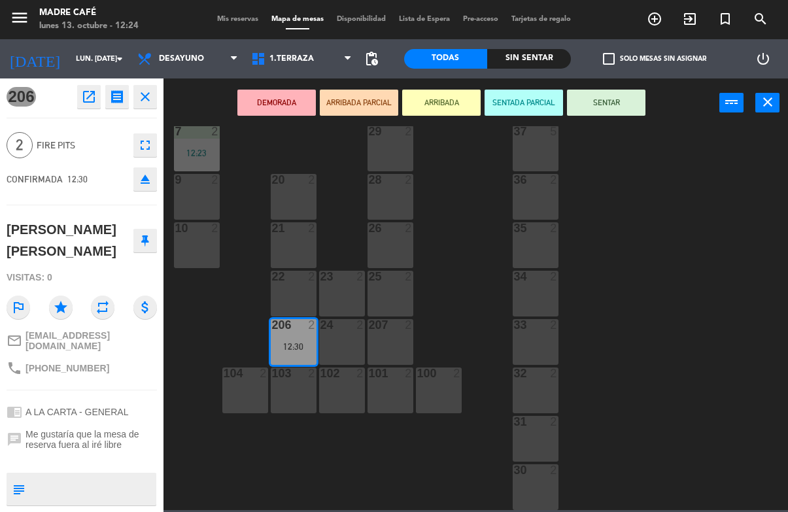
click at [626, 106] on button "SENTAR" at bounding box center [606, 103] width 78 height 26
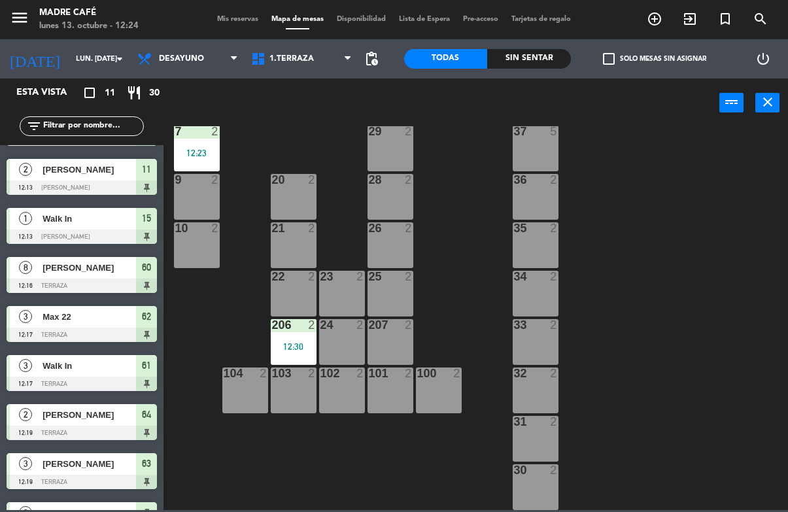
click at [297, 197] on div "20 2" at bounding box center [294, 197] width 46 height 46
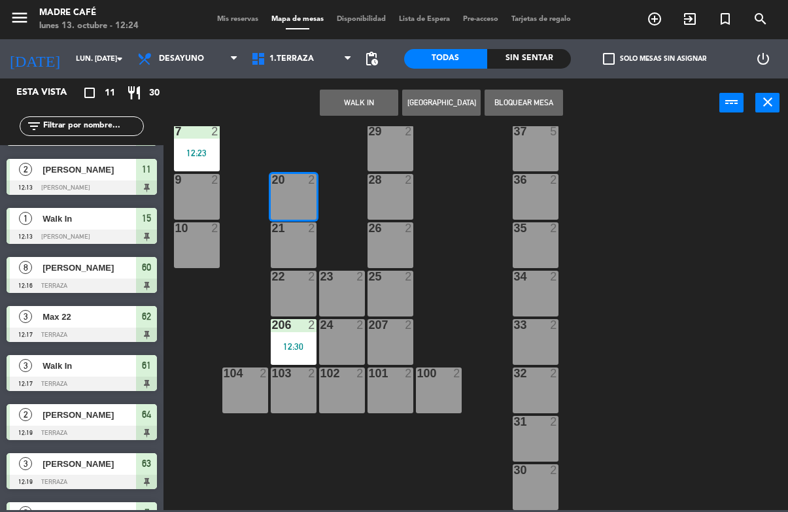
click at [367, 113] on button "WALK IN" at bounding box center [359, 103] width 78 height 26
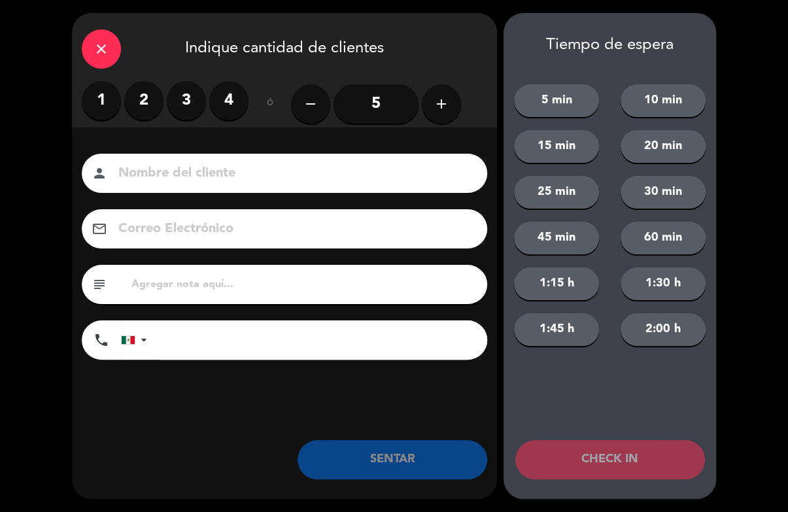
click at [101, 95] on label "1" at bounding box center [101, 100] width 39 height 39
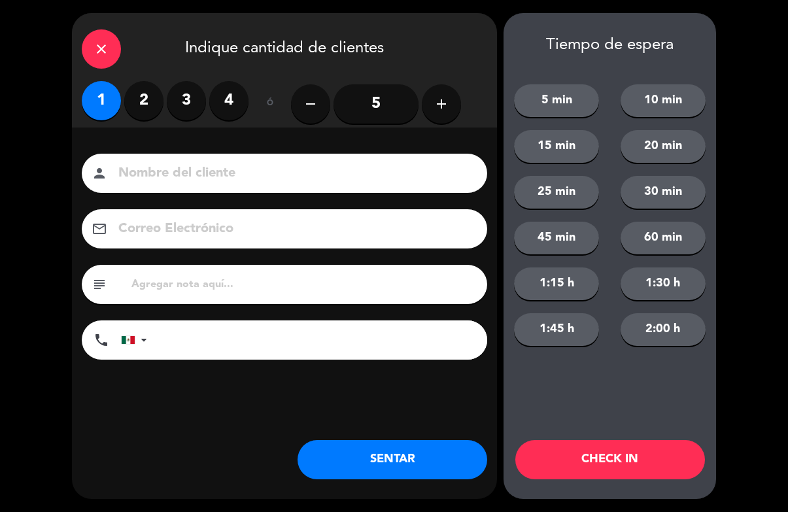
click at [274, 169] on input at bounding box center [293, 173] width 353 height 23
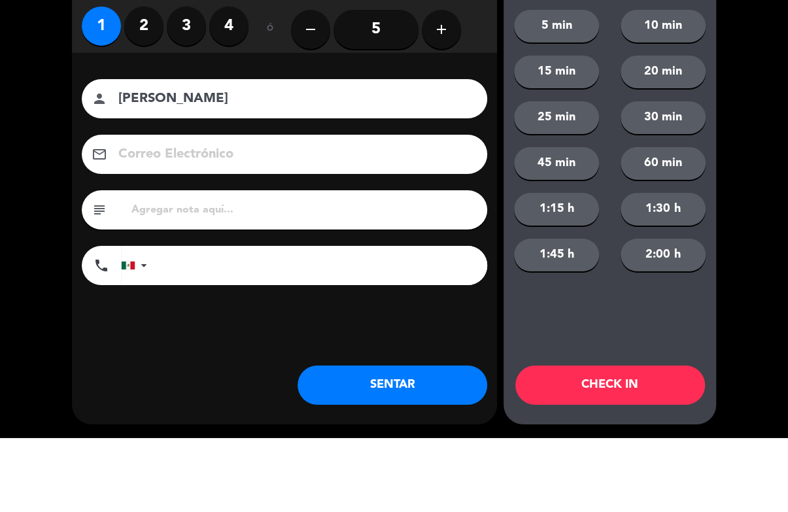
type input "[PERSON_NAME]"
click at [736, 140] on div "close Indique cantidad de clientes 1 2 3 4 ó remove 5 add Nombre del cliente pe…" at bounding box center [394, 256] width 788 height 512
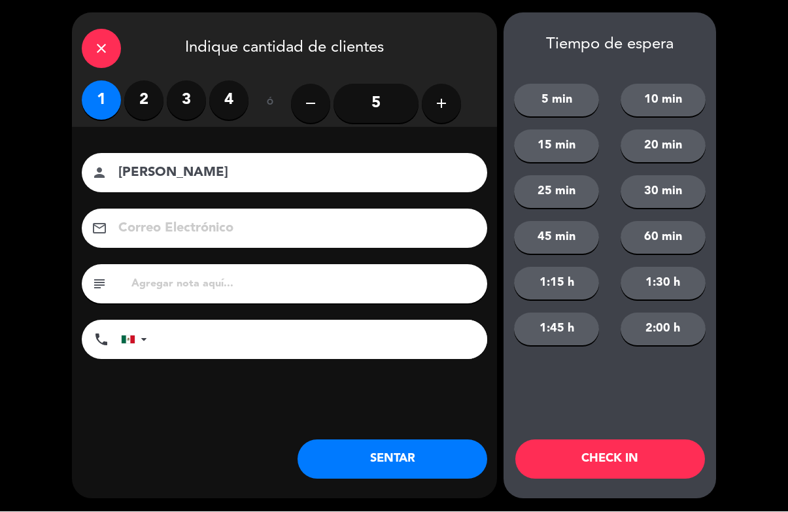
click at [601, 467] on button "CHECK IN" at bounding box center [610, 459] width 190 height 39
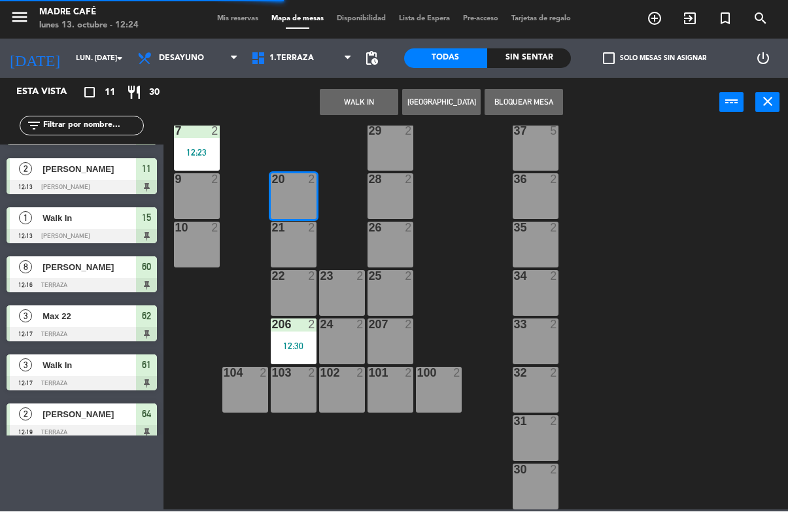
scroll to position [83, 0]
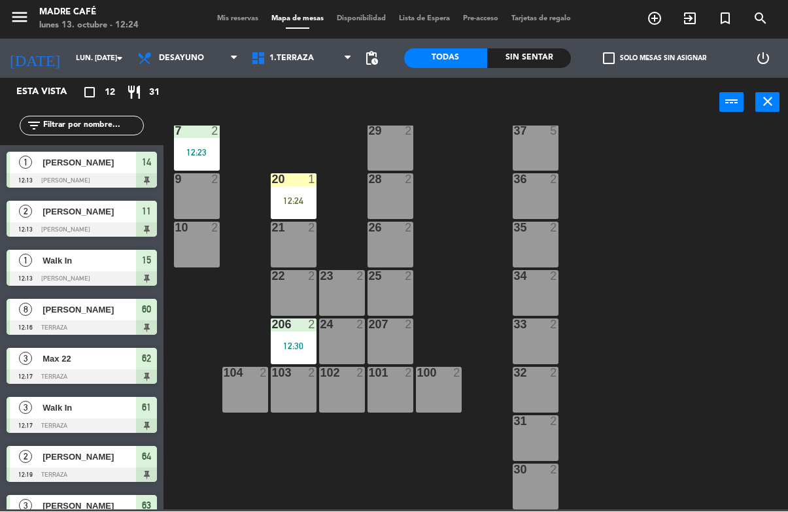
click at [265, 199] on div "11 2 12:13 63 3 12:19 62 3 12:17 12 2 1 6 61 3 12:17 64 2 12:19 17 2 13 2 2 loc…" at bounding box center [479, 318] width 616 height 384
click at [308, 207] on div "20 1 12:24" at bounding box center [294, 197] width 46 height 46
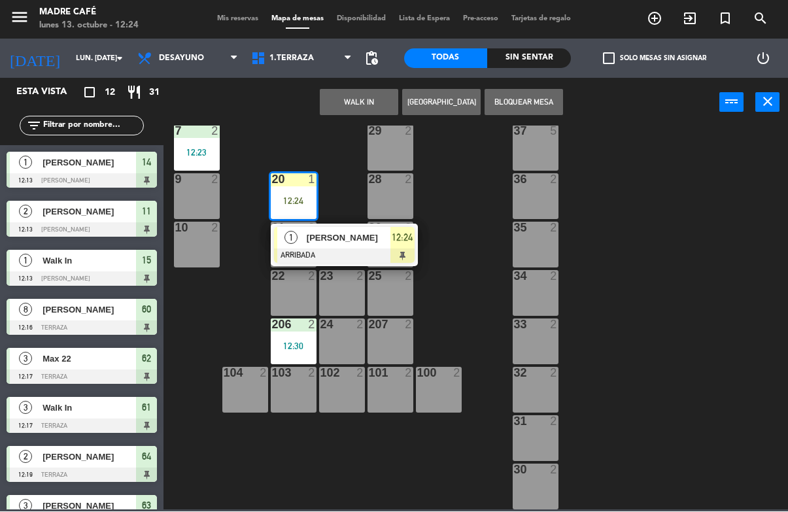
click at [329, 245] on div "[PERSON_NAME]" at bounding box center [347, 238] width 85 height 22
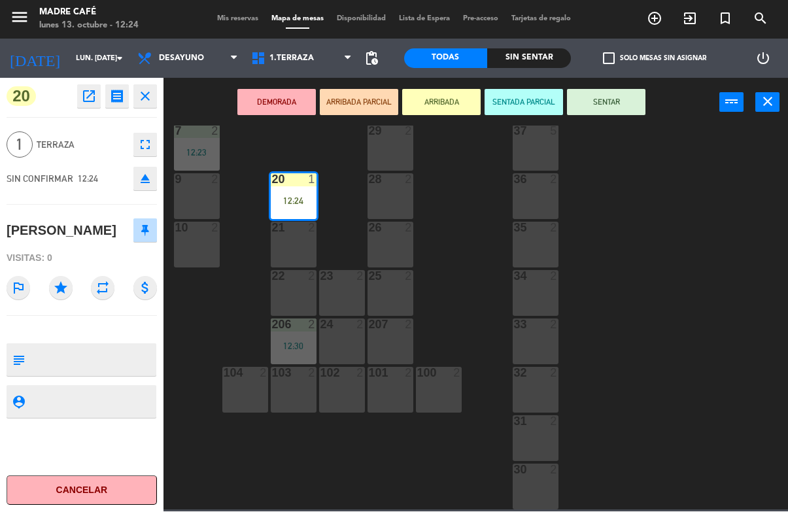
click at [598, 93] on button "SENTAR" at bounding box center [606, 103] width 78 height 26
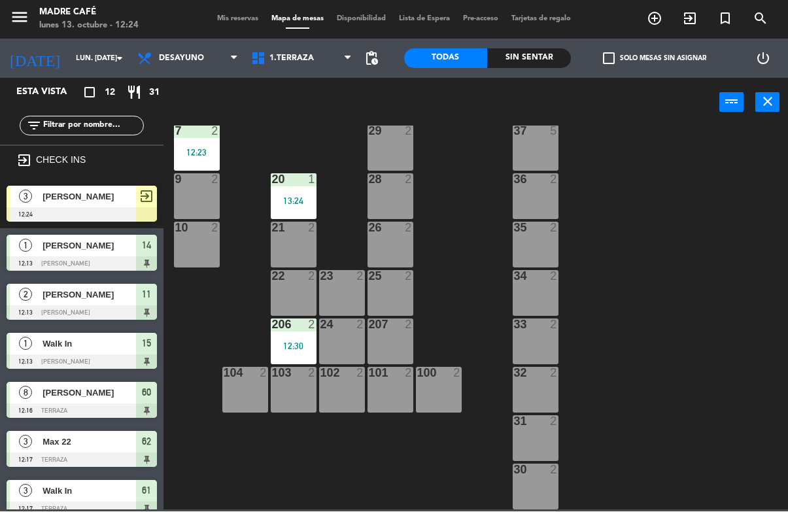
scroll to position [125, 0]
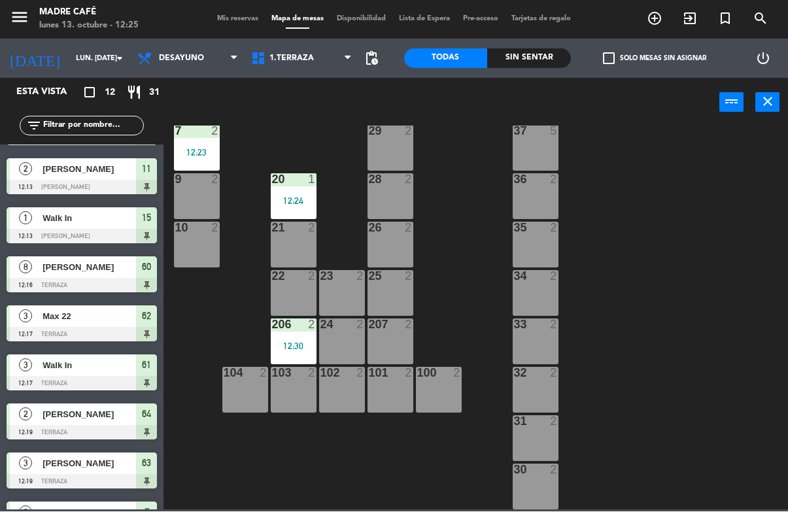
click at [297, 237] on div "21 2" at bounding box center [294, 245] width 46 height 46
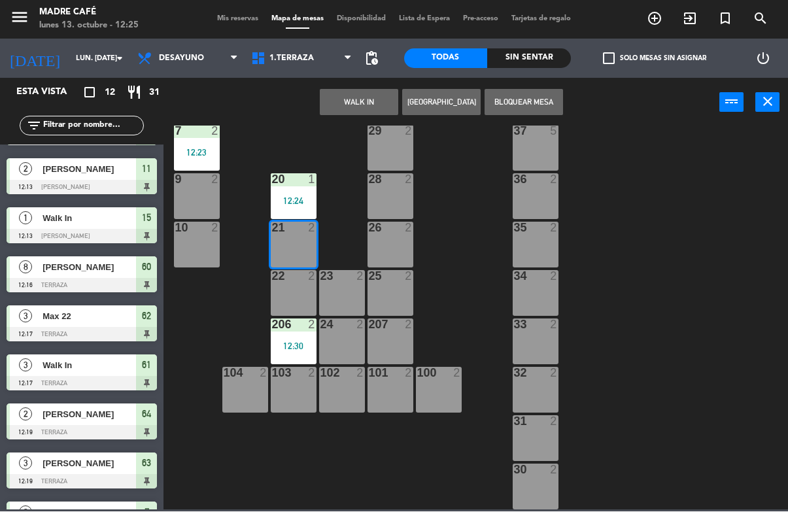
click at [356, 111] on button "WALK IN" at bounding box center [359, 103] width 78 height 26
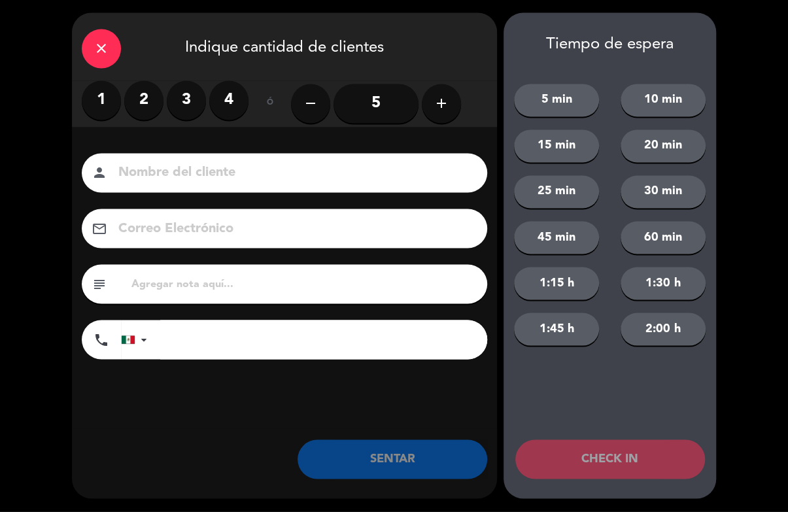
click at [154, 101] on label "2" at bounding box center [143, 100] width 39 height 39
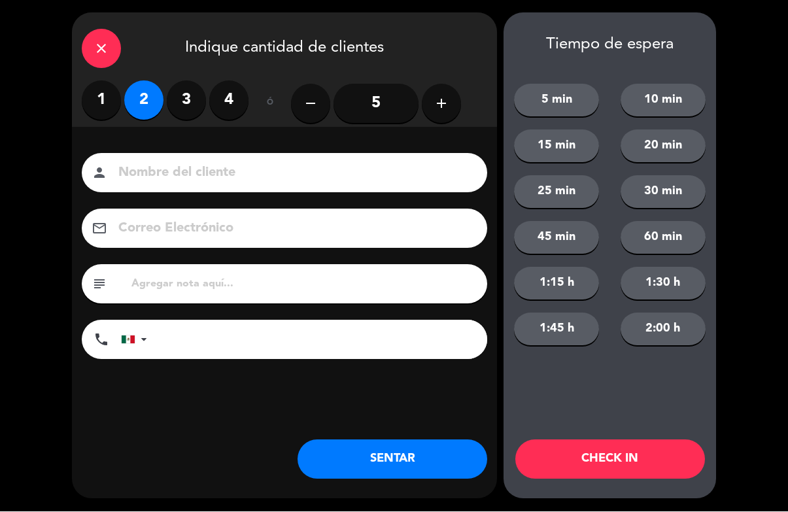
click at [620, 461] on button "CHECK IN" at bounding box center [610, 459] width 190 height 39
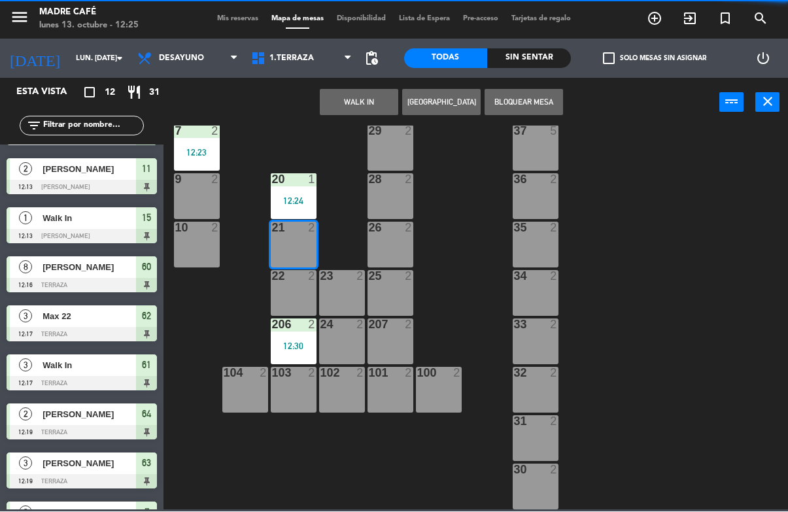
scroll to position [83, 0]
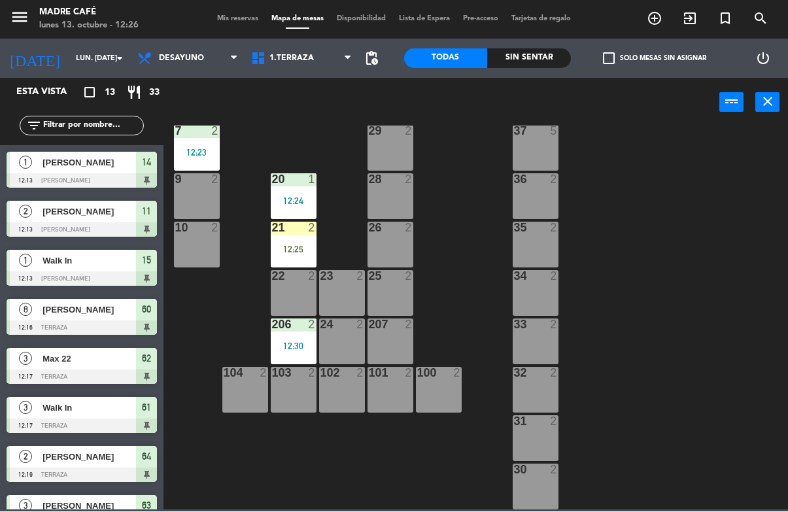
click at [286, 235] on div "21 2 12:25" at bounding box center [294, 245] width 46 height 46
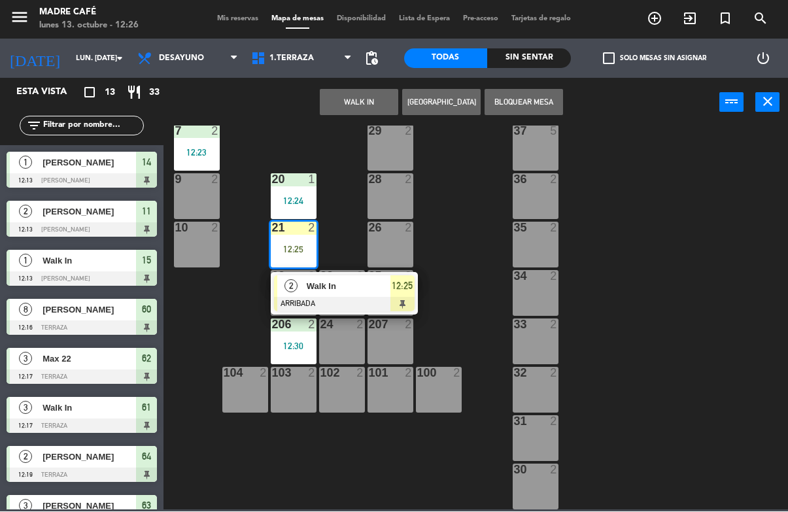
click at [395, 286] on span "12:25" at bounding box center [402, 286] width 21 height 16
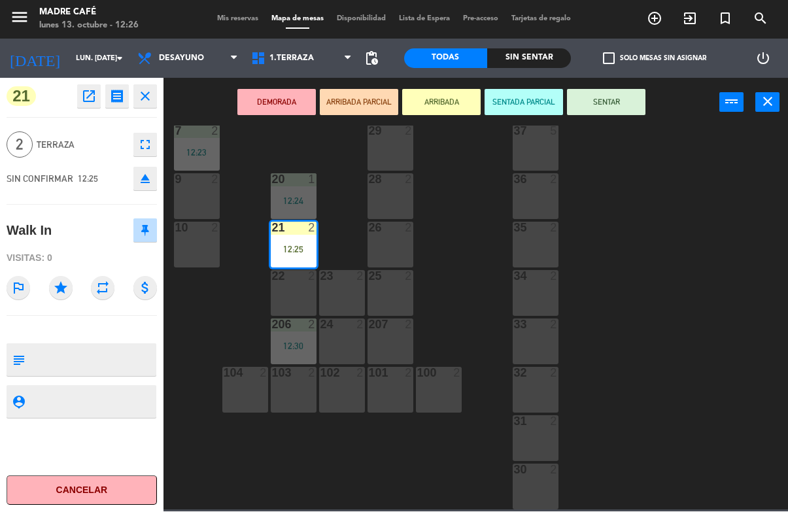
click at [614, 112] on button "SENTAR" at bounding box center [606, 103] width 78 height 26
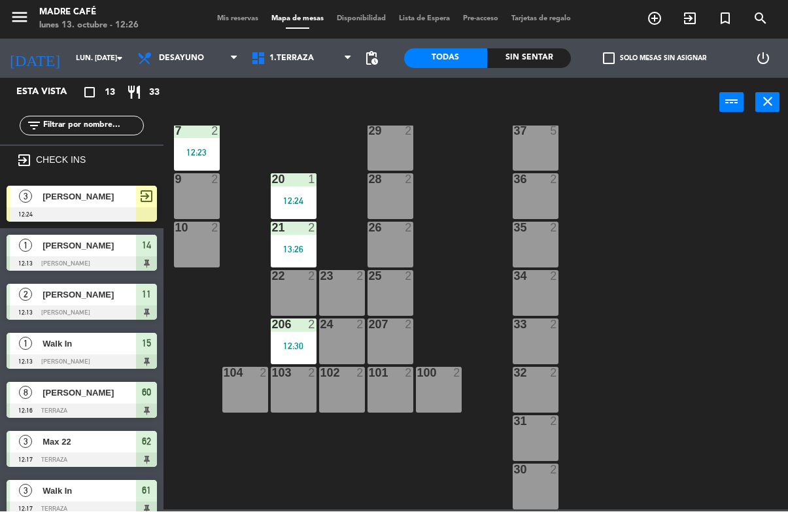
scroll to position [0, 0]
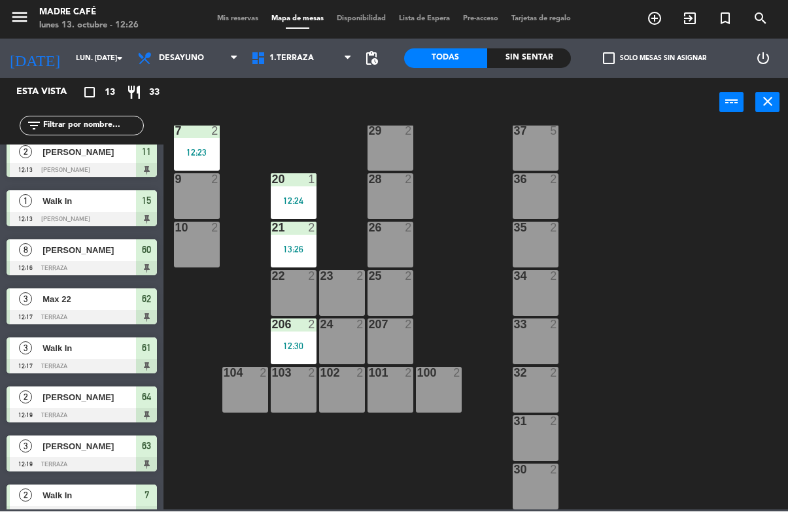
click at [612, 95] on div "power_input close" at bounding box center [441, 103] width 556 height 50
click at [694, 16] on icon "exit_to_app" at bounding box center [690, 19] width 16 height 16
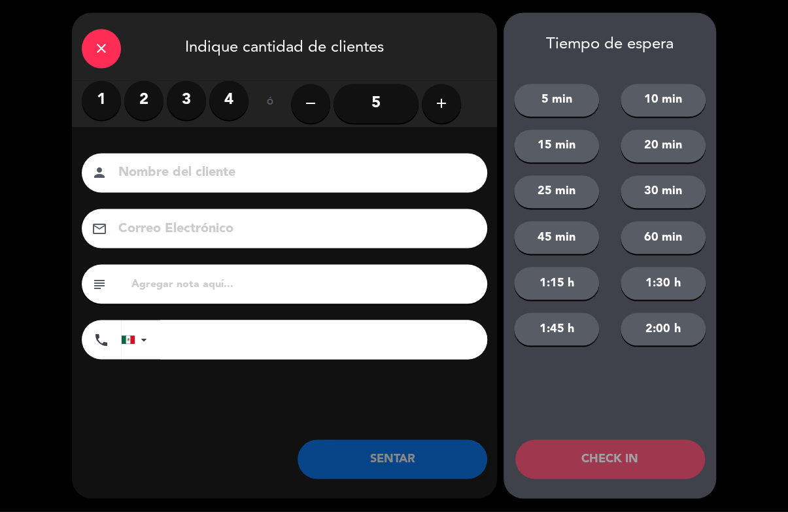
click at [152, 103] on label "2" at bounding box center [143, 100] width 39 height 39
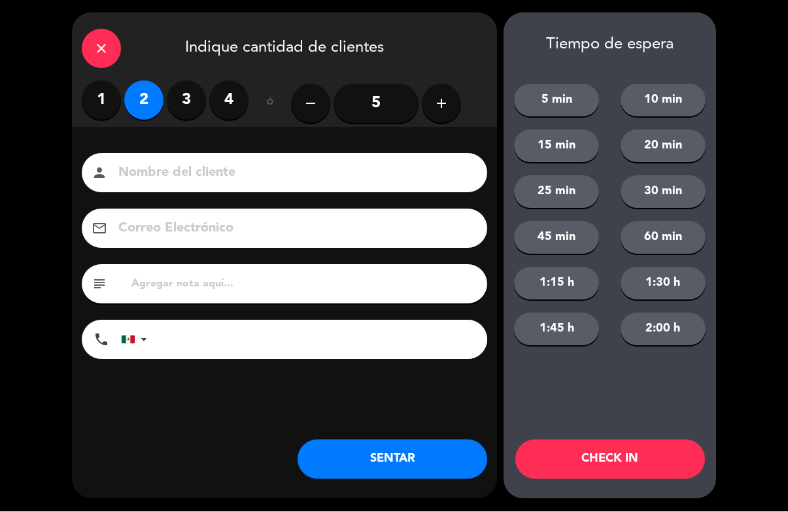
click at [387, 205] on div "Nombre del cliente person Correo Electrónico email subject phone [GEOGRAPHIC_DA…" at bounding box center [284, 259] width 425 height 210
click at [383, 173] on input at bounding box center [293, 173] width 353 height 23
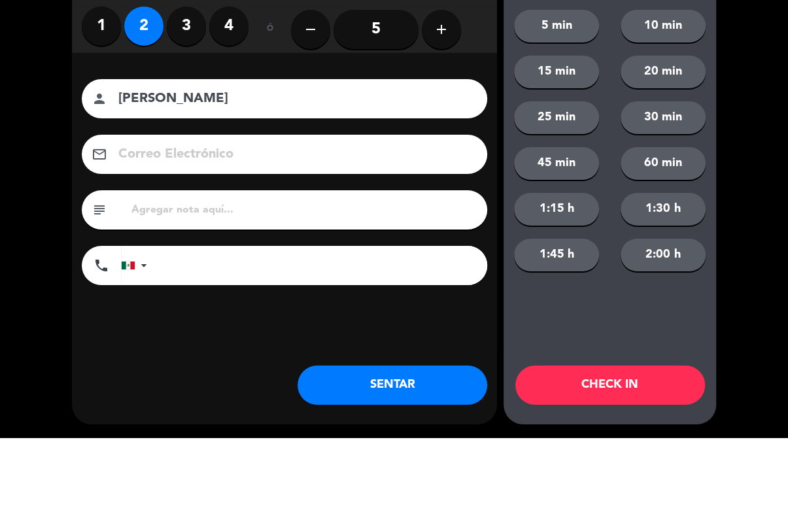
type input "[PERSON_NAME]"
click at [703, 176] on button "30 min" at bounding box center [662, 192] width 85 height 33
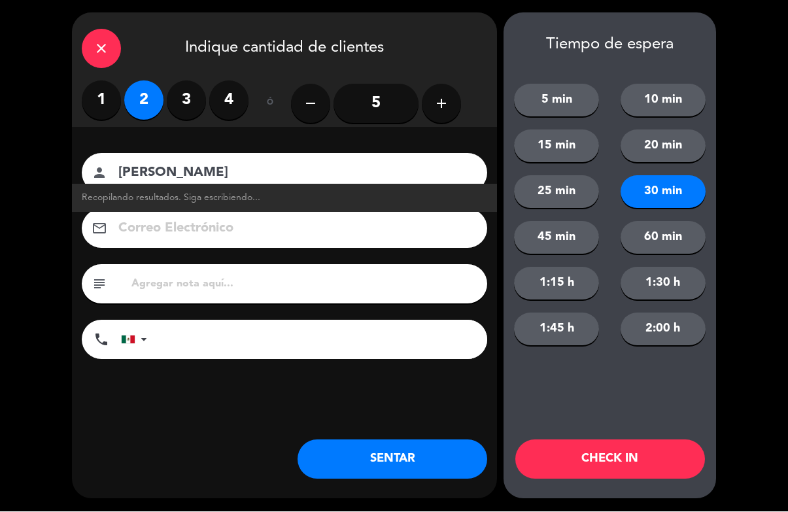
click at [608, 449] on button "CHECK IN" at bounding box center [610, 459] width 190 height 39
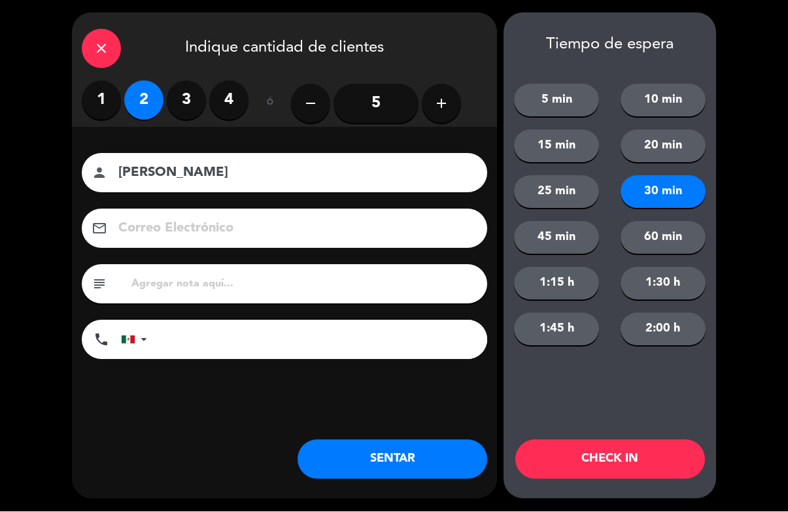
click at [616, 439] on div "Tiempo de espera 5 min 10 min 15 min 20 min 25 min 30 min 45 min 60 min 1:15 h …" at bounding box center [609, 256] width 212 height 486
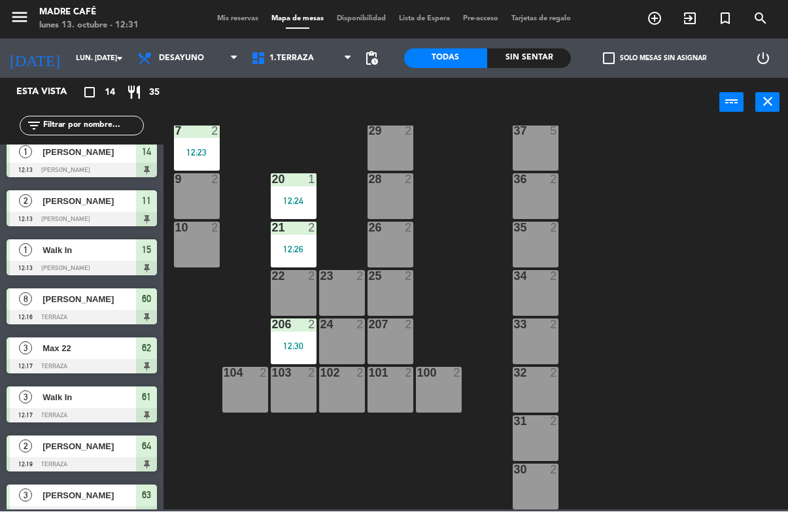
click at [774, 320] on div "11 2 12:13 63 3 12:19 62 3 12:17 12 2 1 6 61 3 12:17 64 2 12:19 17 2 13 2 2 loc…" at bounding box center [479, 318] width 616 height 384
